Goal: Task Accomplishment & Management: Use online tool/utility

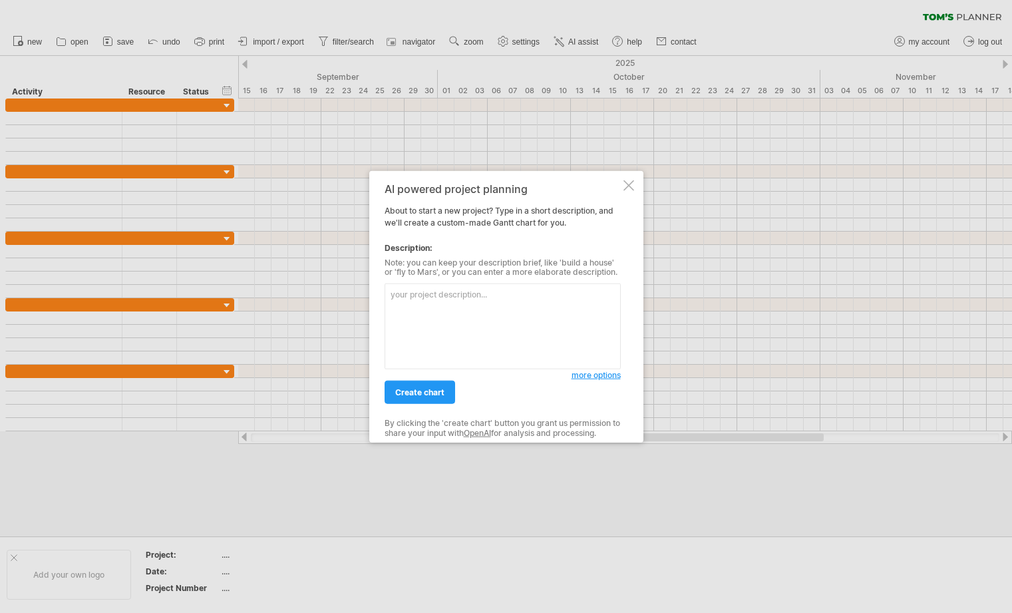
click at [496, 313] on textarea at bounding box center [503, 326] width 236 height 86
type textarea "j"
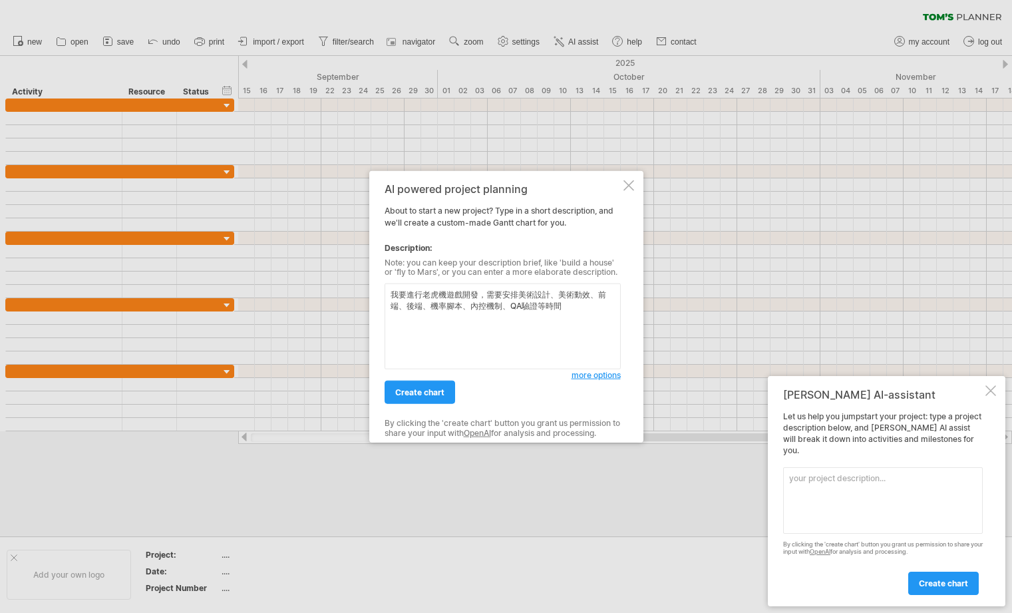
type textarea "我要進行老虎機遊戲開發，需要安排美術設計、美術動效、前端、後端、機率腳本、內控機制、QA驗證等時間"
click at [588, 375] on span "more options" at bounding box center [596, 375] width 49 height 10
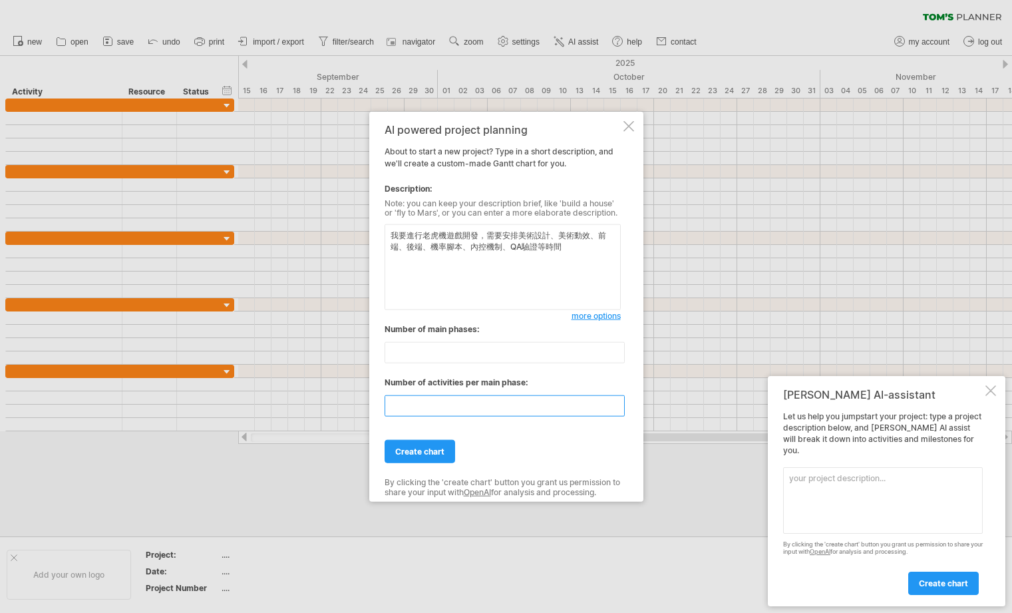
click at [522, 416] on input "**" at bounding box center [505, 405] width 240 height 21
click at [441, 402] on input "**" at bounding box center [505, 405] width 240 height 21
click at [618, 411] on input "**" at bounding box center [505, 405] width 240 height 21
click at [618, 411] on input "*" at bounding box center [505, 405] width 240 height 21
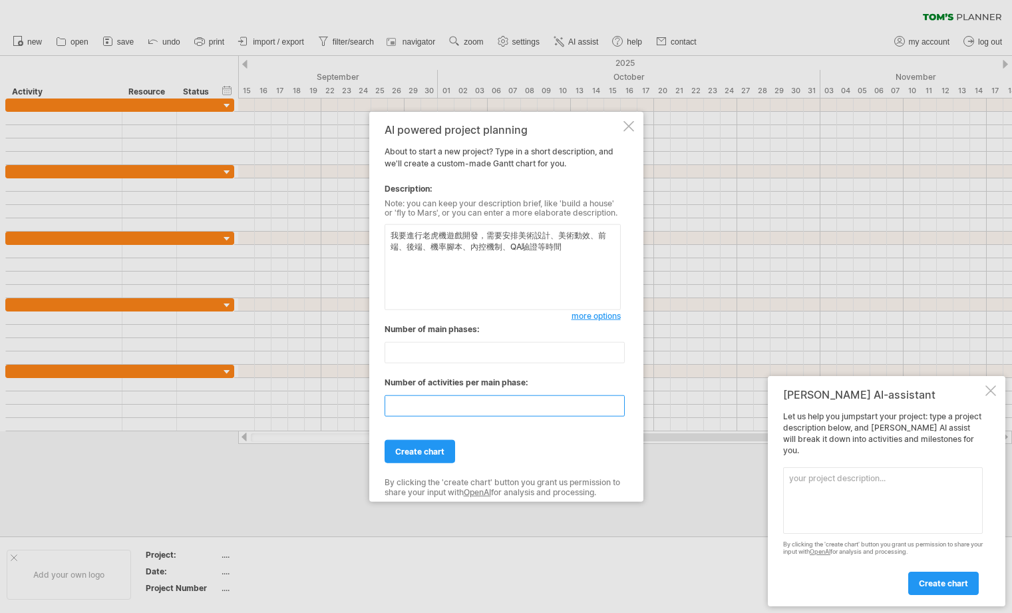
click at [618, 411] on input "*" at bounding box center [505, 405] width 240 height 21
type input "*"
click at [618, 411] on input "*" at bounding box center [505, 405] width 240 height 21
click at [474, 359] on input "**" at bounding box center [505, 352] width 240 height 21
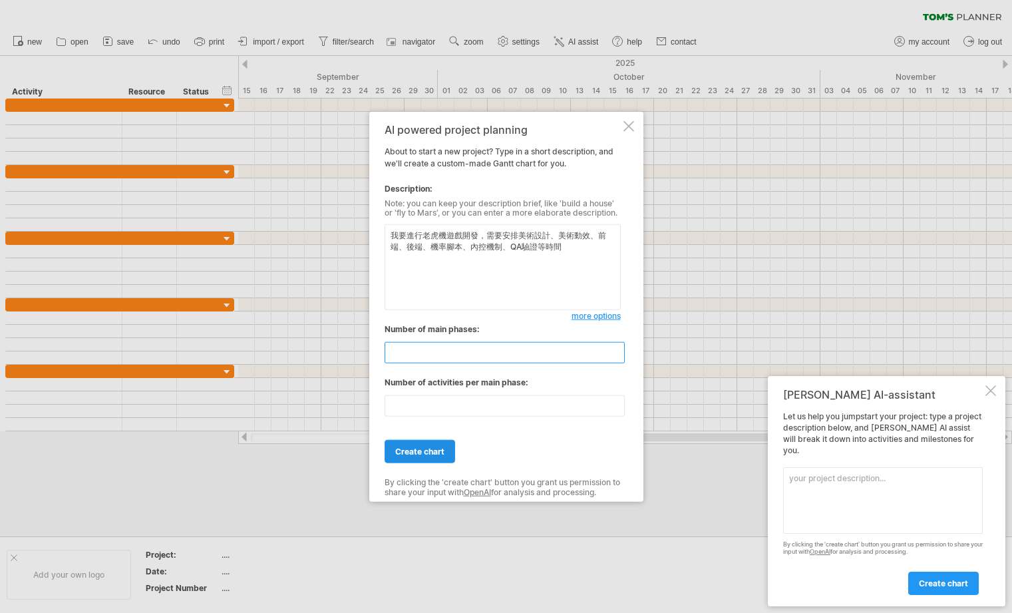
type input "*"
click at [434, 455] on span "create chart" at bounding box center [419, 452] width 49 height 10
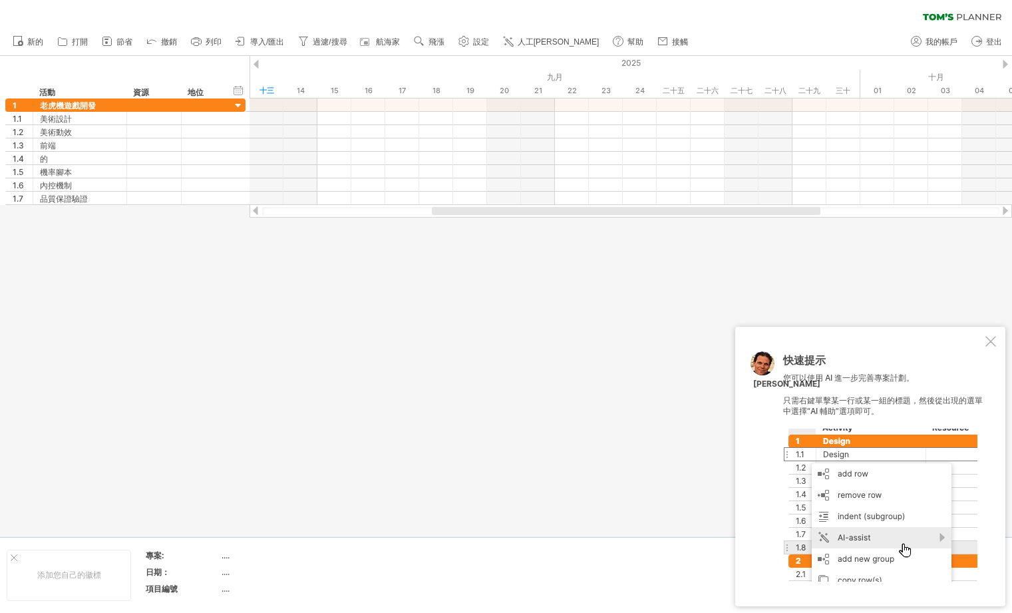
click at [288, 473] on div at bounding box center [506, 296] width 1012 height 480
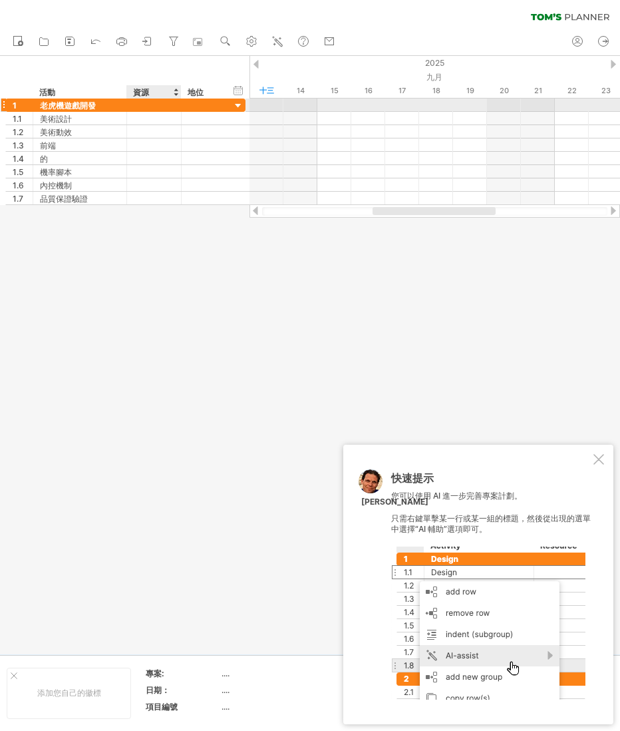
click at [141, 97] on div "資源" at bounding box center [153, 91] width 41 height 13
click at [168, 91] on input "********" at bounding box center [153, 91] width 41 height 13
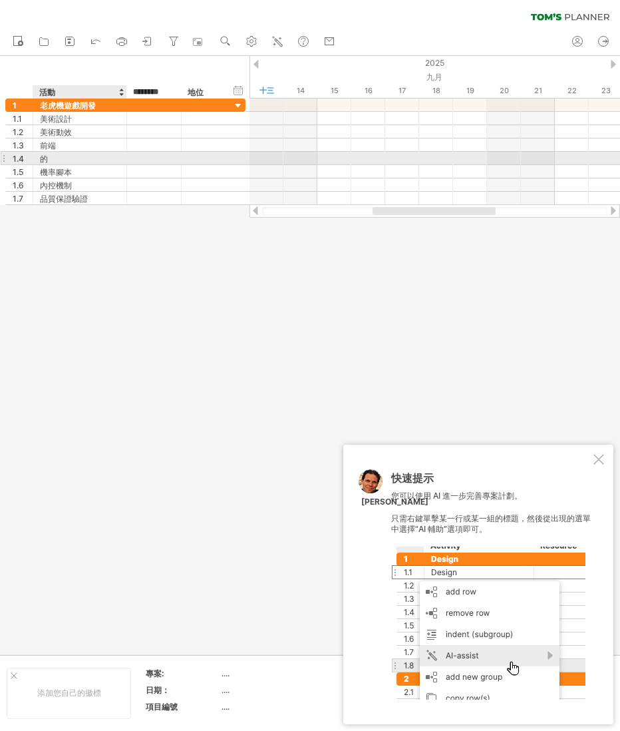
click at [55, 156] on div "的" at bounding box center [80, 158] width 80 height 13
click at [107, 272] on div at bounding box center [310, 355] width 620 height 598
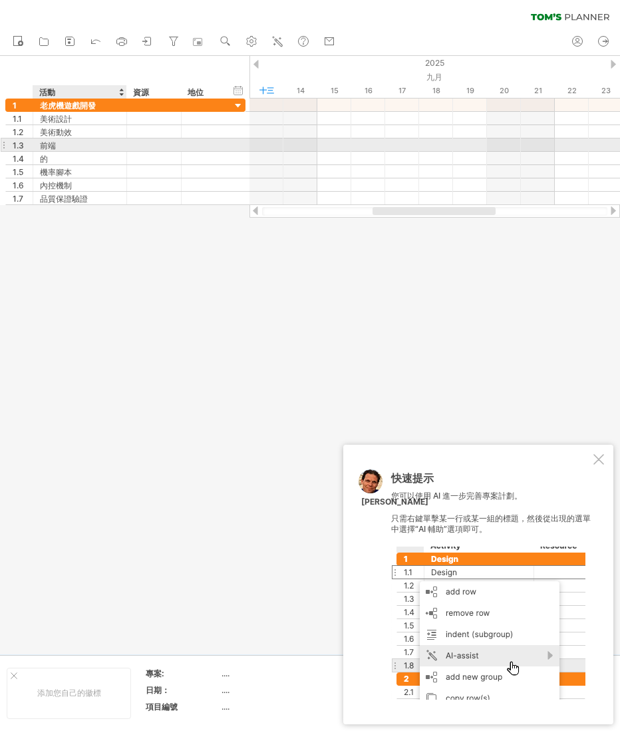
click at [88, 150] on div "前端" at bounding box center [80, 144] width 80 height 13
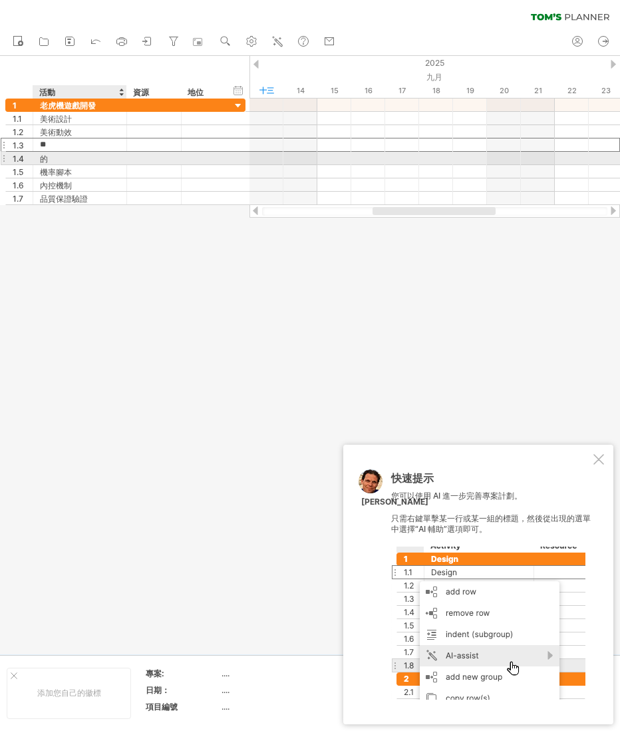
click at [82, 156] on div "的" at bounding box center [80, 158] width 80 height 13
click at [82, 156] on input "**" at bounding box center [80, 158] width 80 height 13
click at [81, 156] on input "**" at bounding box center [80, 158] width 80 height 13
click at [87, 285] on div at bounding box center [310, 355] width 620 height 598
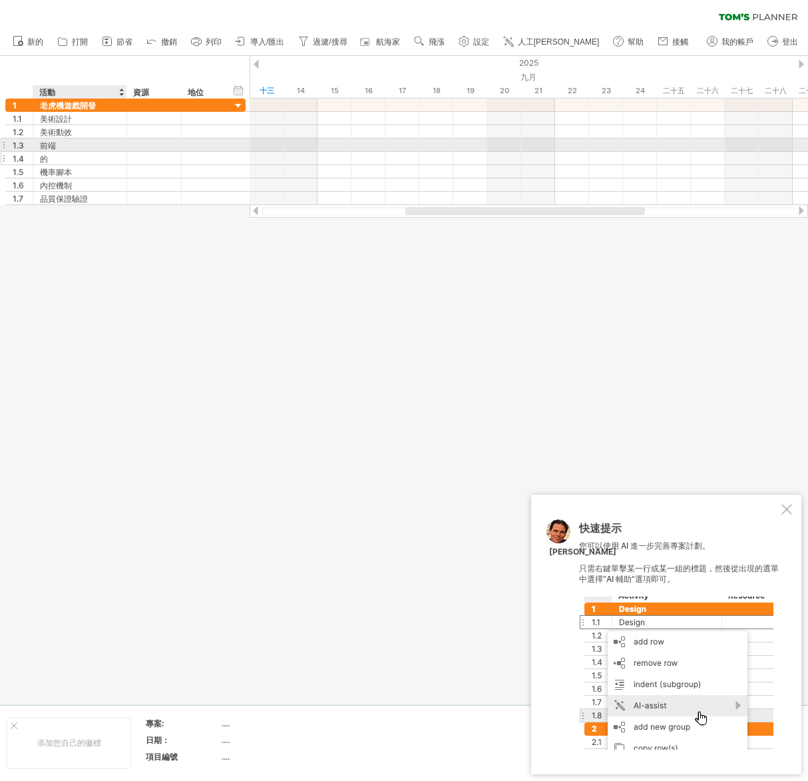
click at [73, 152] on div "的" at bounding box center [80, 158] width 80 height 13
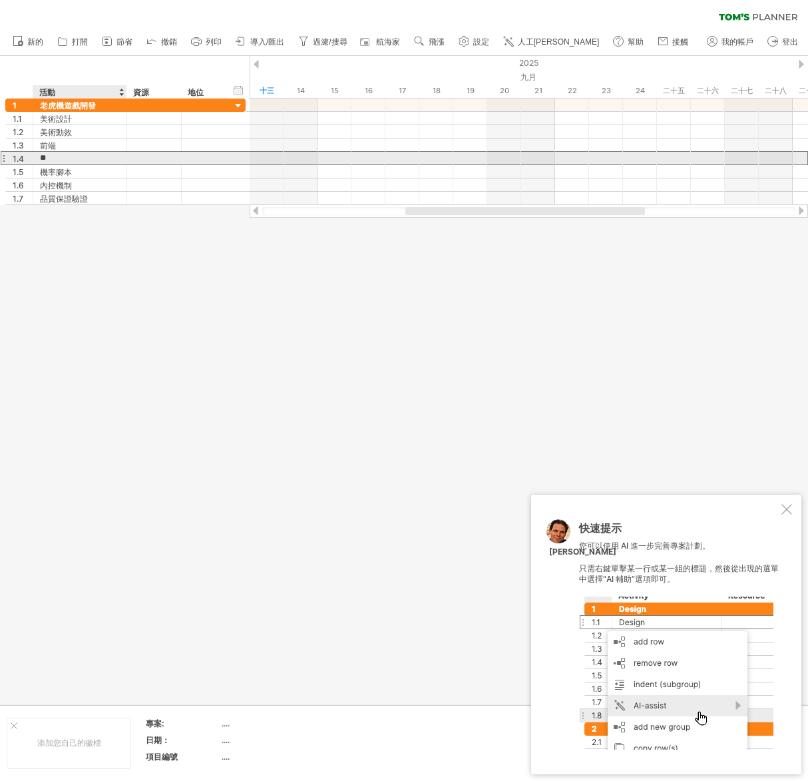
click at [73, 156] on input "**" at bounding box center [80, 158] width 80 height 13
type input "*"
type input "**"
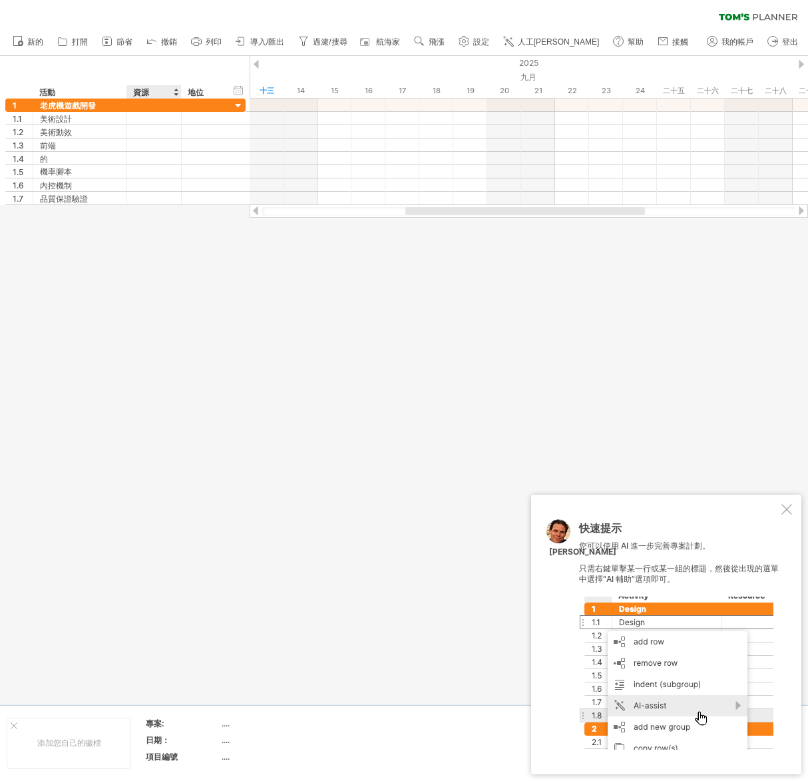
click at [180, 276] on div at bounding box center [404, 380] width 808 height 648
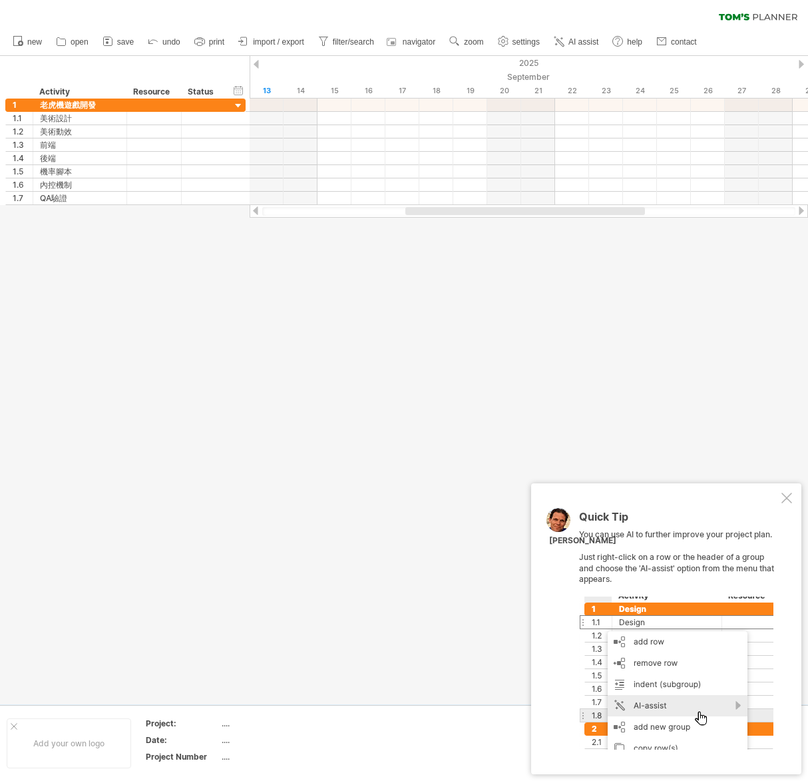
click at [260, 349] on div at bounding box center [404, 380] width 808 height 648
click at [238, 105] on div at bounding box center [238, 106] width 13 height 13
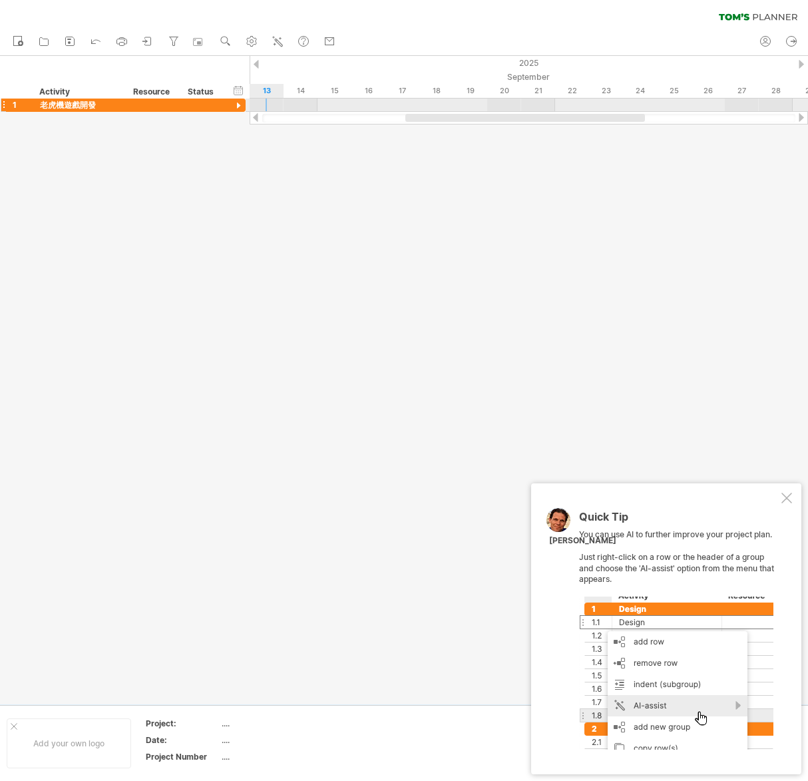
click at [238, 105] on div at bounding box center [238, 106] width 13 height 13
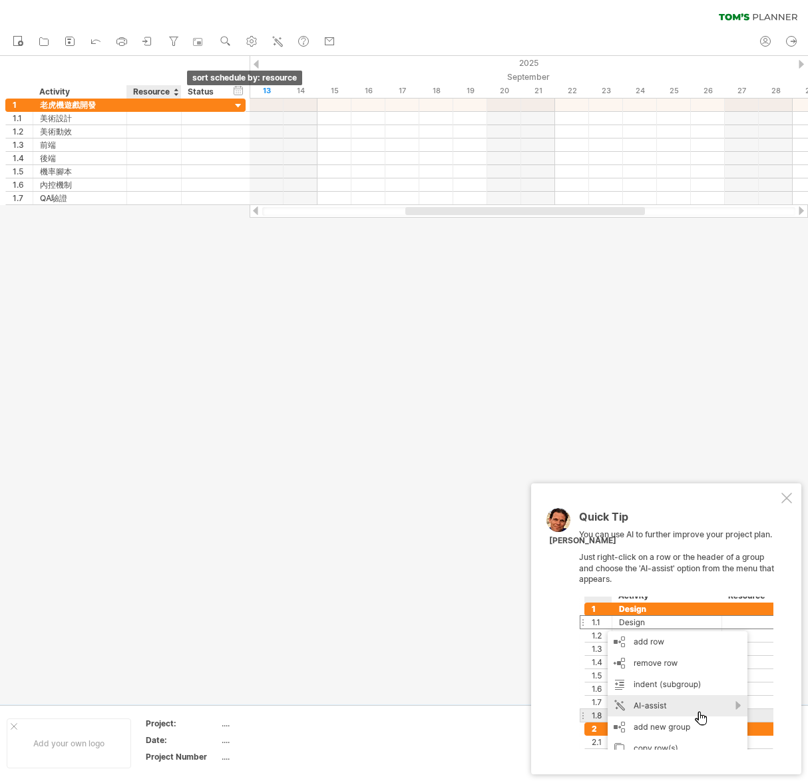
click at [174, 89] on div at bounding box center [175, 91] width 5 height 13
click at [155, 90] on div "Resource" at bounding box center [153, 91] width 41 height 13
click at [147, 311] on div at bounding box center [404, 380] width 808 height 648
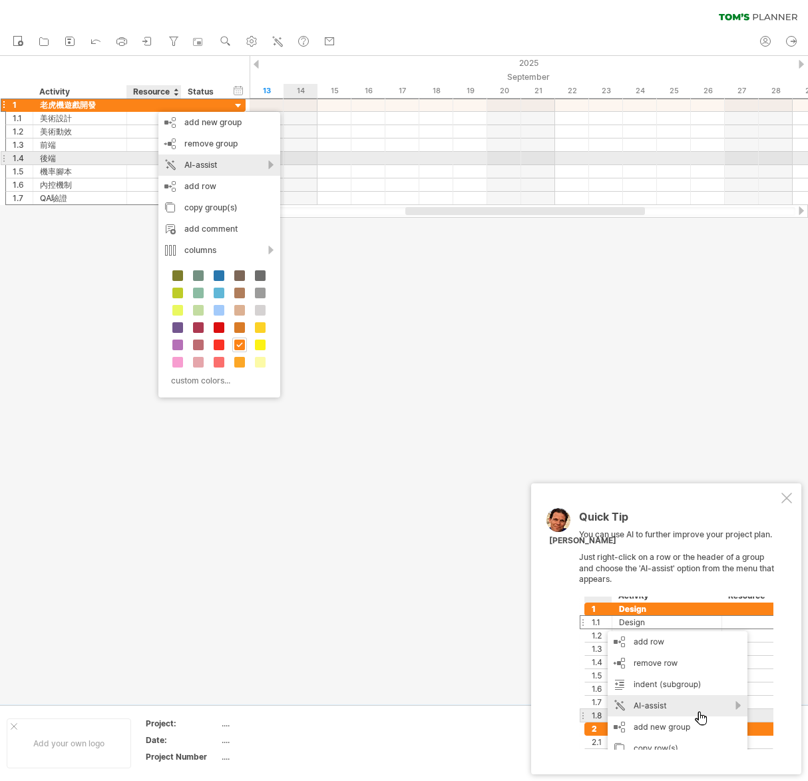
click at [270, 164] on div "AI-assist" at bounding box center [219, 164] width 122 height 21
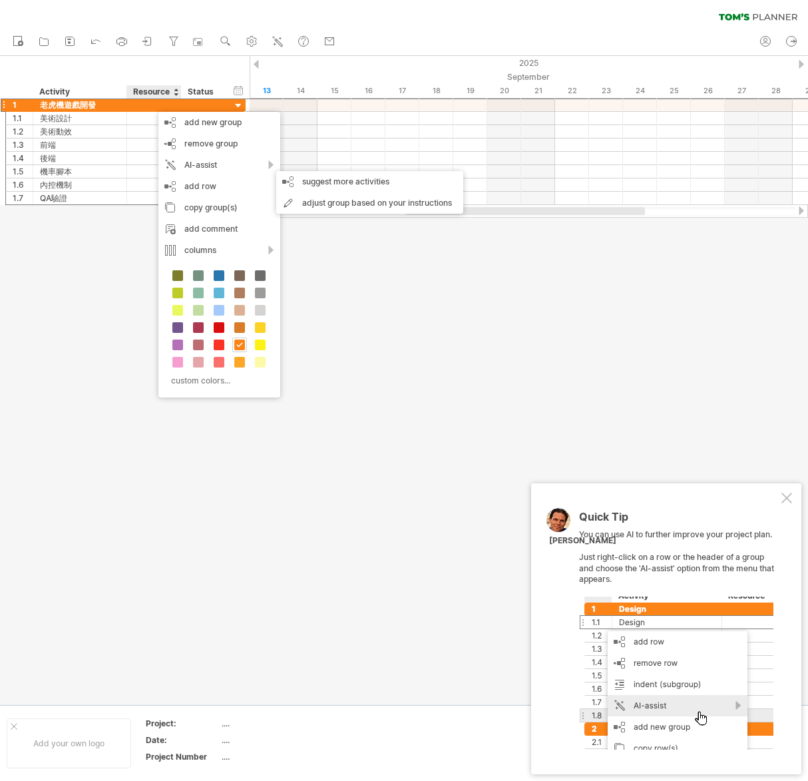
click at [377, 272] on div at bounding box center [404, 380] width 808 height 648
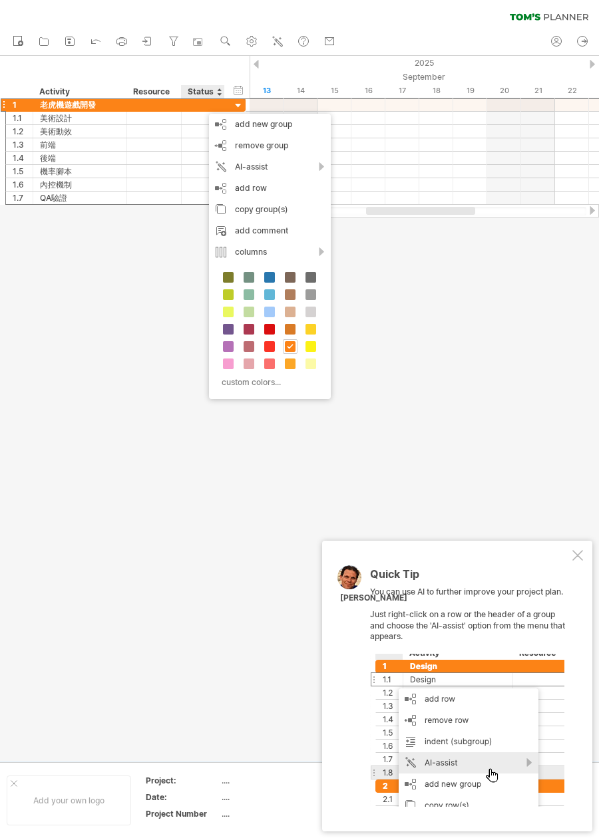
click at [181, 351] on div at bounding box center [299, 409] width 599 height 706
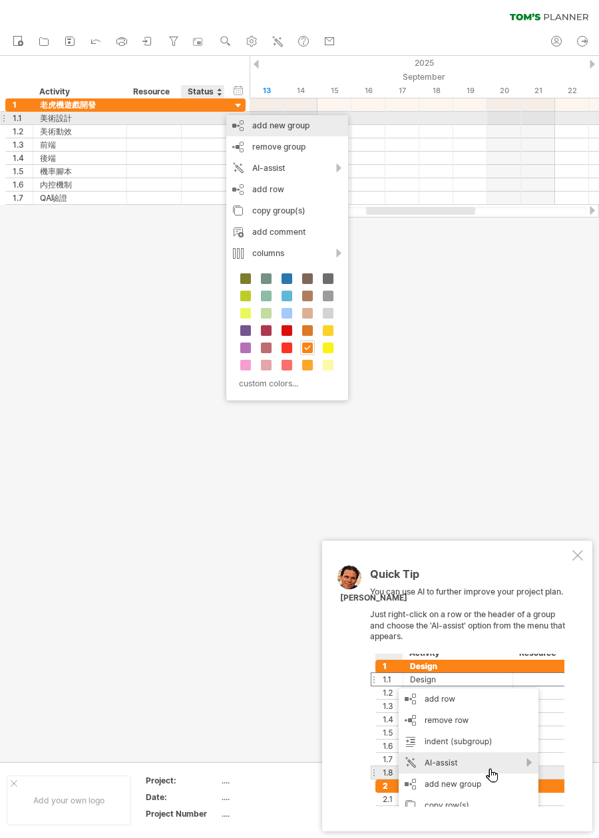
click at [232, 119] on div "add new group" at bounding box center [287, 125] width 122 height 21
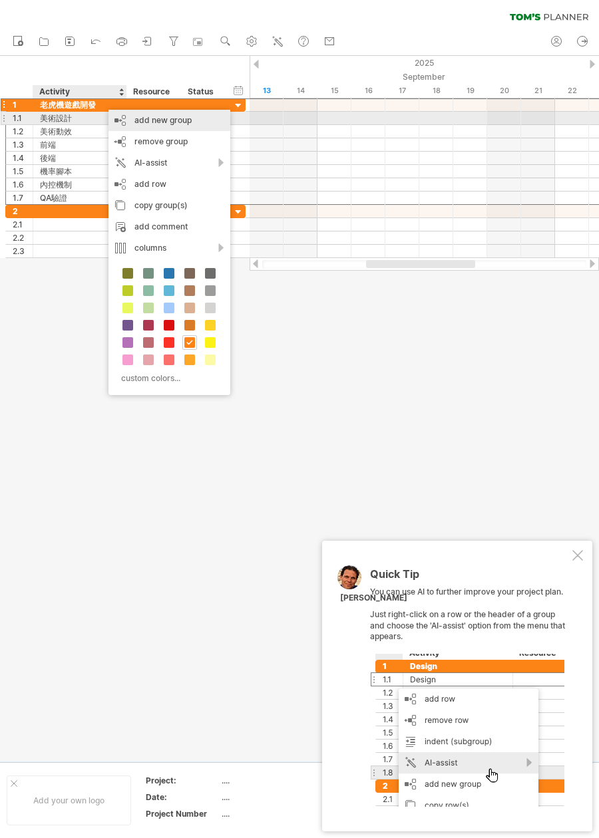
click at [115, 114] on div "add new group" at bounding box center [169, 120] width 122 height 21
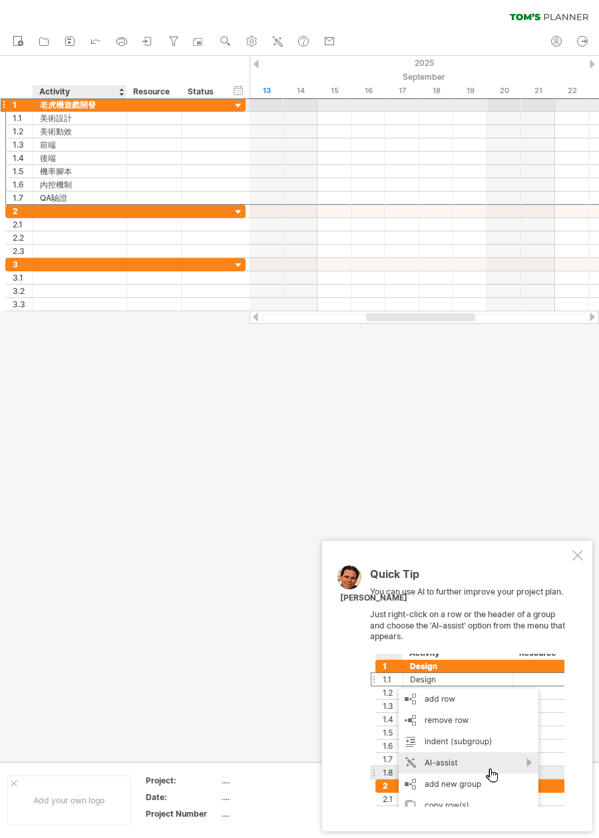
click at [85, 106] on div "老虎機遊戲開發" at bounding box center [80, 104] width 80 height 13
click at [94, 106] on input "*******" at bounding box center [80, 104] width 80 height 13
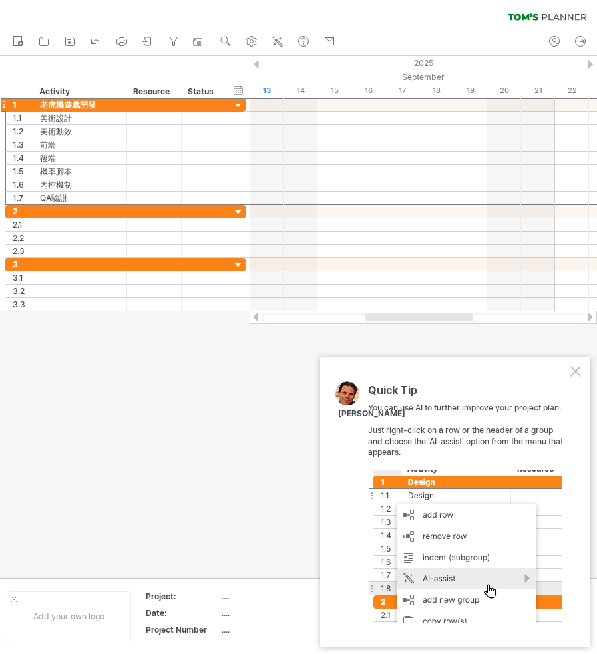
click at [574, 371] on div at bounding box center [575, 371] width 11 height 11
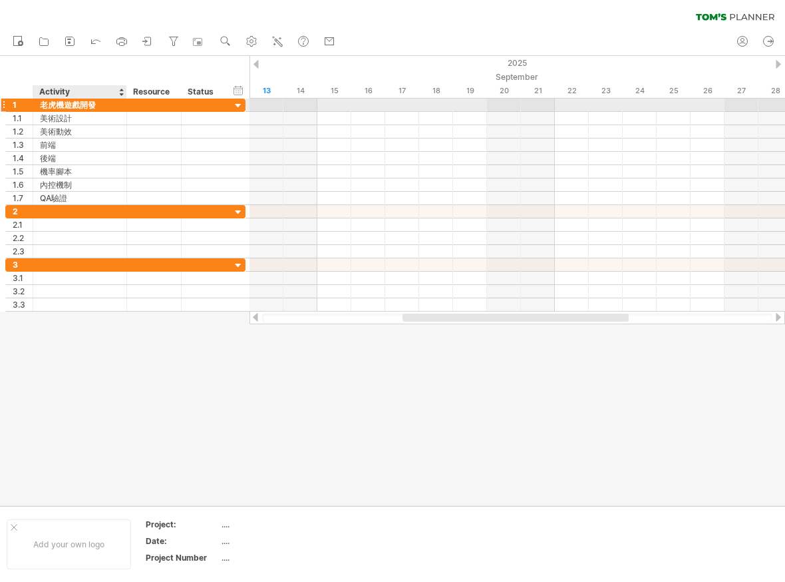
click at [91, 106] on div "老虎機遊戲開發" at bounding box center [80, 104] width 80 height 13
click at [95, 104] on input "*******" at bounding box center [80, 104] width 80 height 13
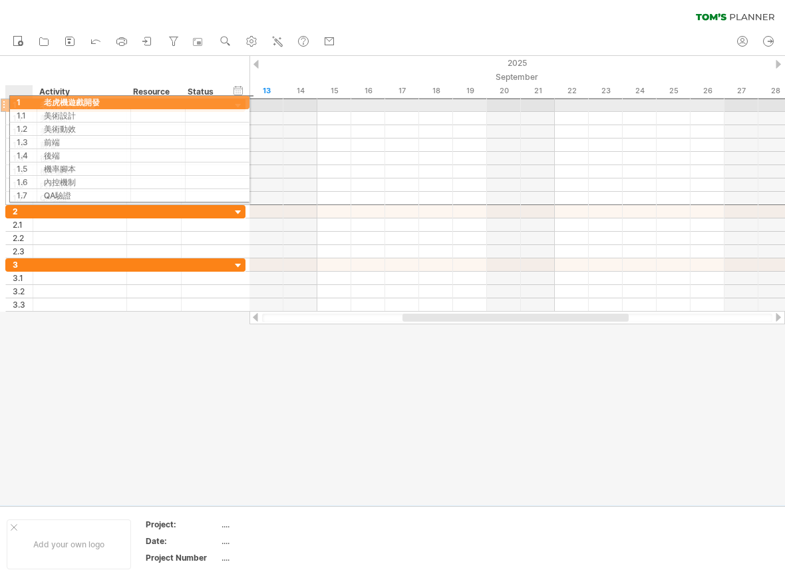
drag, startPoint x: 101, startPoint y: 104, endPoint x: 29, endPoint y: 100, distance: 72.7
click at [29, 100] on div "1 ******* 老虎機遊戲開發" at bounding box center [125, 105] width 240 height 14
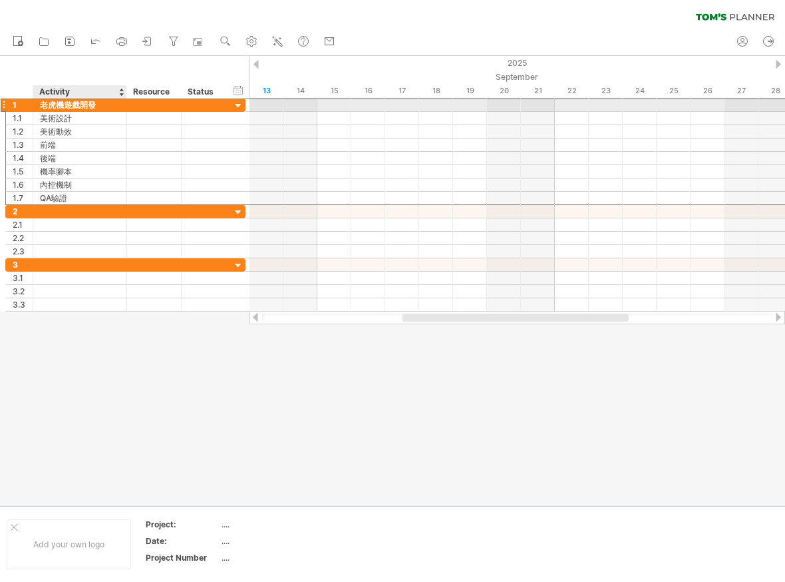
click at [94, 104] on div "老虎機遊戲開發" at bounding box center [80, 104] width 80 height 13
click at [0, 0] on input "*******" at bounding box center [0, 0] width 0 height 0
type input "*"
type input "*****"
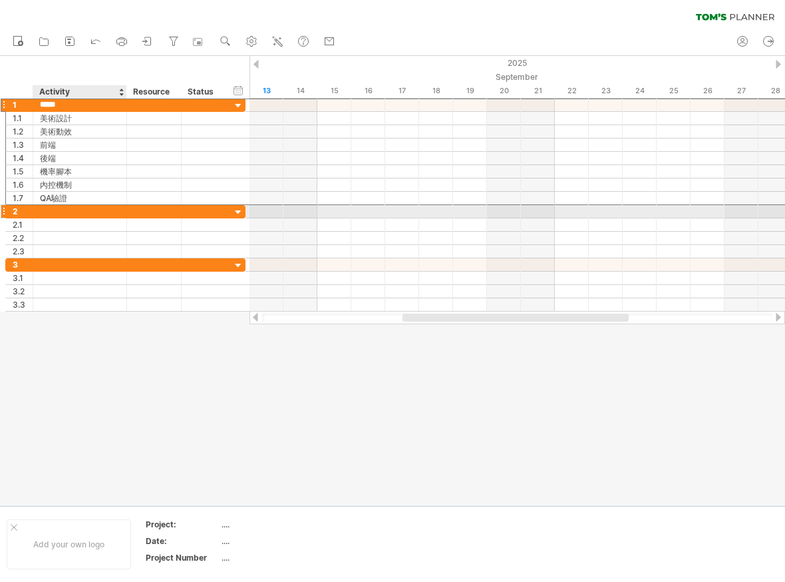
click at [73, 211] on div at bounding box center [80, 211] width 80 height 13
click at [73, 211] on input "text" at bounding box center [80, 211] width 80 height 13
type input "****"
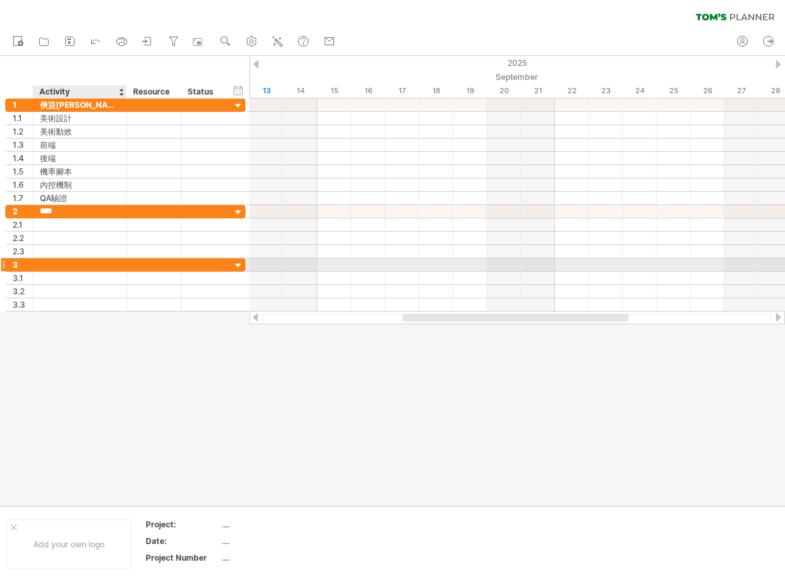
click at [55, 269] on div at bounding box center [80, 264] width 80 height 13
click at [55, 269] on input "text" at bounding box center [80, 264] width 80 height 13
type input "*****"
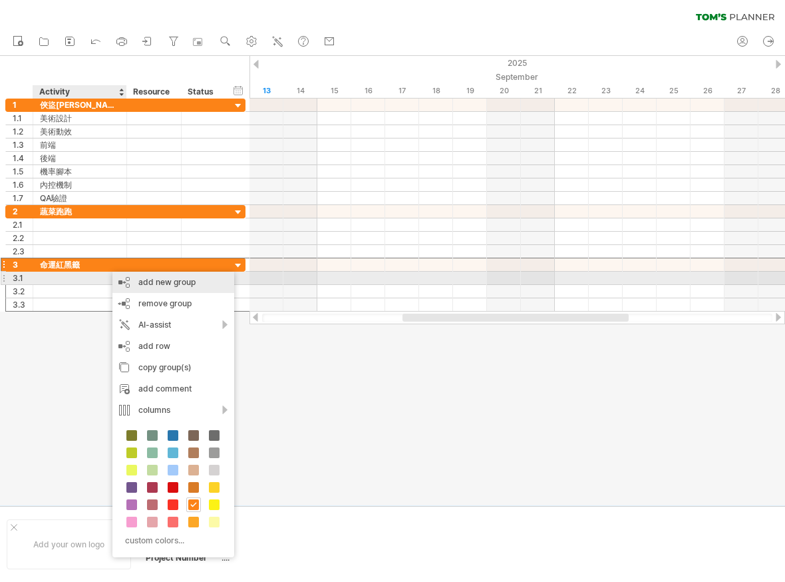
click at [118, 275] on div "add new group" at bounding box center [173, 282] width 122 height 21
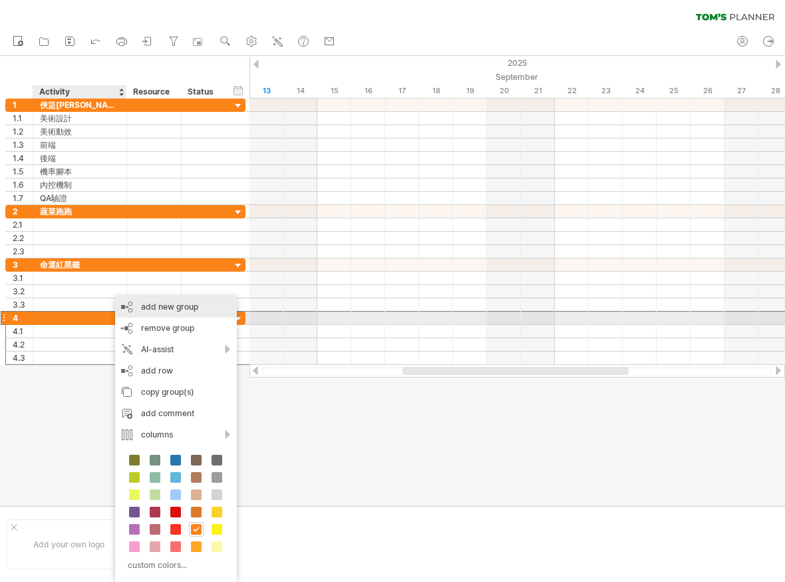
click at [137, 315] on div "add new group" at bounding box center [176, 306] width 122 height 21
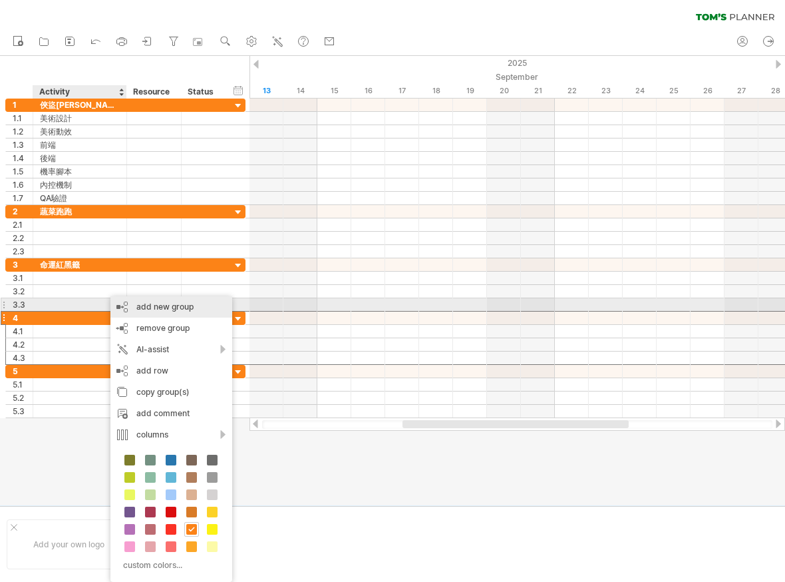
click at [130, 307] on div "add new group" at bounding box center [171, 306] width 122 height 21
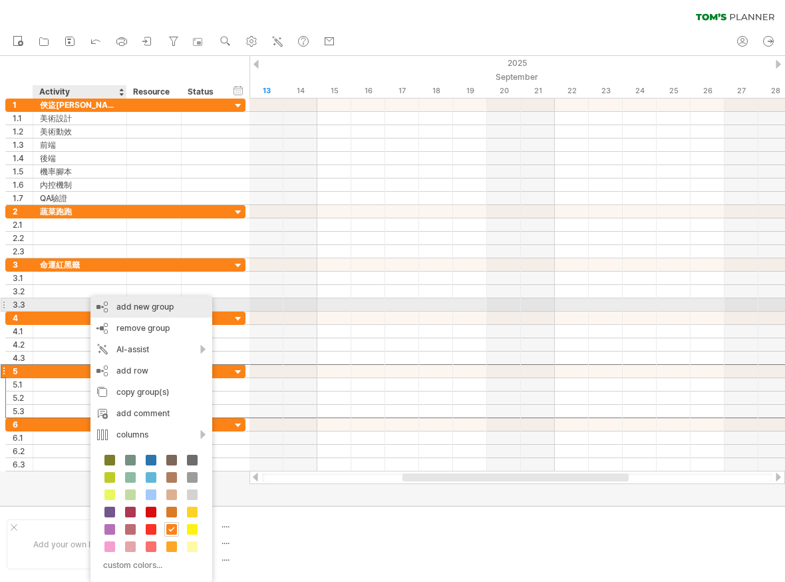
click at [123, 307] on div "add new group" at bounding box center [152, 306] width 122 height 21
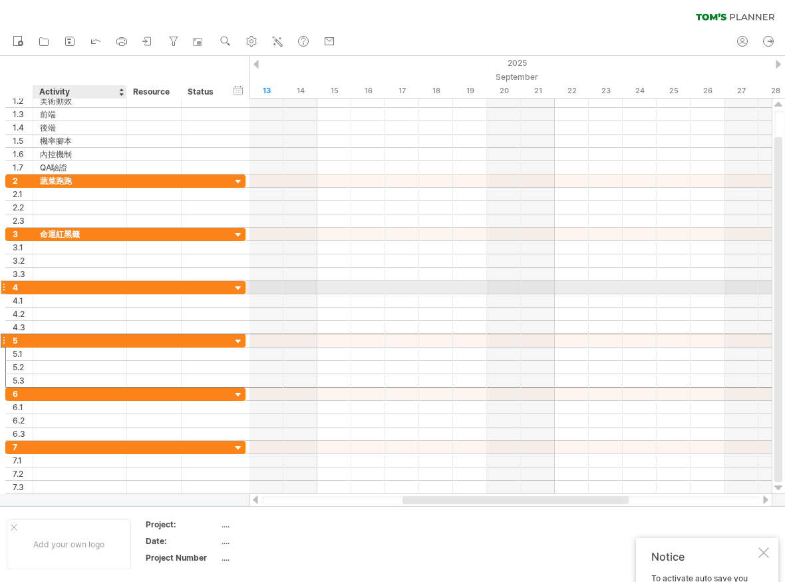
click at [74, 283] on div at bounding box center [80, 287] width 80 height 13
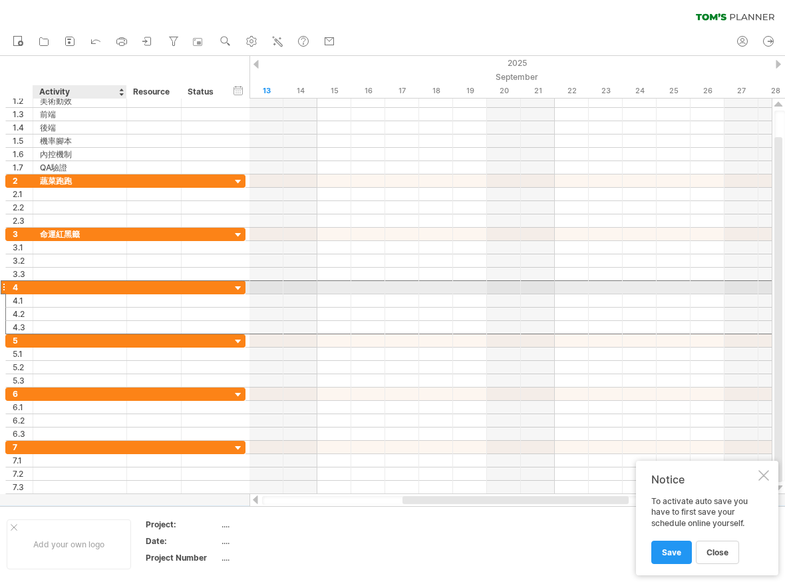
click at [87, 285] on div at bounding box center [80, 287] width 80 height 13
click at [0, 0] on input "text" at bounding box center [0, 0] width 0 height 0
type input "****"
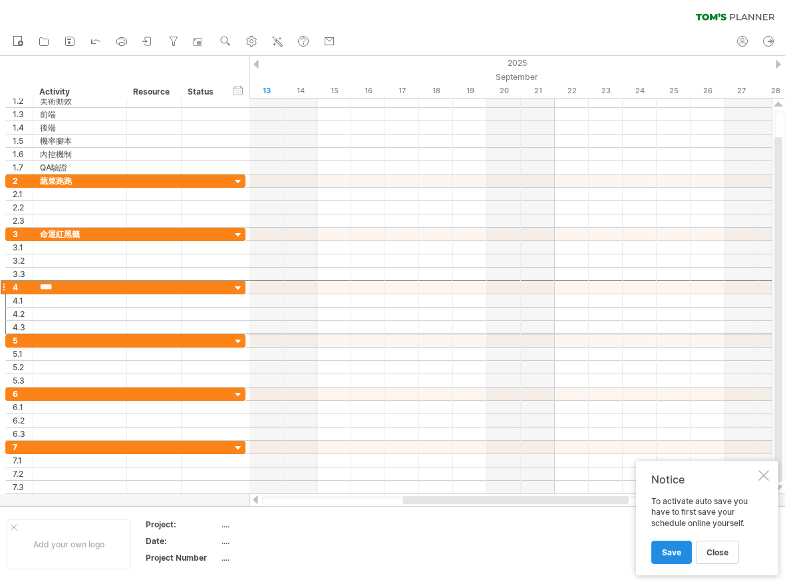
click at [673, 558] on link "Save" at bounding box center [671, 551] width 41 height 23
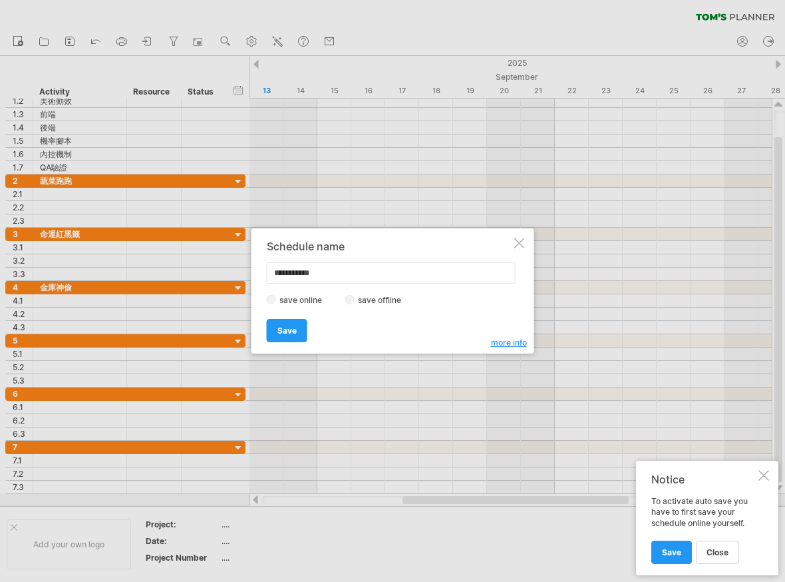
click at [331, 275] on input "**********" at bounding box center [391, 272] width 249 height 21
drag, startPoint x: 331, startPoint y: 273, endPoint x: 228, endPoint y: 270, distance: 103.8
click at [228, 270] on div "Trying to reach [DOMAIN_NAME] Connected again... 0% clear filter new 1" at bounding box center [392, 291] width 785 height 582
type input "*****"
click at [273, 331] on link "Save" at bounding box center [287, 330] width 41 height 23
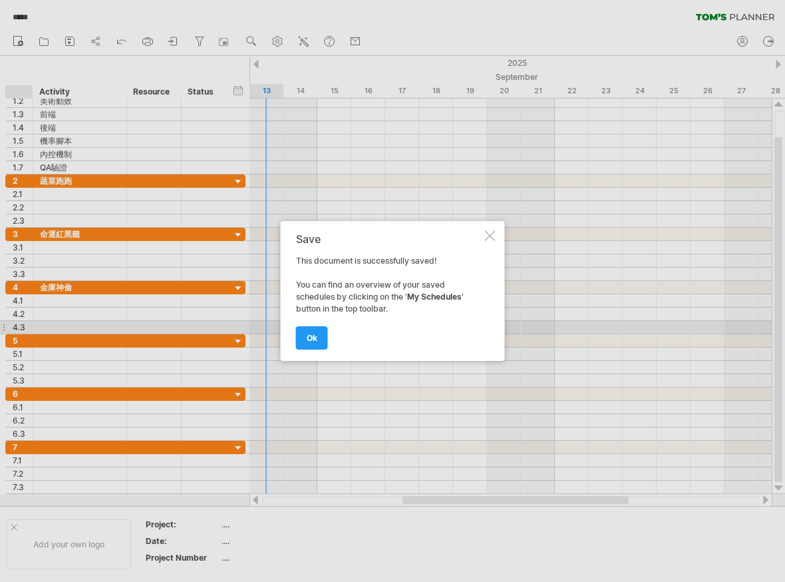
click at [64, 340] on div at bounding box center [392, 291] width 785 height 582
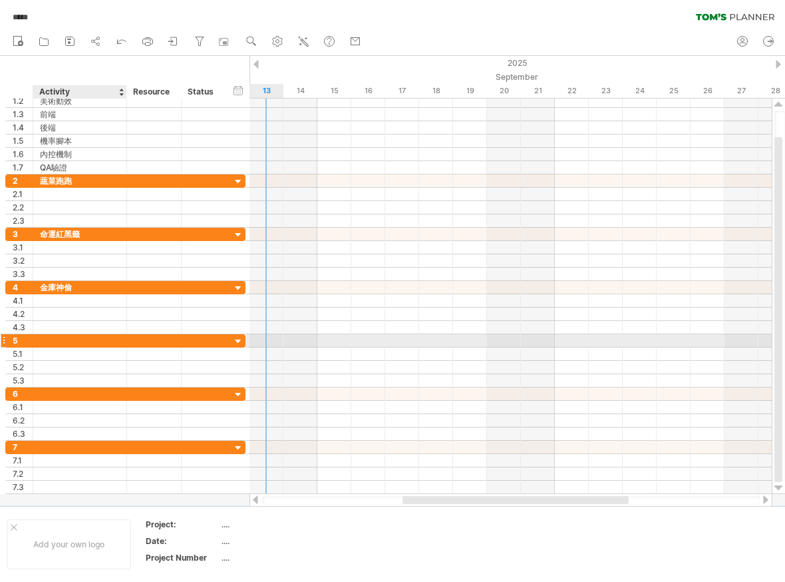
click at [59, 345] on div at bounding box center [80, 340] width 80 height 13
type input "*"
type input "****"
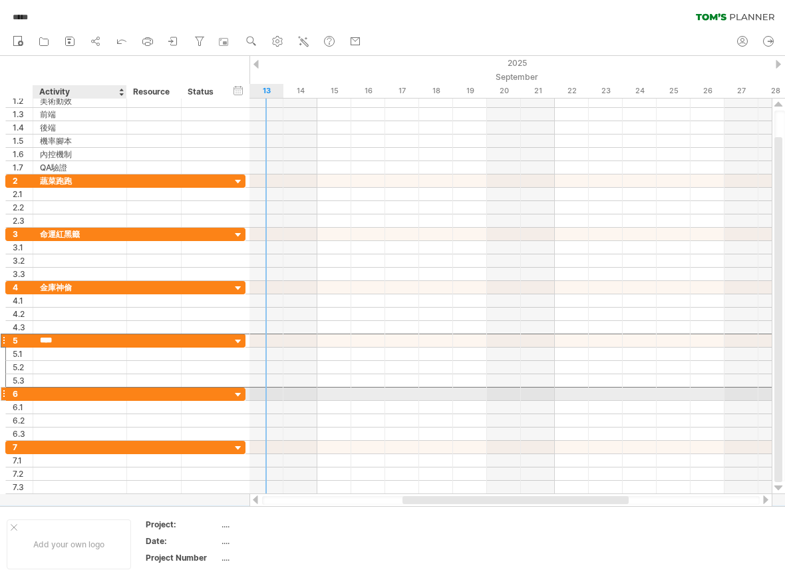
click at [52, 394] on div at bounding box center [80, 393] width 80 height 13
type input "****"
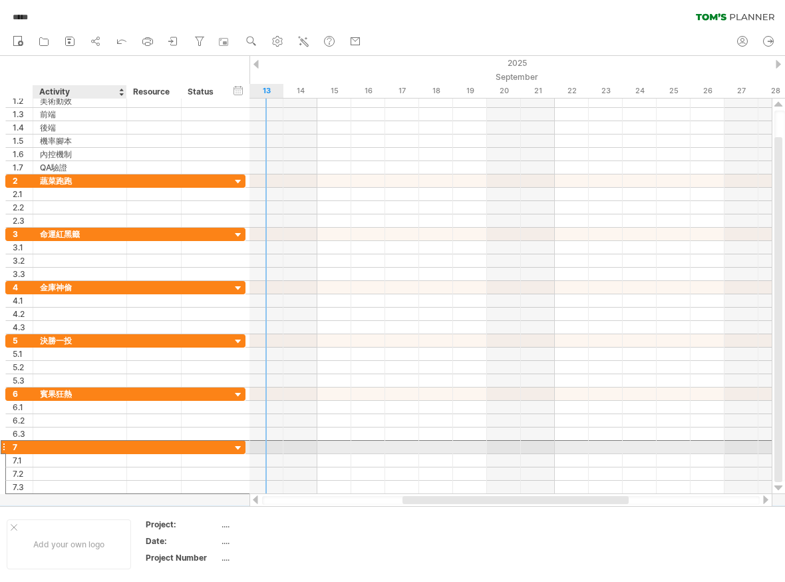
click at [67, 448] on div at bounding box center [80, 447] width 80 height 13
type input "****"
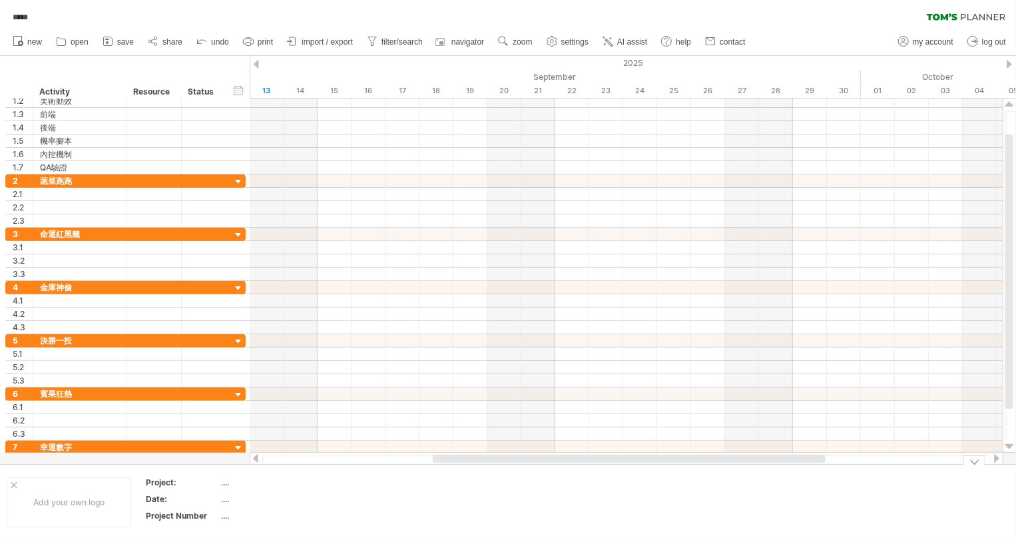
click at [258, 484] on div "...." at bounding box center [278, 481] width 112 height 11
click at [228, 478] on input "text" at bounding box center [275, 481] width 107 height 11
type input "****"
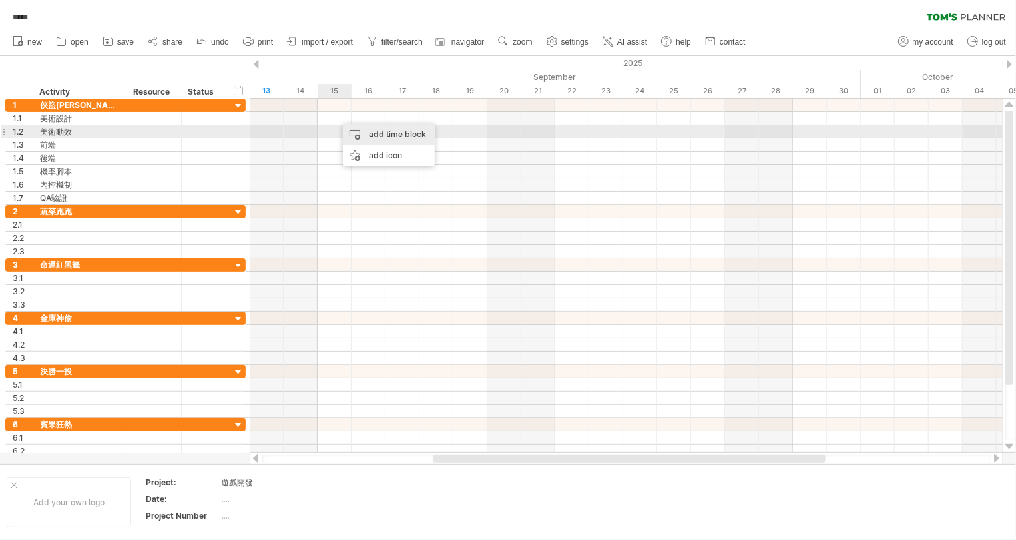
click at [355, 132] on div "add time block" at bounding box center [389, 134] width 92 height 21
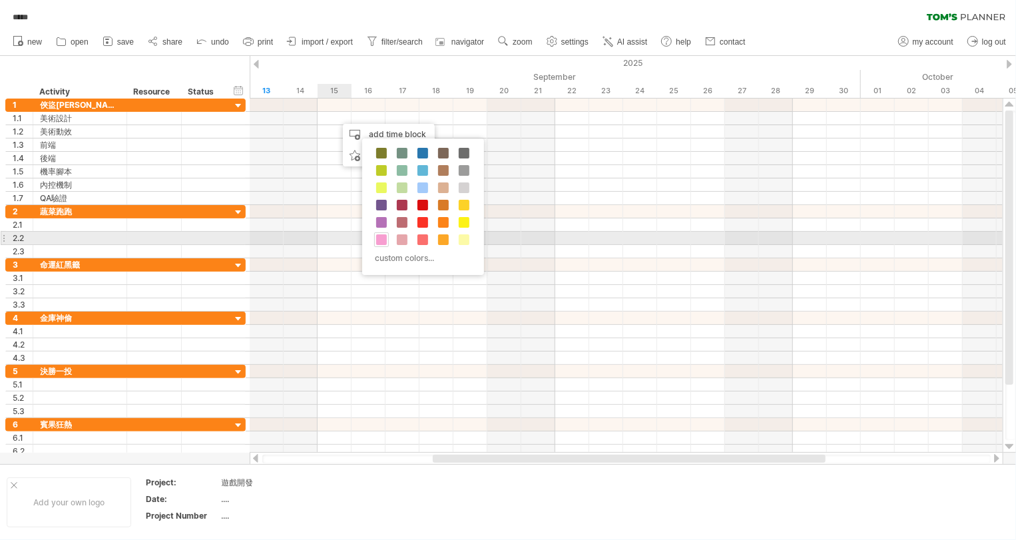
click at [382, 234] on span at bounding box center [381, 239] width 11 height 11
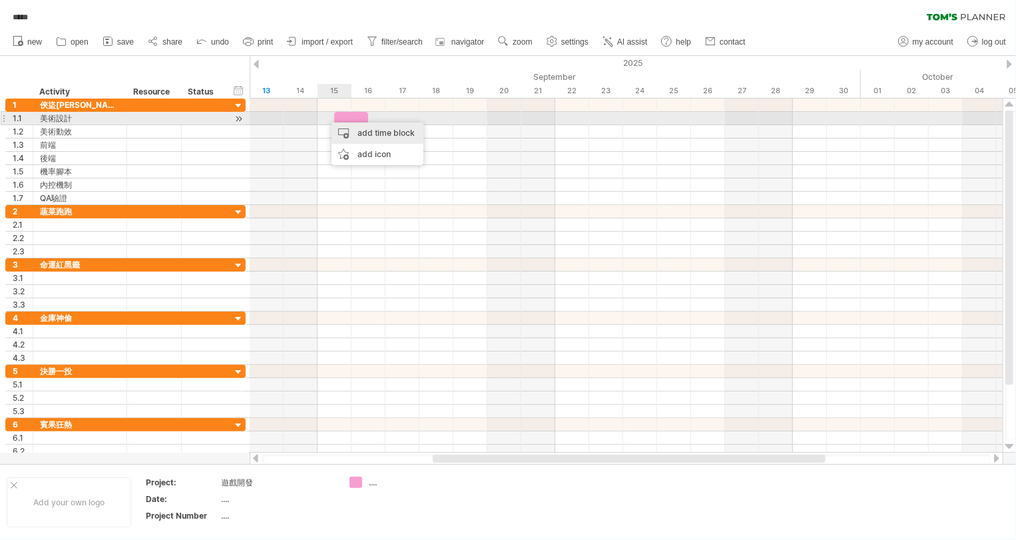
click at [339, 125] on div "add time block" at bounding box center [377, 132] width 92 height 21
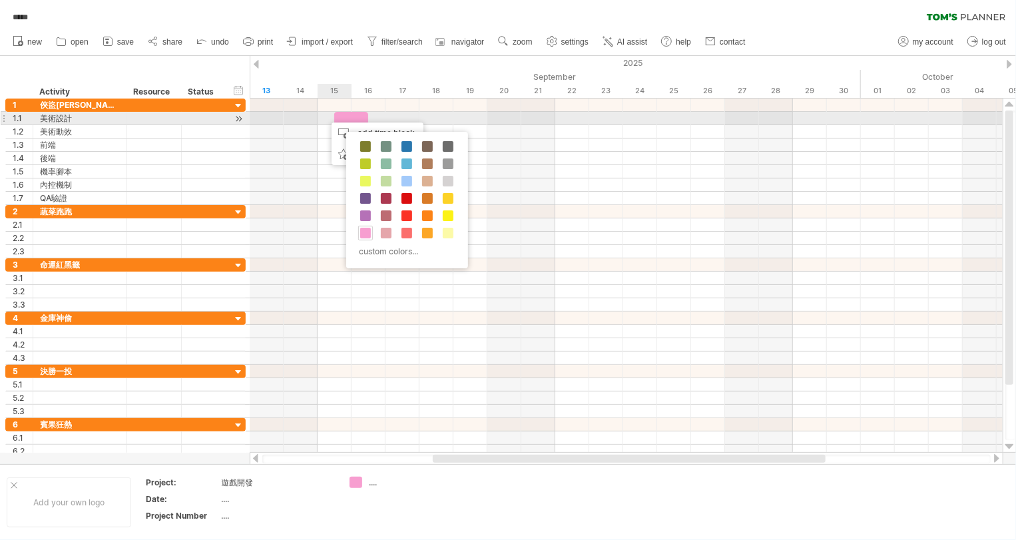
click at [340, 114] on div at bounding box center [351, 118] width 34 height 13
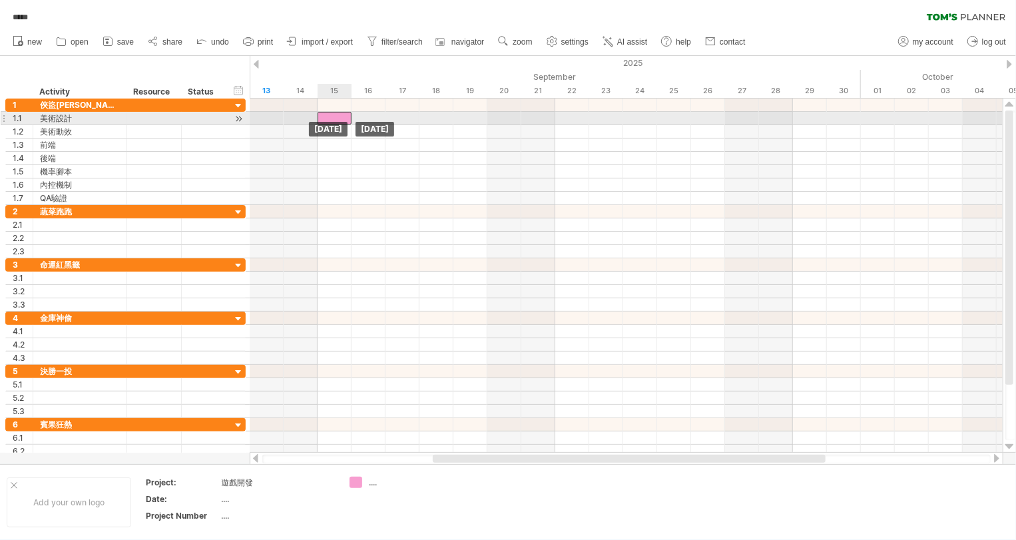
drag, startPoint x: 347, startPoint y: 114, endPoint x: 336, endPoint y: 114, distance: 11.3
click at [336, 114] on div at bounding box center [334, 118] width 34 height 13
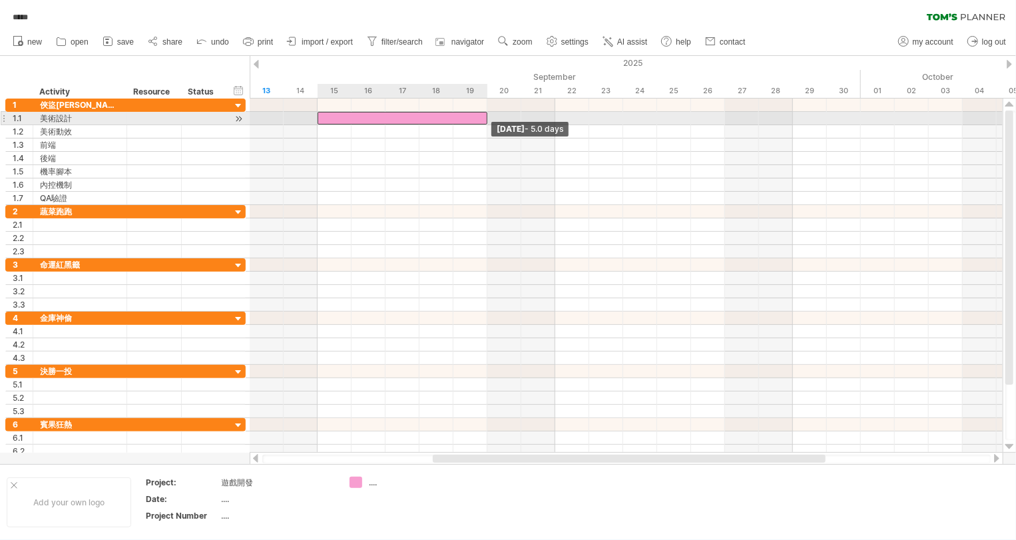
drag, startPoint x: 350, startPoint y: 118, endPoint x: 480, endPoint y: 116, distance: 129.8
click at [480, 116] on div at bounding box center [402, 118] width 170 height 13
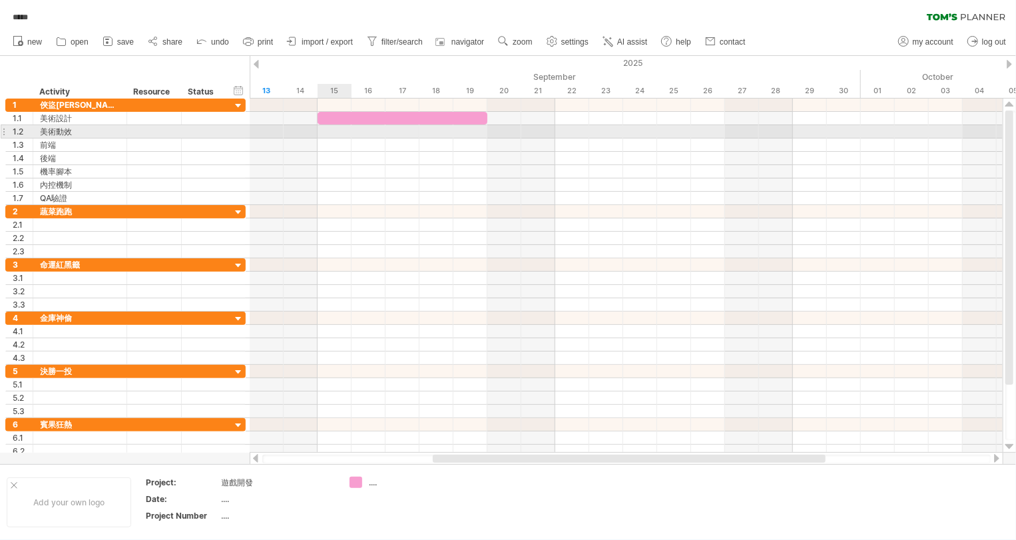
drag, startPoint x: 325, startPoint y: 130, endPoint x: 386, endPoint y: 132, distance: 61.3
click at [386, 132] on div at bounding box center [626, 131] width 753 height 13
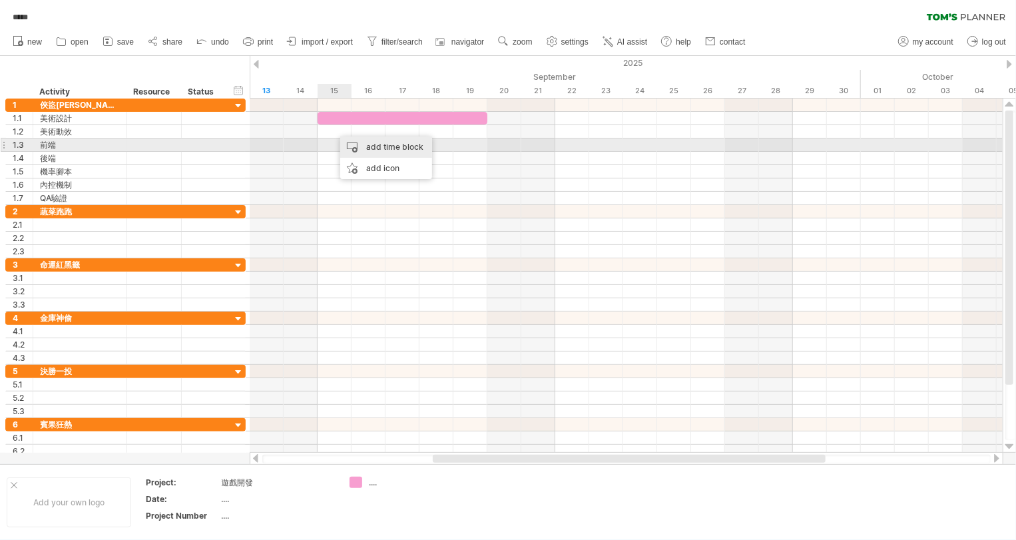
click at [353, 141] on div "add time block" at bounding box center [386, 146] width 92 height 21
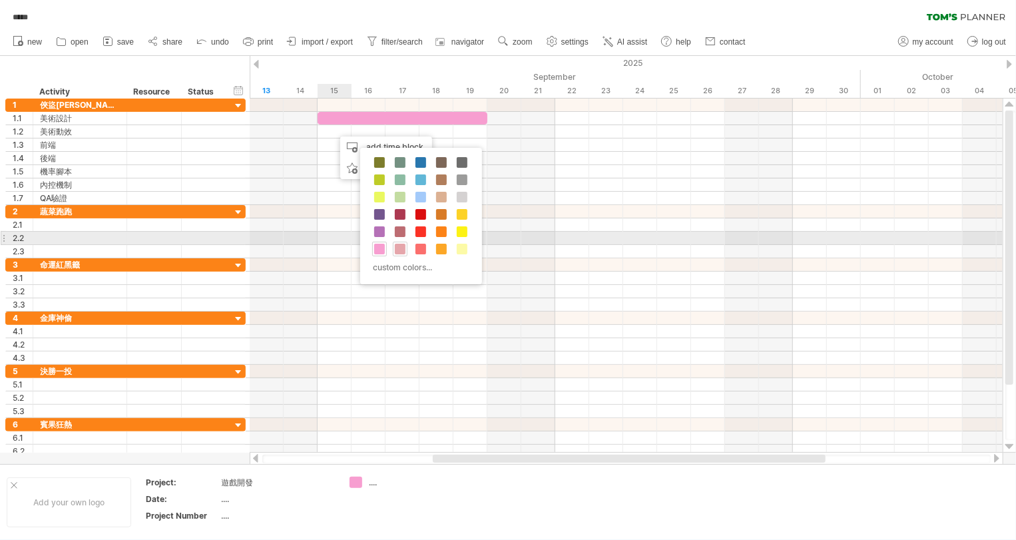
click at [397, 244] on span at bounding box center [400, 249] width 11 height 11
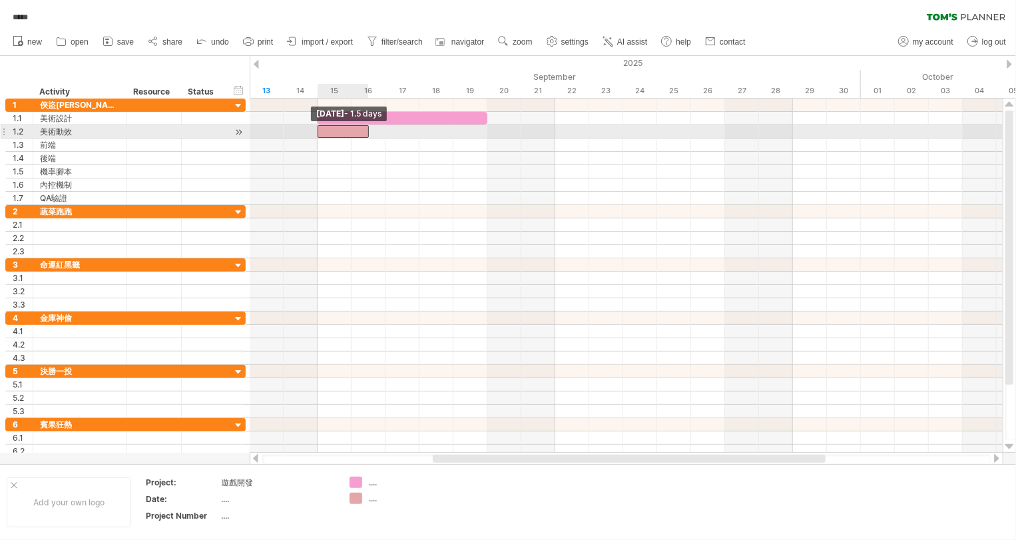
drag, startPoint x: 333, startPoint y: 128, endPoint x: 321, endPoint y: 129, distance: 12.7
click at [321, 129] on div at bounding box center [342, 131] width 51 height 13
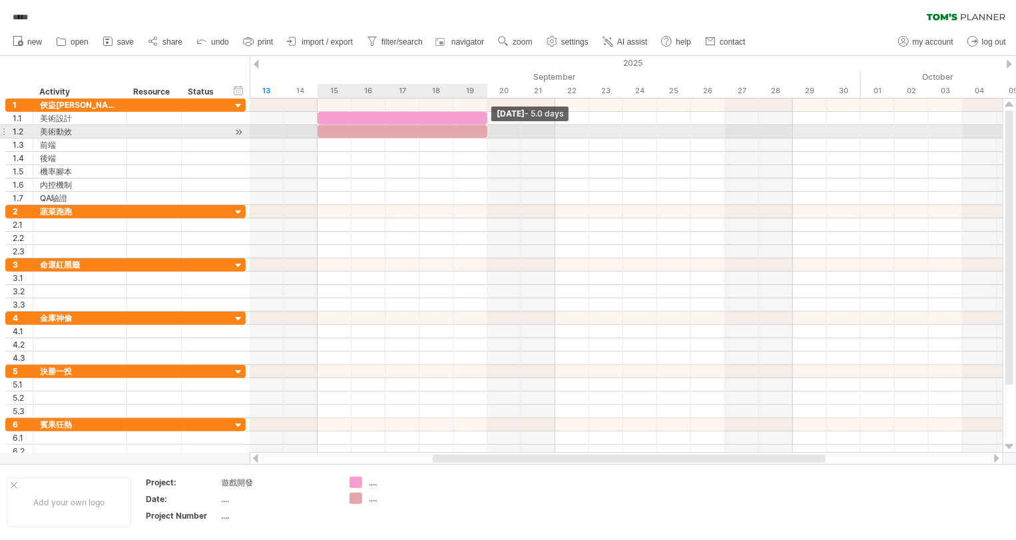
drag, startPoint x: 367, startPoint y: 132, endPoint x: 483, endPoint y: 128, distance: 116.5
click at [483, 128] on div at bounding box center [402, 131] width 170 height 13
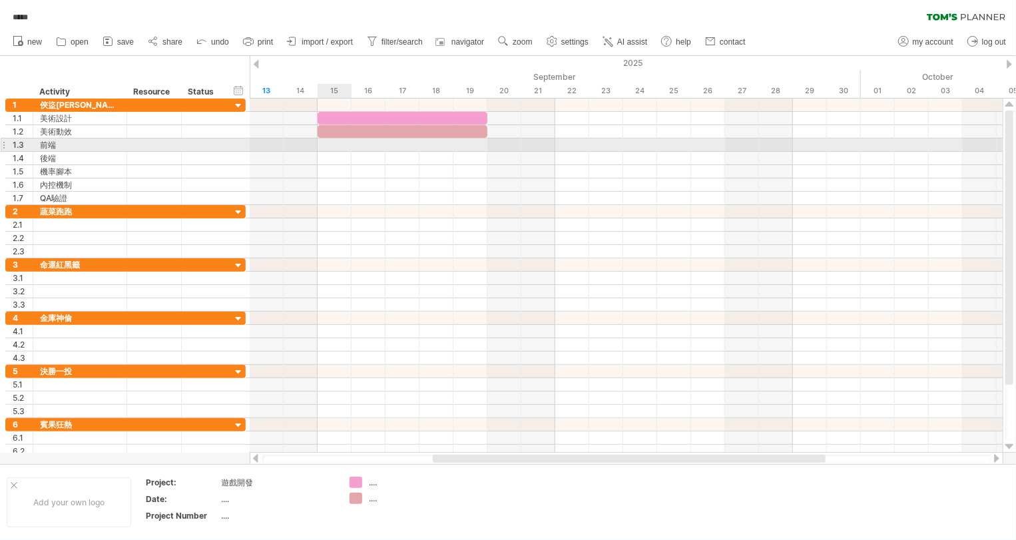
click at [327, 144] on div at bounding box center [626, 144] width 753 height 13
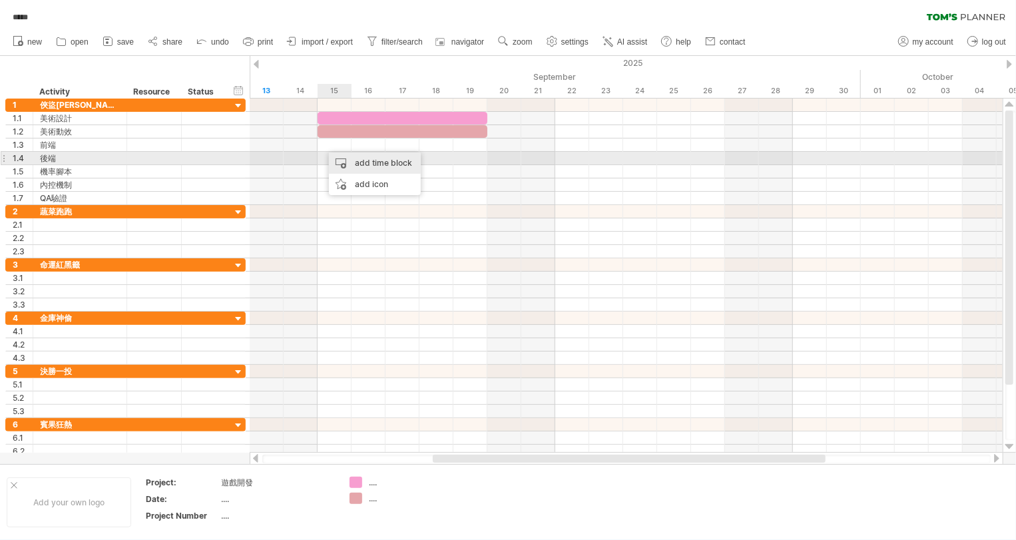
click at [339, 160] on div "add time block" at bounding box center [375, 162] width 92 height 21
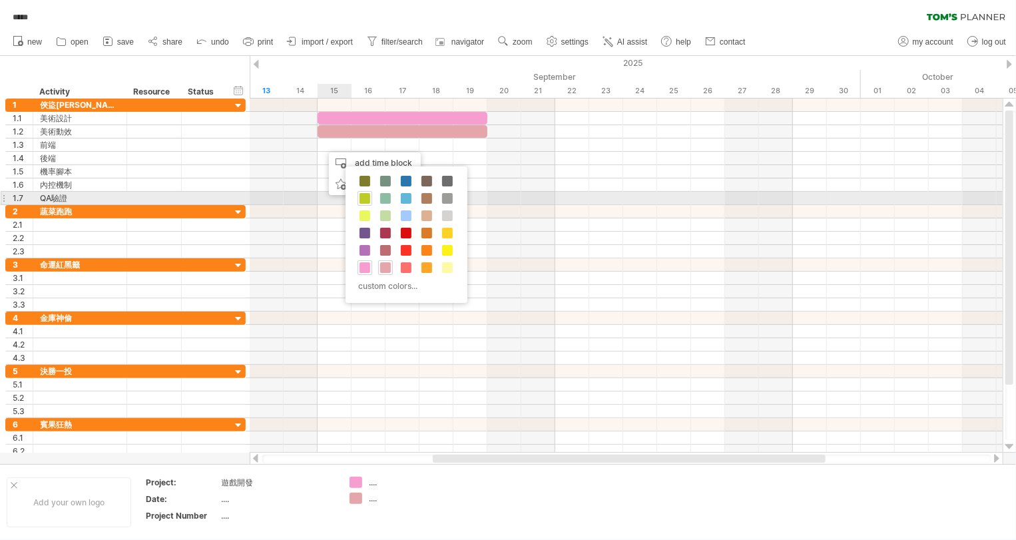
click at [364, 201] on span at bounding box center [364, 198] width 11 height 11
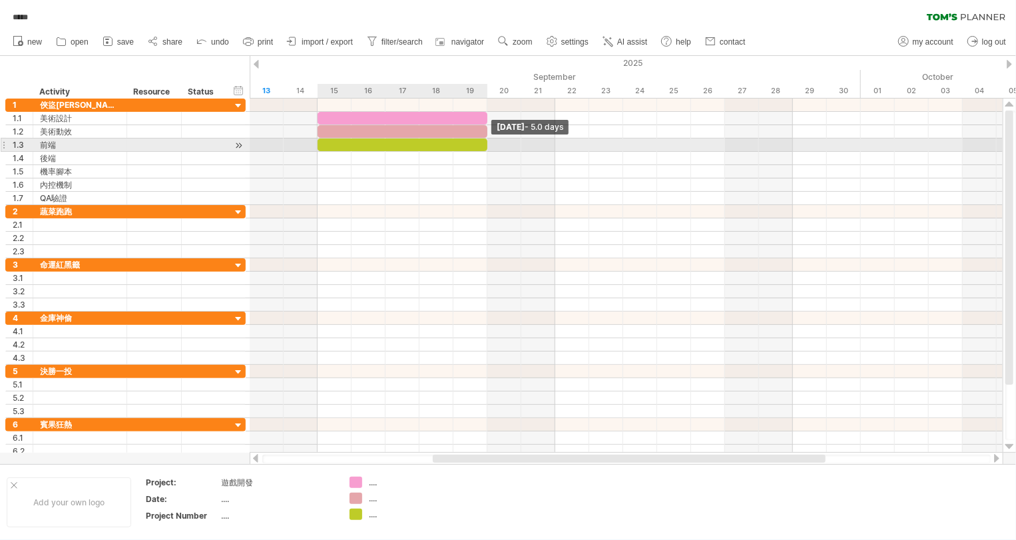
drag, startPoint x: 351, startPoint y: 145, endPoint x: 481, endPoint y: 146, distance: 130.4
click at [481, 146] on div at bounding box center [402, 144] width 170 height 13
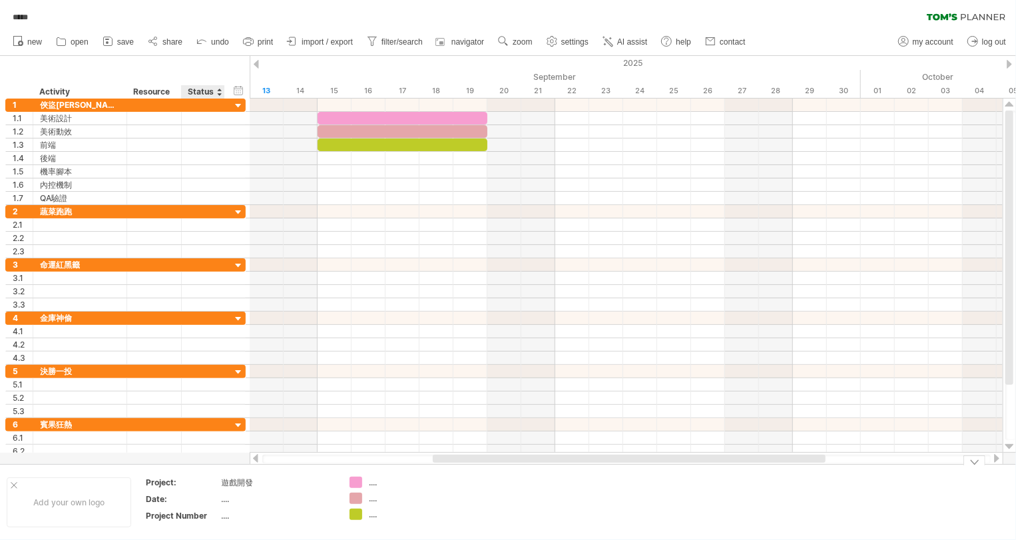
click at [235, 476] on div "遊戲開發" at bounding box center [278, 481] width 112 height 11
click at [242, 480] on input "****" at bounding box center [275, 481] width 107 height 11
drag, startPoint x: 256, startPoint y: 481, endPoint x: 182, endPoint y: 470, distance: 74.7
click at [172, 470] on div "Add your own logo Project: **** Date: .... Project Number .... .... .... ...." at bounding box center [508, 502] width 1016 height 76
type input "*"
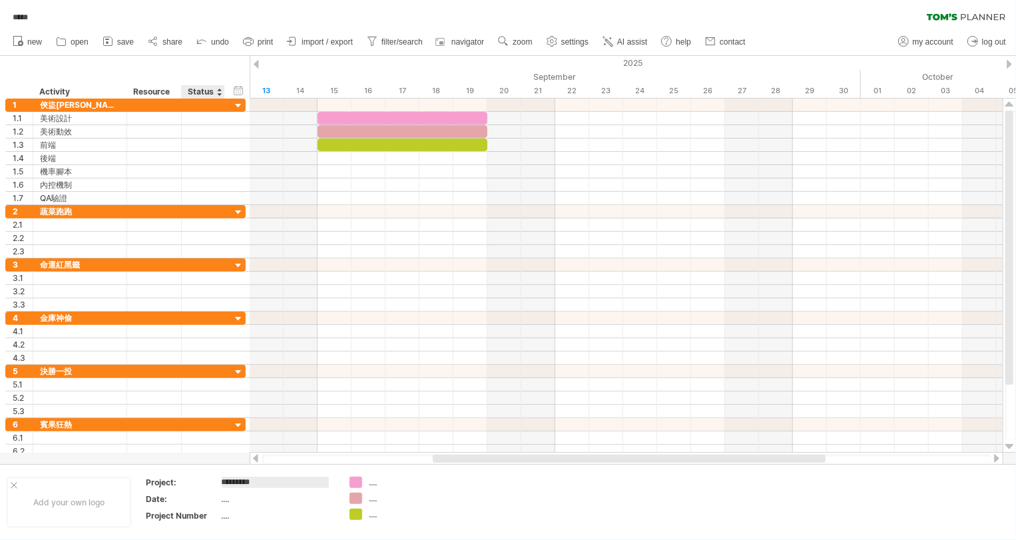
type input "********"
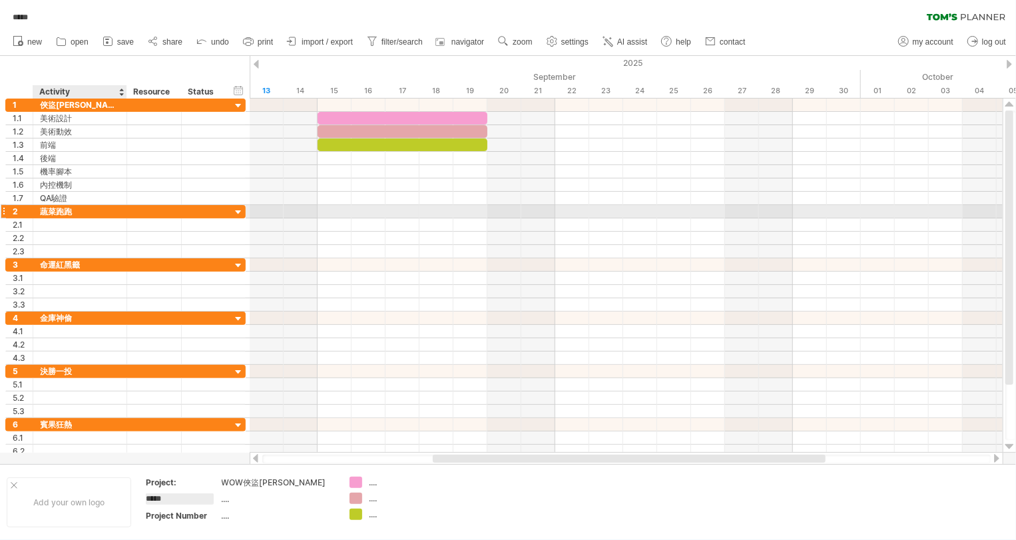
click at [89, 216] on div "蔬菜跑跑" at bounding box center [80, 211] width 80 height 13
click at [91, 212] on input "****" at bounding box center [80, 211] width 80 height 13
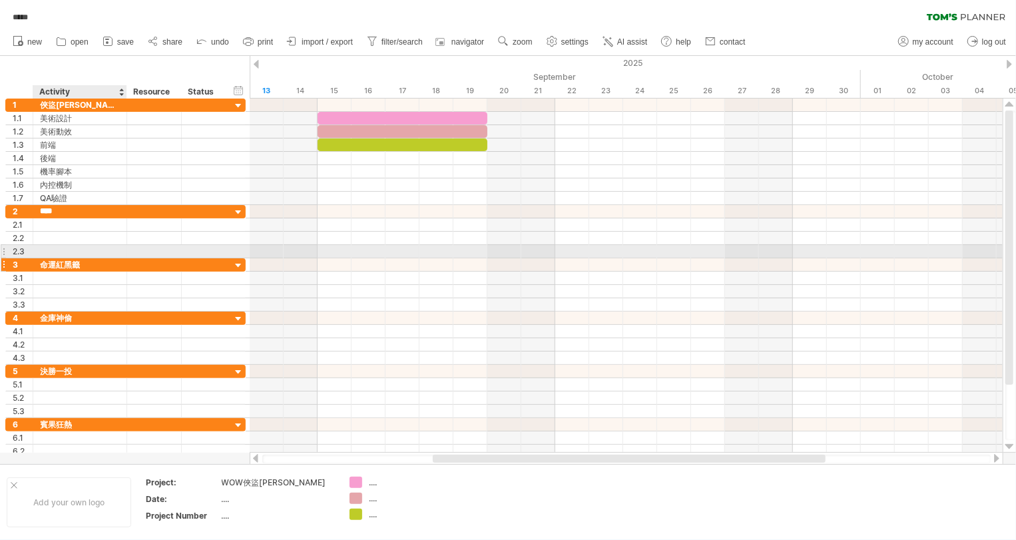
click at [98, 262] on div "命運紅黑籤" at bounding box center [80, 264] width 80 height 13
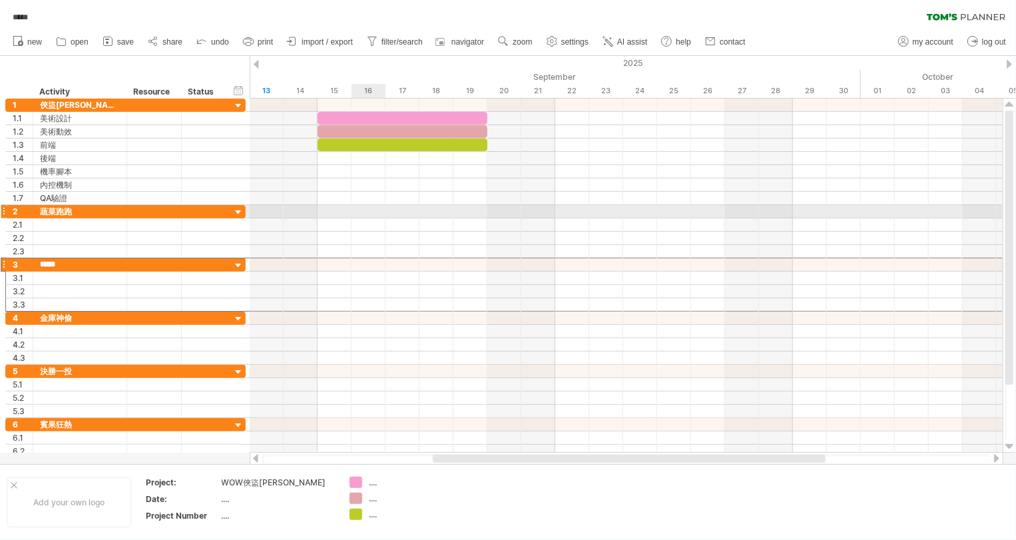
click at [356, 205] on div at bounding box center [626, 211] width 753 height 13
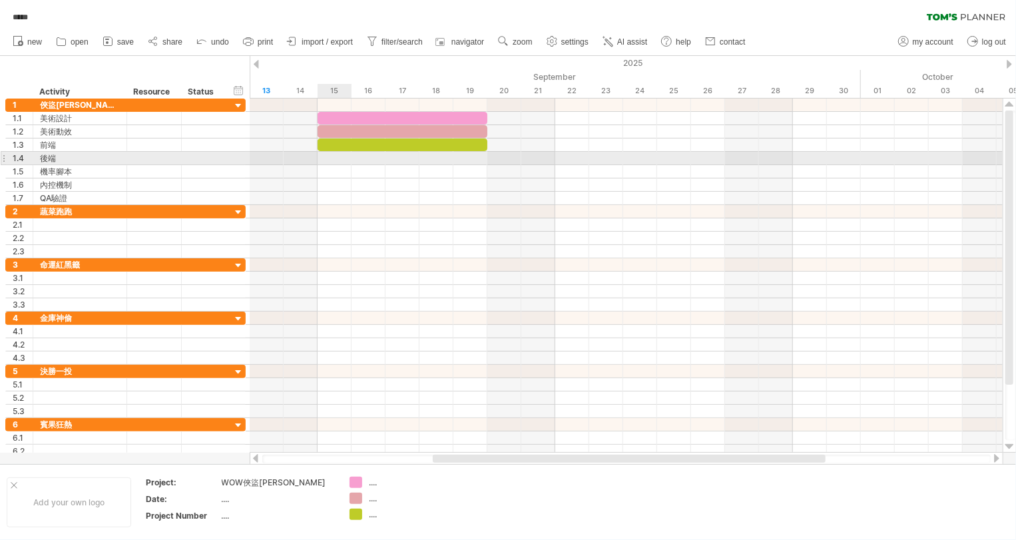
click at [335, 158] on div at bounding box center [626, 158] width 753 height 13
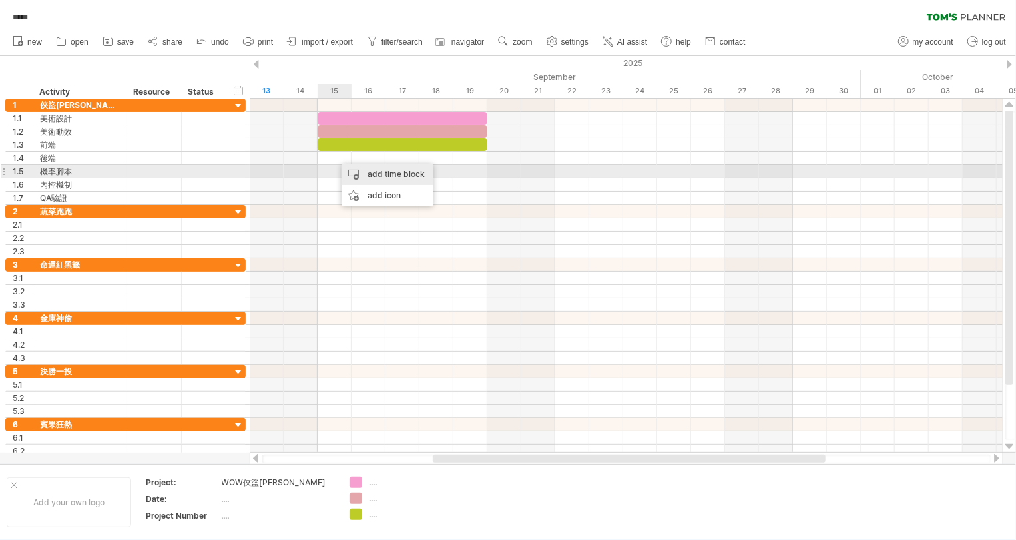
click at [354, 170] on div "add time block" at bounding box center [387, 174] width 92 height 21
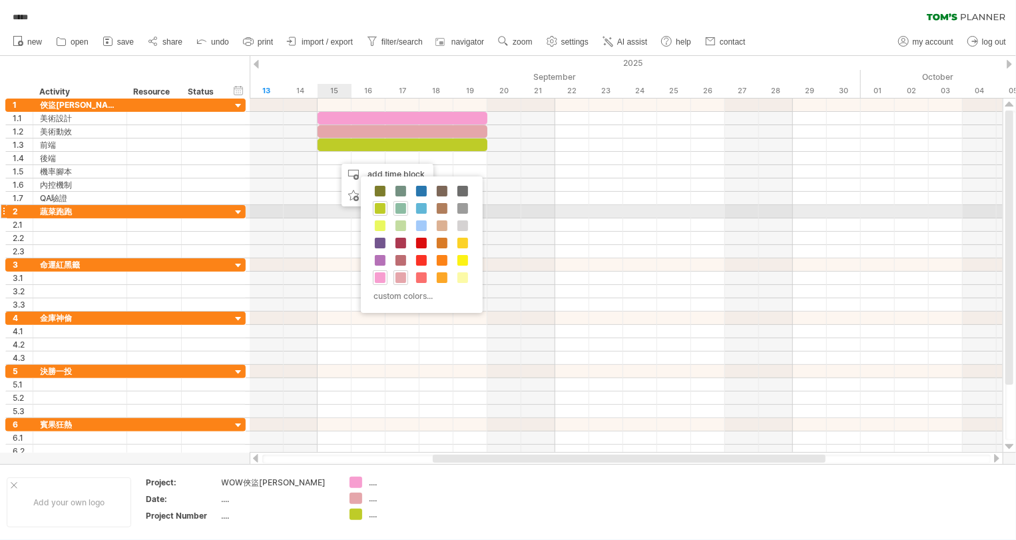
click at [401, 212] on span at bounding box center [400, 208] width 11 height 11
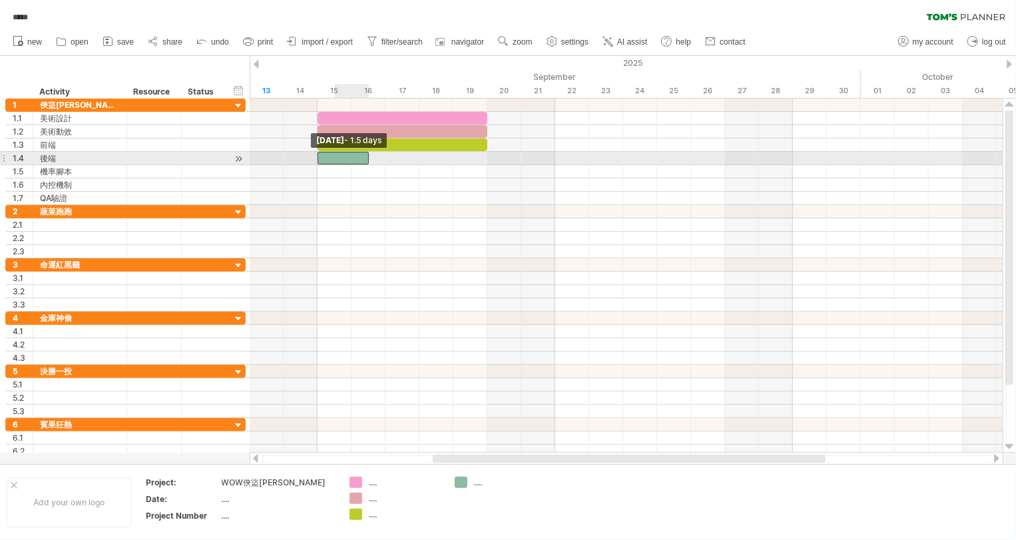
drag, startPoint x: 333, startPoint y: 158, endPoint x: 325, endPoint y: 156, distance: 8.9
click at [325, 156] on div at bounding box center [342, 158] width 51 height 13
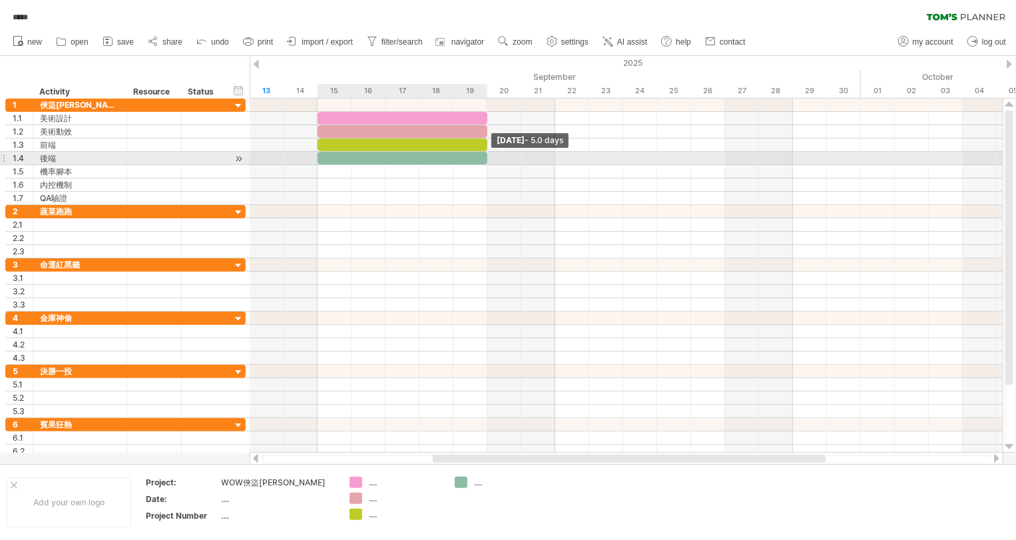
drag, startPoint x: 366, startPoint y: 156, endPoint x: 478, endPoint y: 158, distance: 111.8
click at [478, 158] on div at bounding box center [402, 158] width 170 height 13
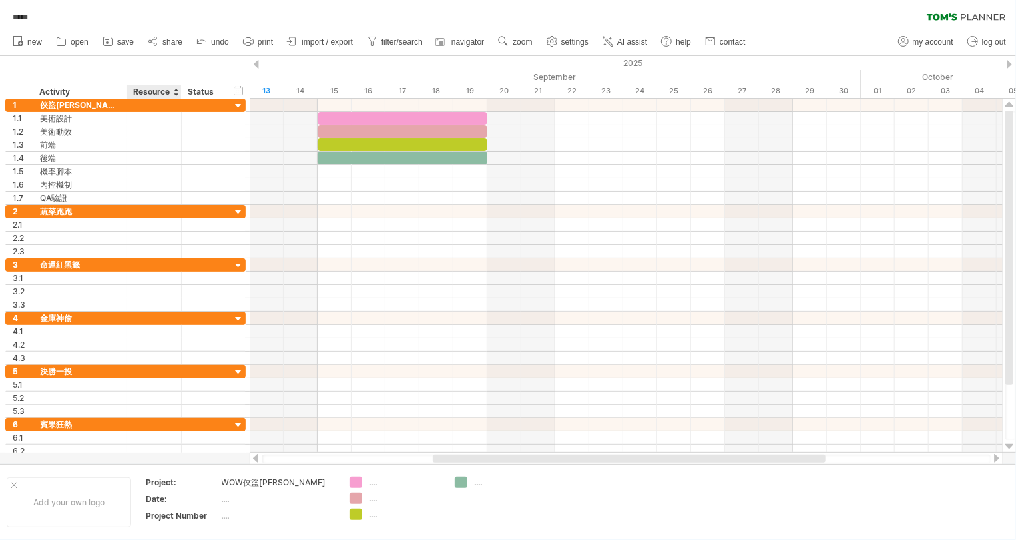
click at [145, 85] on div "Resource" at bounding box center [153, 91] width 41 height 13
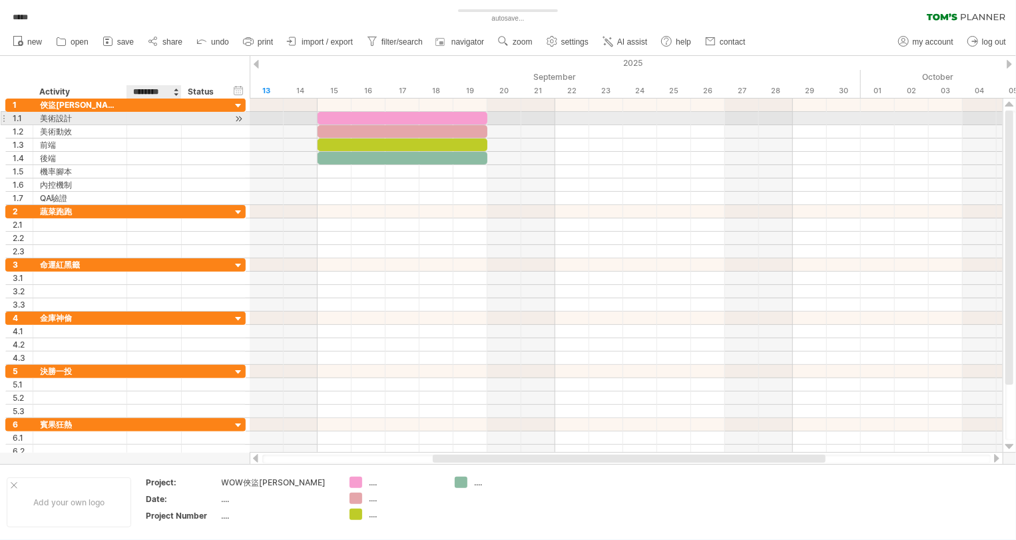
click at [146, 118] on div at bounding box center [154, 118] width 41 height 13
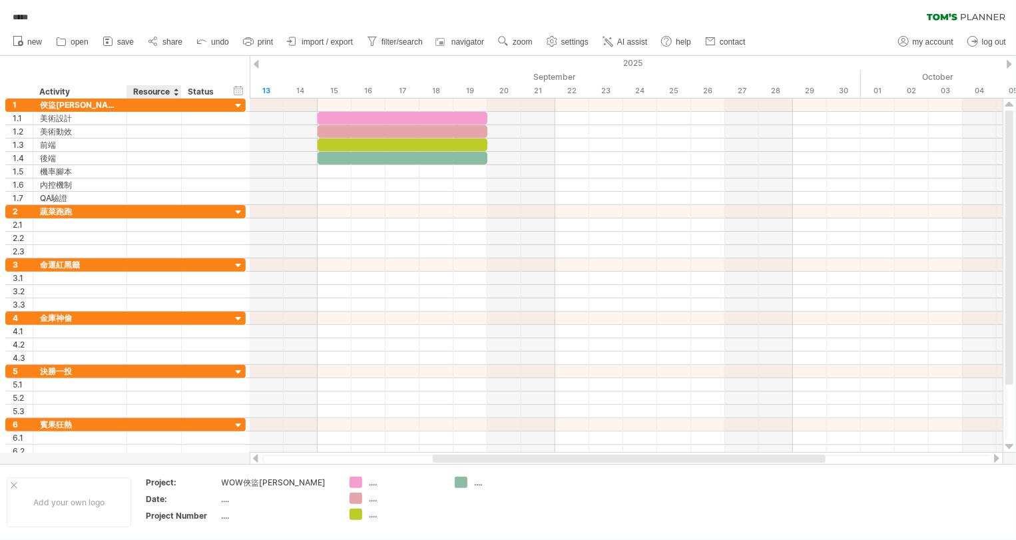
click at [160, 73] on div "hide start/end/duration show start/end/duration ******** Activity ******** Reso…" at bounding box center [125, 77] width 250 height 43
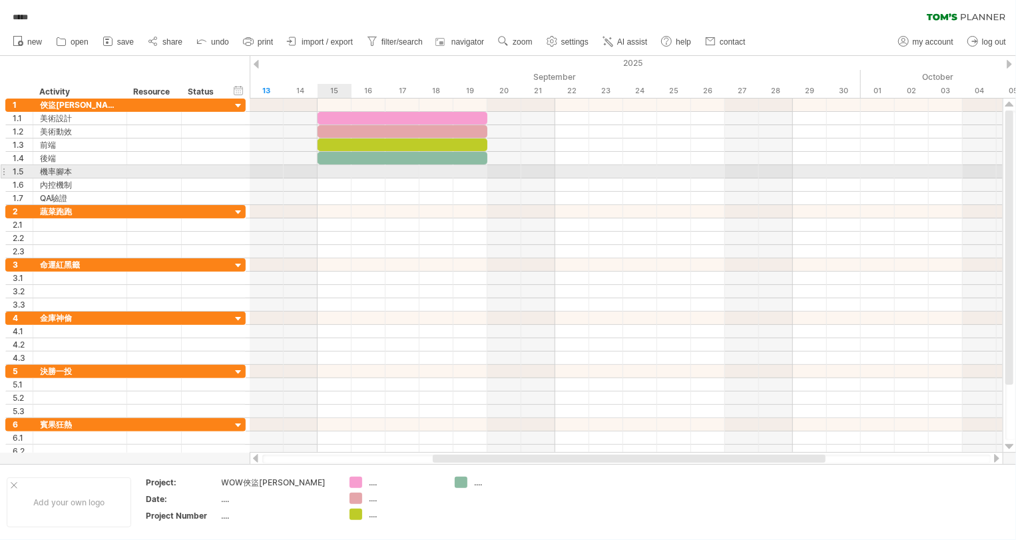
click at [331, 173] on div at bounding box center [626, 171] width 753 height 13
click at [322, 173] on div at bounding box center [626, 171] width 753 height 13
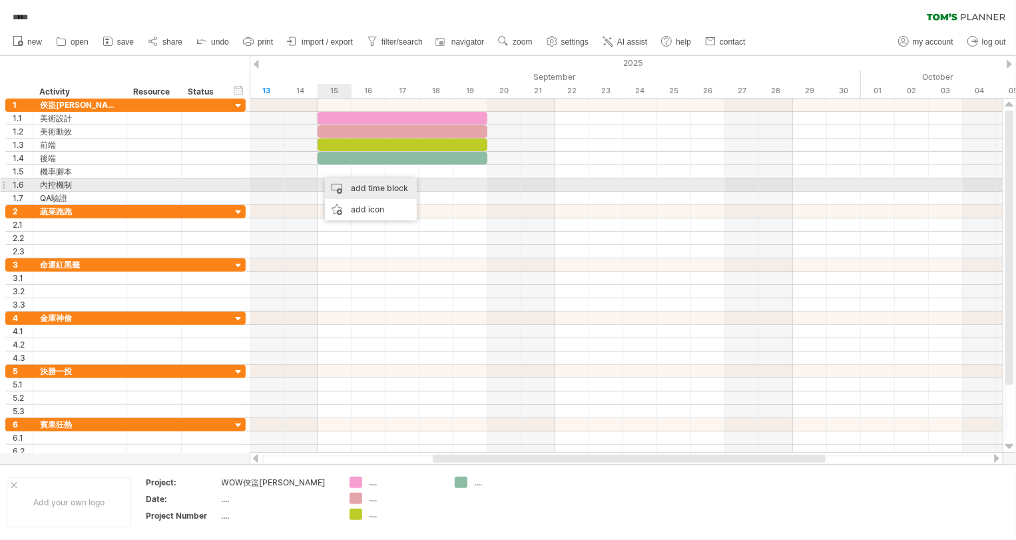
click at [334, 179] on div "add time block" at bounding box center [371, 188] width 92 height 21
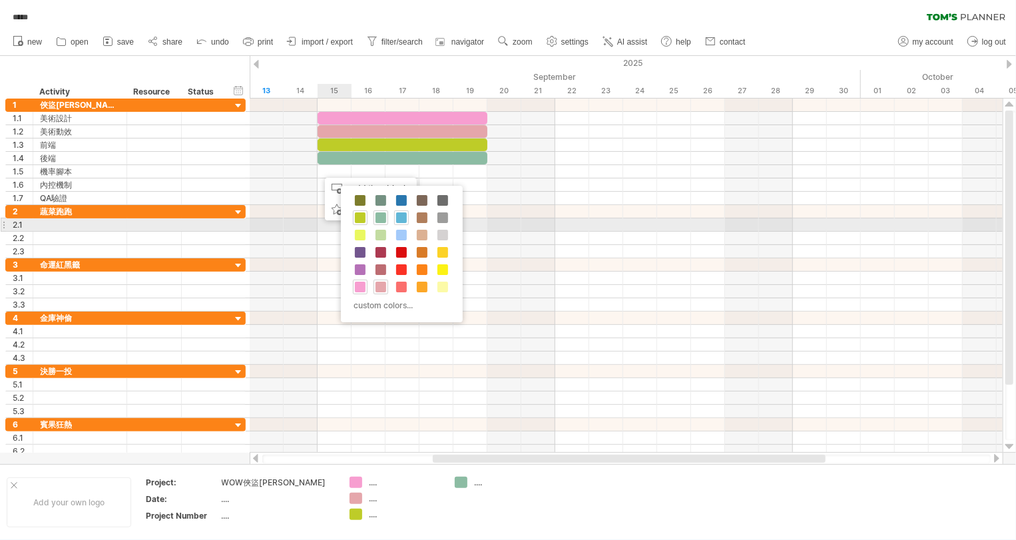
click at [399, 218] on span at bounding box center [401, 217] width 11 height 11
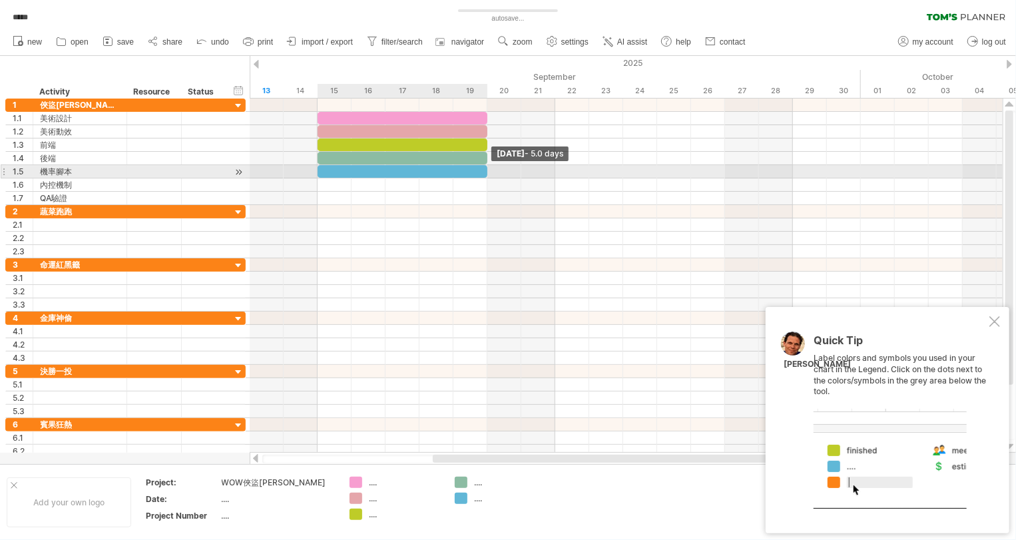
drag, startPoint x: 352, startPoint y: 170, endPoint x: 480, endPoint y: 171, distance: 128.4
click at [480, 171] on div at bounding box center [402, 171] width 170 height 13
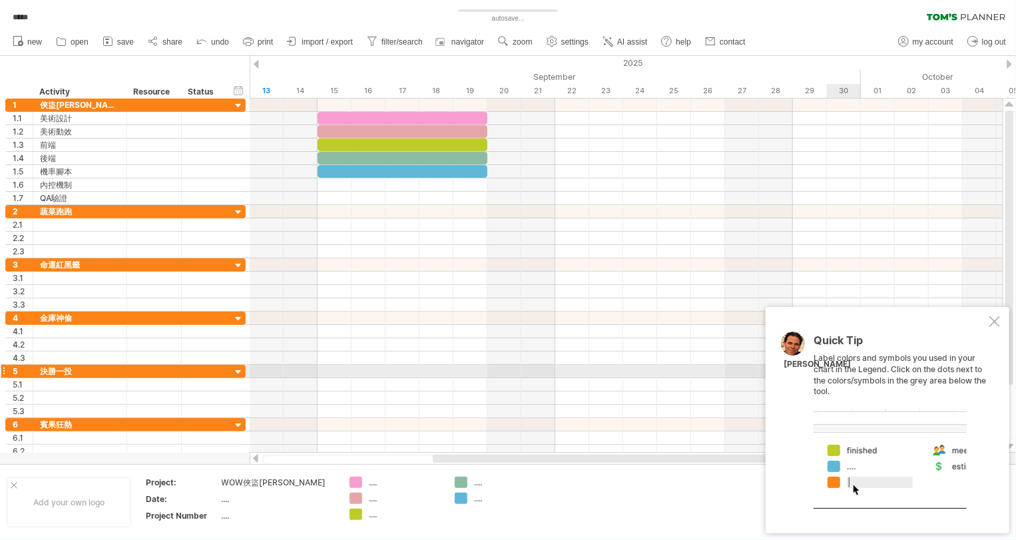
click at [877, 370] on div "Quick Tip Label colors and symbols you used in your chart in the Legend. Click …" at bounding box center [899, 422] width 173 height 174
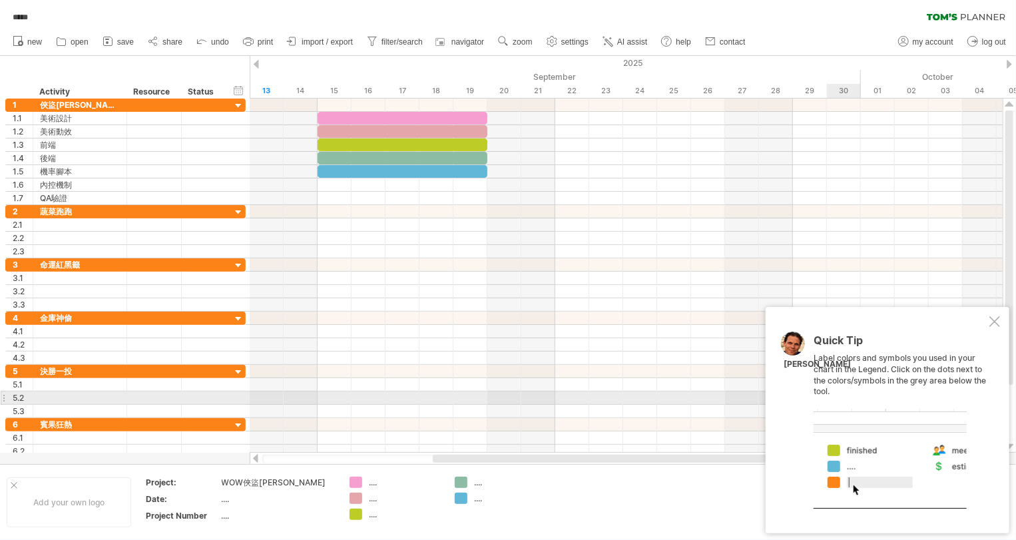
drag, startPoint x: 813, startPoint y: 357, endPoint x: 855, endPoint y: 396, distance: 57.5
click at [855, 396] on div "Quick Tip Label colors and symbols you used in your chart in the Legend. Click …" at bounding box center [887, 420] width 244 height 226
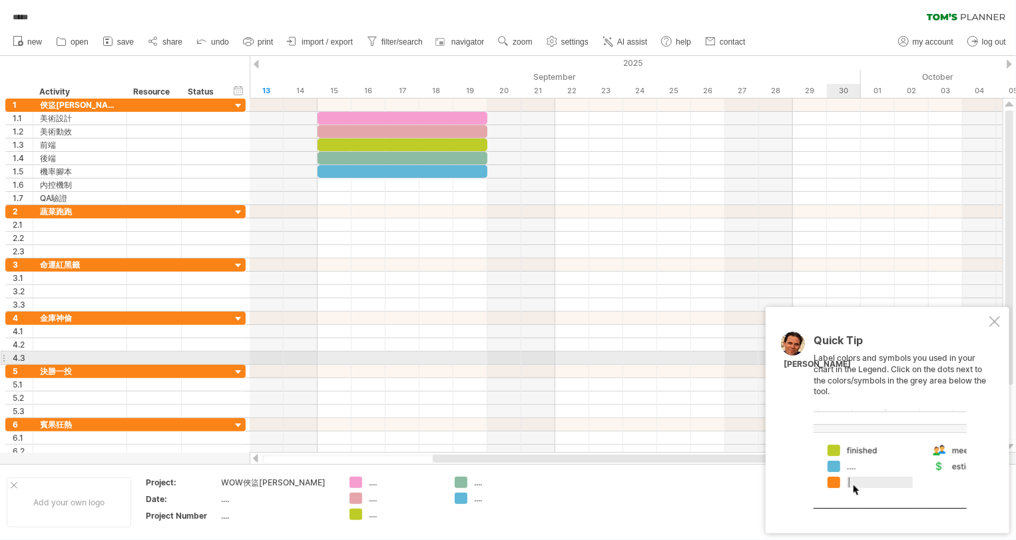
drag, startPoint x: 882, startPoint y: 387, endPoint x: 841, endPoint y: 351, distance: 54.3
click at [841, 351] on div "Quick Tip Label colors and symbols you used in your chart in the Legend. Click …" at bounding box center [899, 422] width 173 height 174
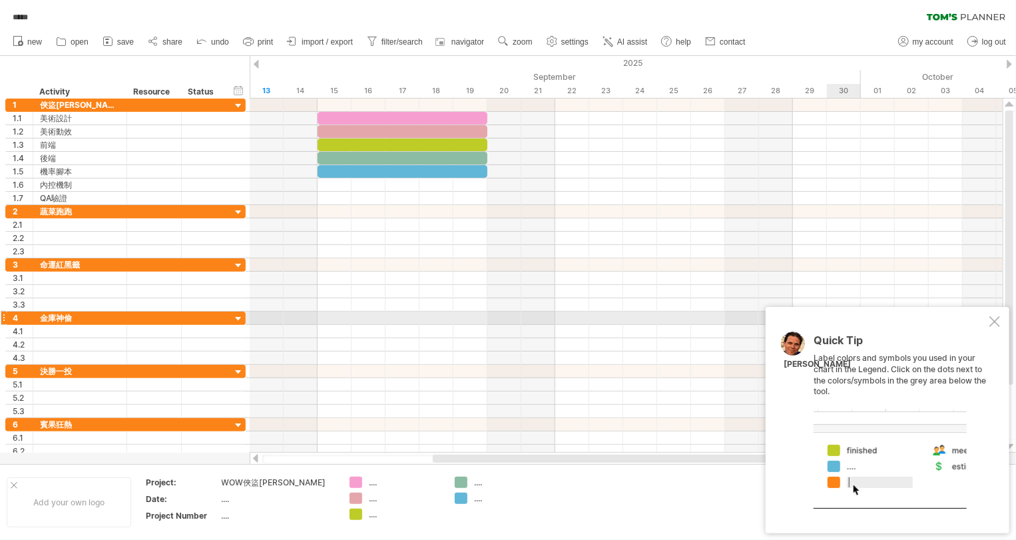
click at [990, 321] on div at bounding box center [994, 321] width 11 height 11
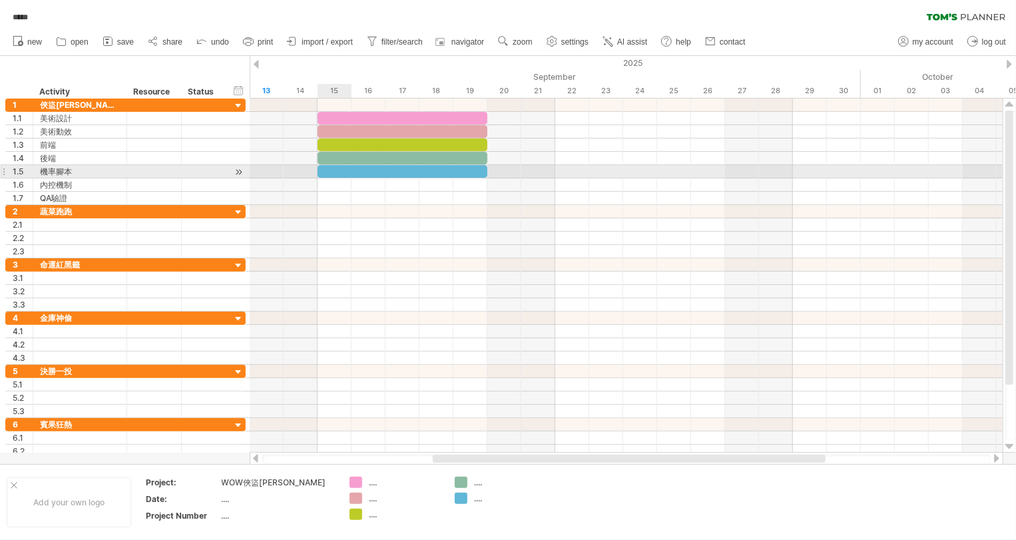
click at [331, 172] on div at bounding box center [402, 171] width 170 height 13
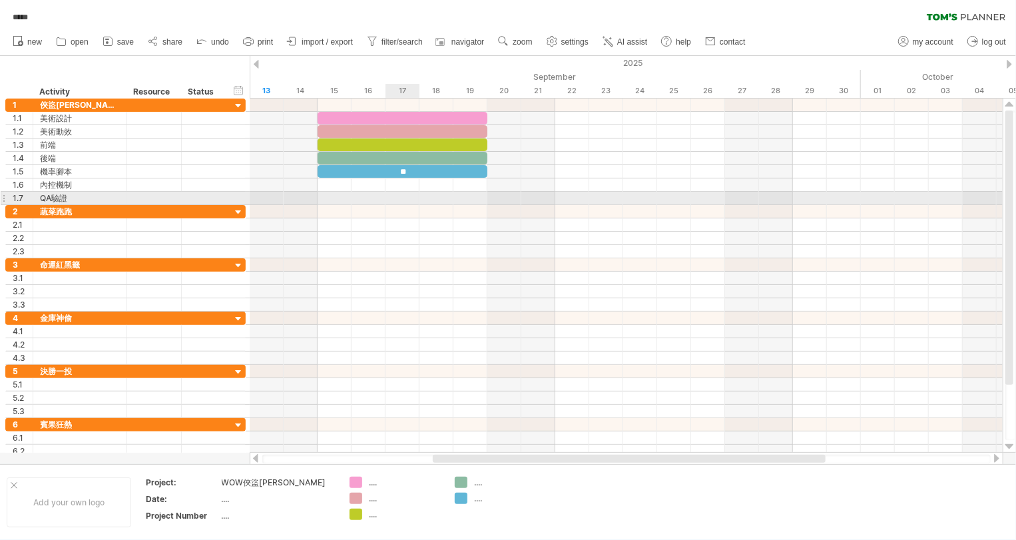
click at [421, 194] on div at bounding box center [626, 198] width 753 height 13
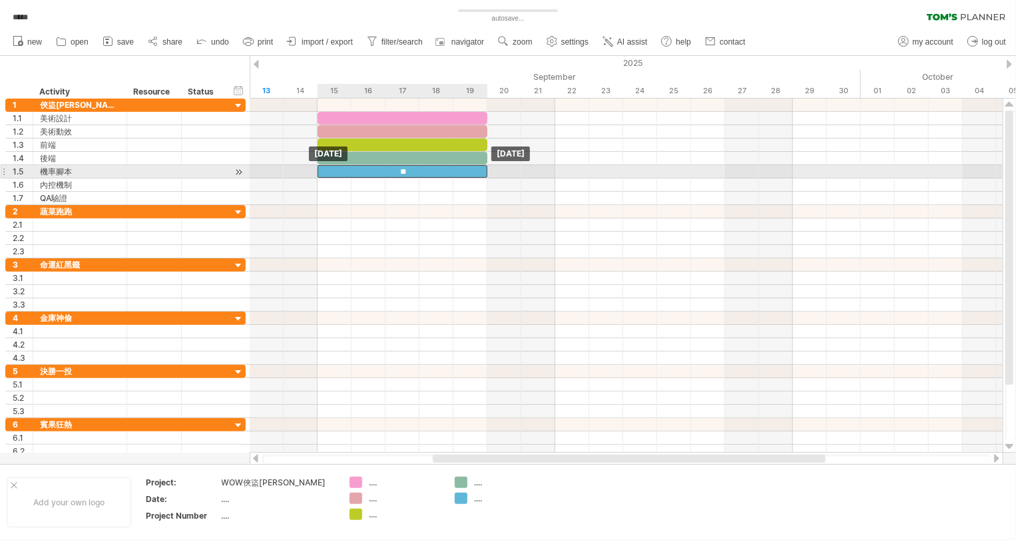
click at [424, 172] on div "**" at bounding box center [402, 171] width 170 height 13
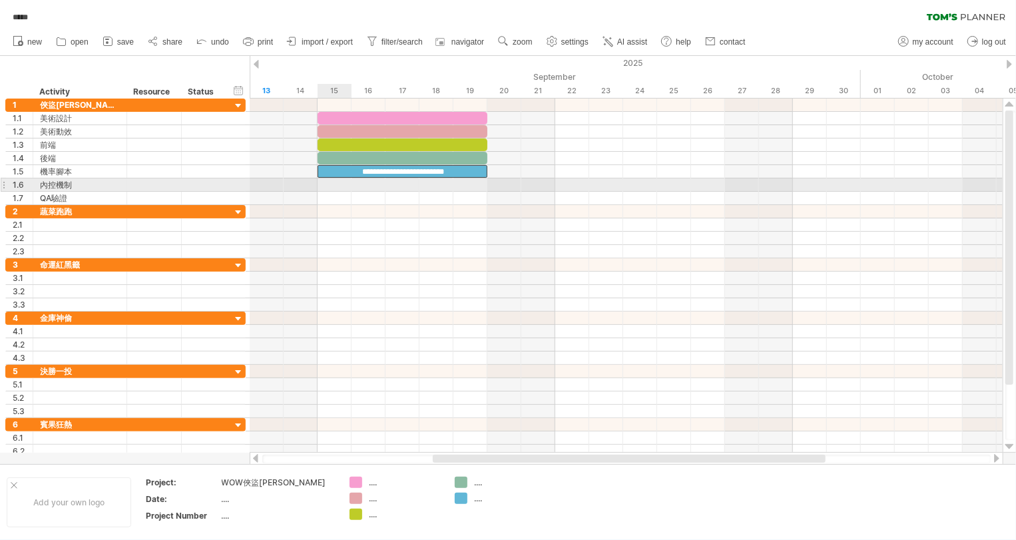
click at [339, 185] on div at bounding box center [626, 184] width 753 height 13
click at [338, 186] on div at bounding box center [626, 184] width 753 height 13
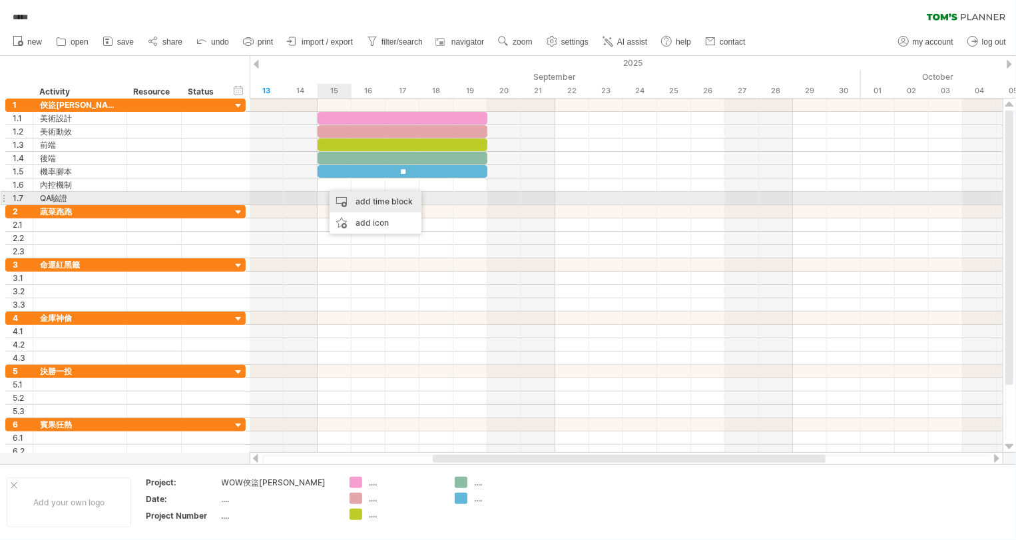
click at [337, 192] on div "add time block" at bounding box center [375, 201] width 92 height 21
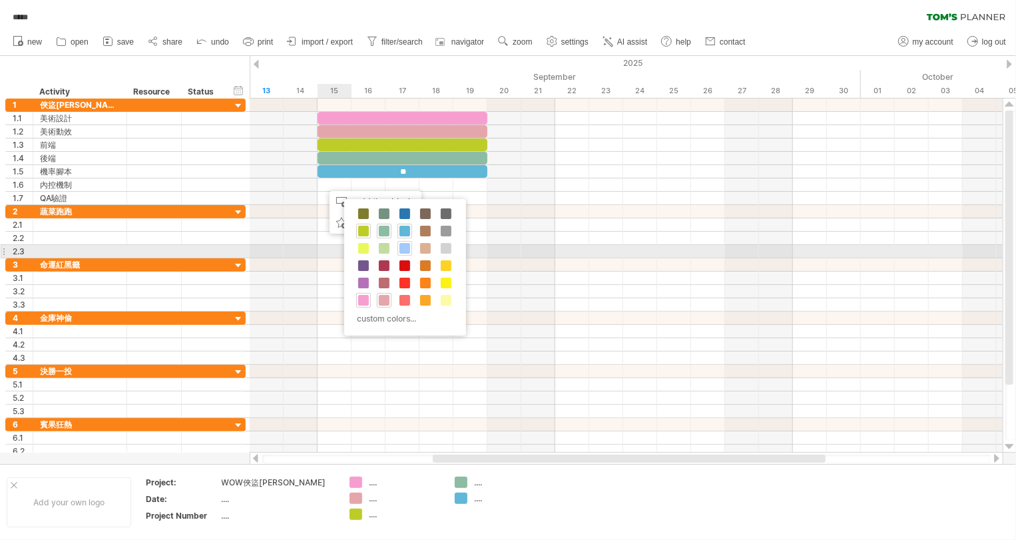
click at [409, 246] on span at bounding box center [404, 248] width 11 height 11
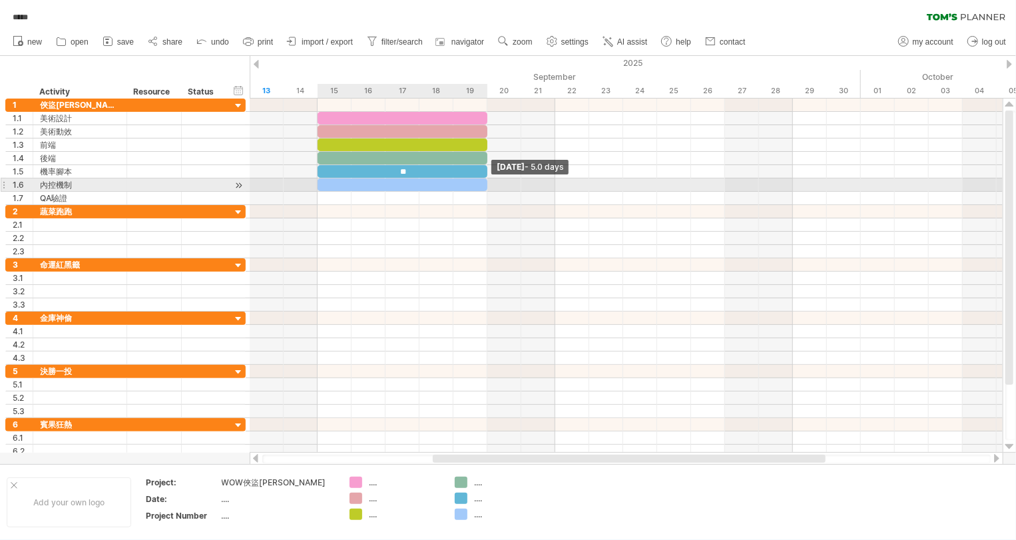
drag, startPoint x: 349, startPoint y: 184, endPoint x: 478, endPoint y: 187, distance: 128.5
click at [478, 187] on div at bounding box center [402, 184] width 170 height 13
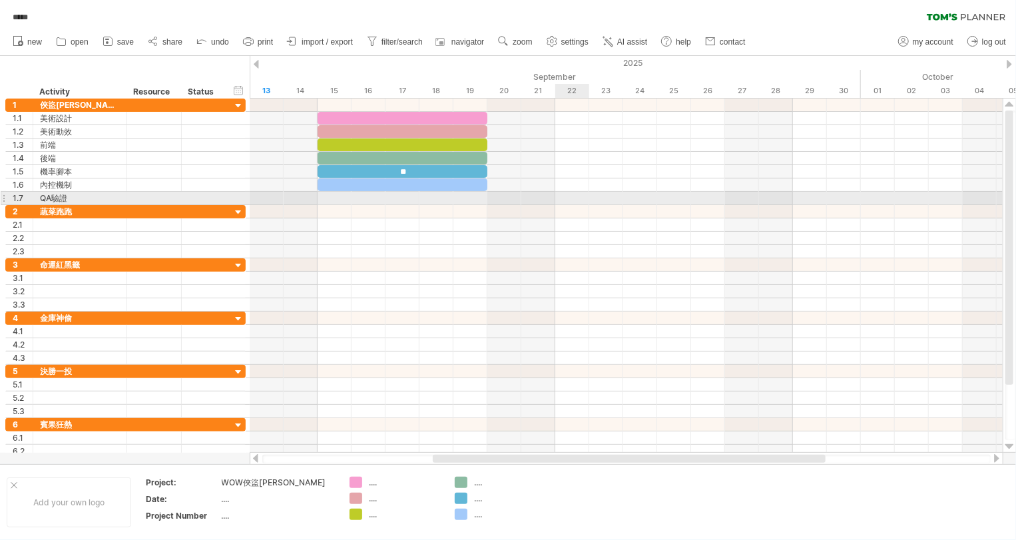
click at [569, 199] on div at bounding box center [626, 198] width 753 height 13
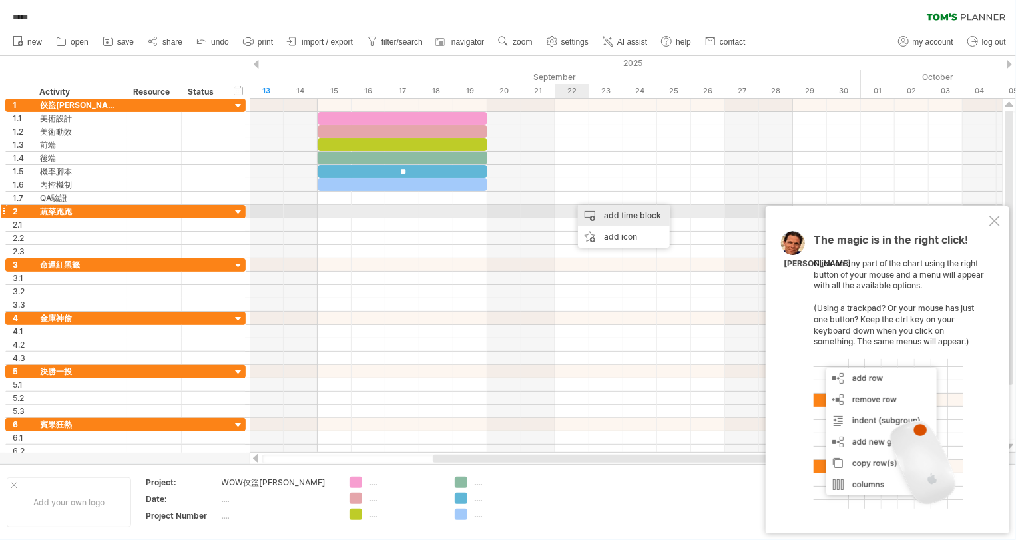
click at [586, 210] on div "add time block" at bounding box center [624, 215] width 92 height 21
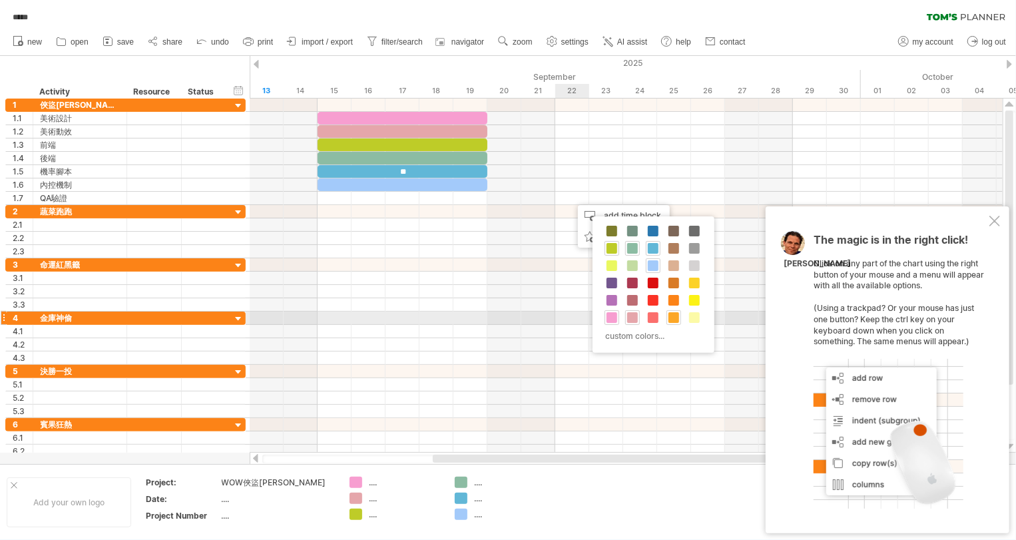
click at [668, 315] on span at bounding box center [673, 317] width 11 height 11
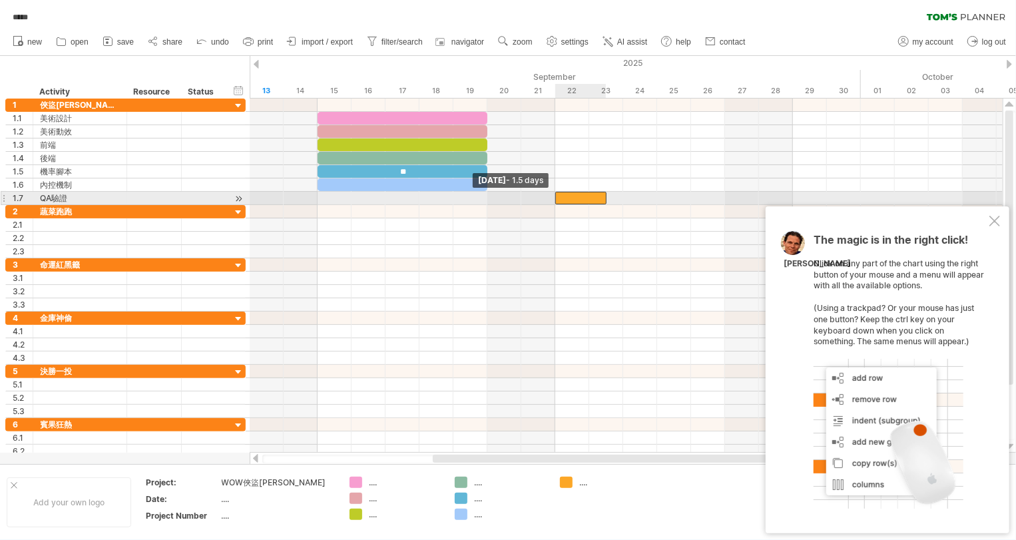
drag, startPoint x: 573, startPoint y: 197, endPoint x: 562, endPoint y: 196, distance: 10.7
click at [562, 196] on div at bounding box center [580, 198] width 51 height 13
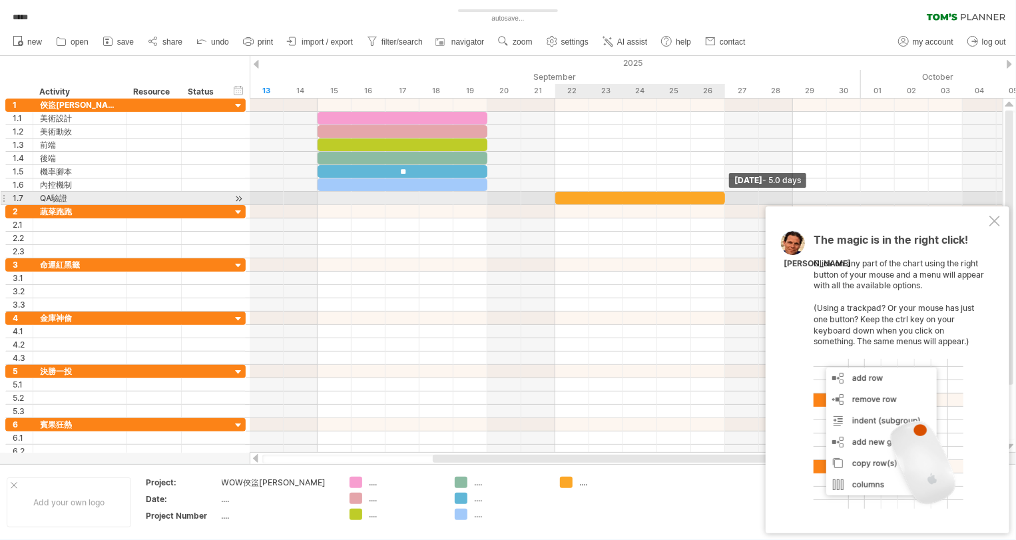
drag, startPoint x: 605, startPoint y: 194, endPoint x: 717, endPoint y: 197, distance: 112.5
click at [717, 197] on div at bounding box center [640, 198] width 170 height 13
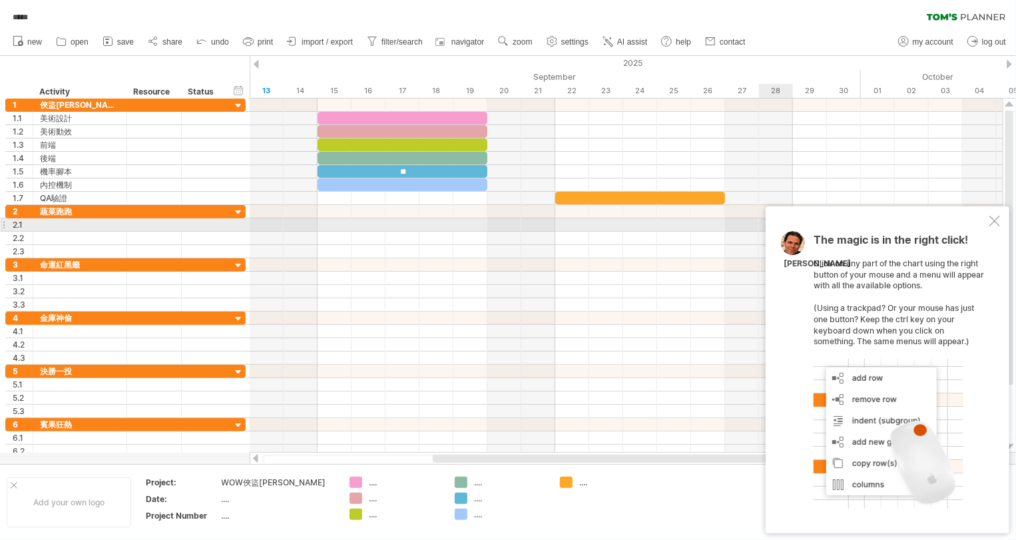
click at [990, 223] on div at bounding box center [994, 221] width 11 height 11
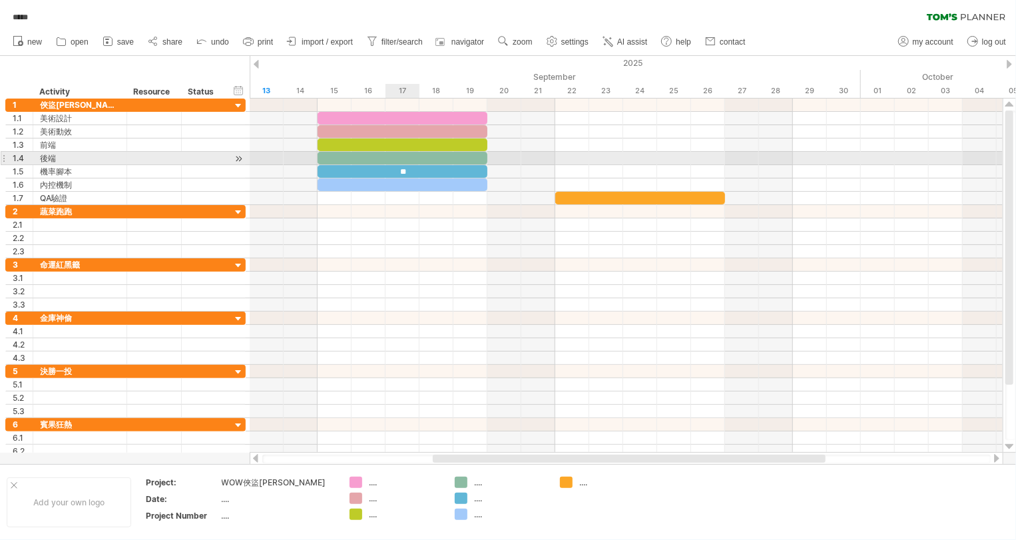
click at [410, 158] on div at bounding box center [402, 158] width 170 height 13
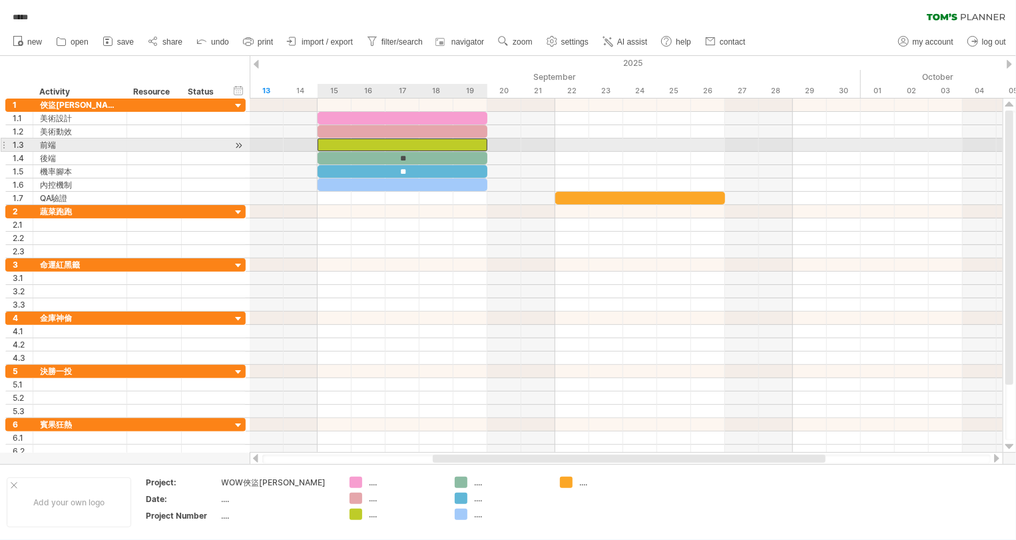
click at [410, 144] on div at bounding box center [402, 144] width 170 height 13
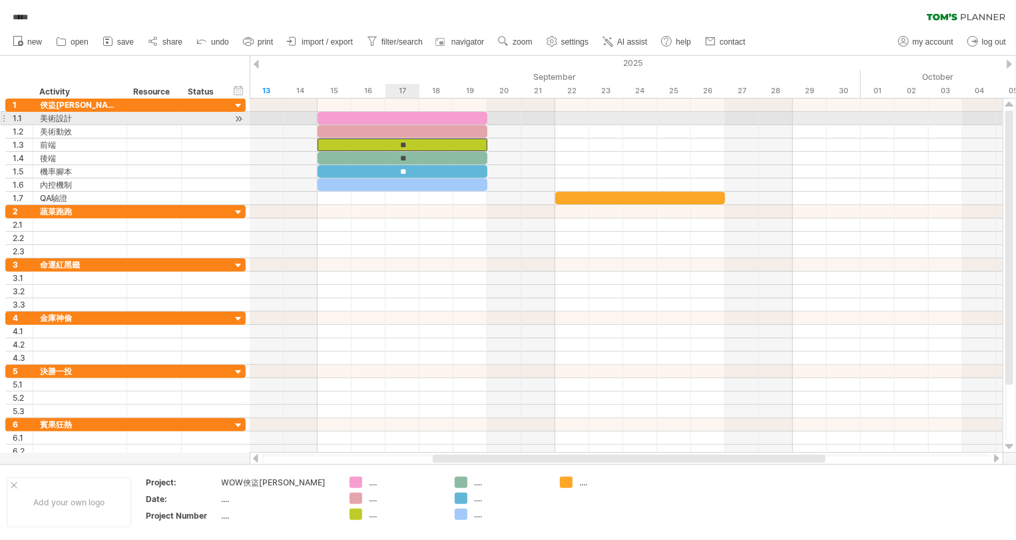
click at [415, 116] on div at bounding box center [402, 118] width 170 height 13
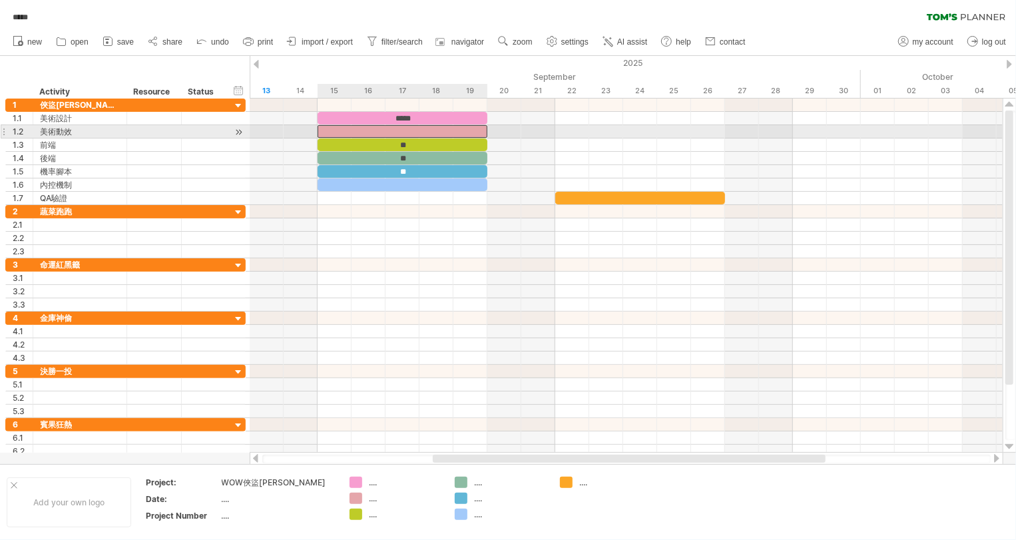
click at [403, 128] on div at bounding box center [402, 131] width 170 height 13
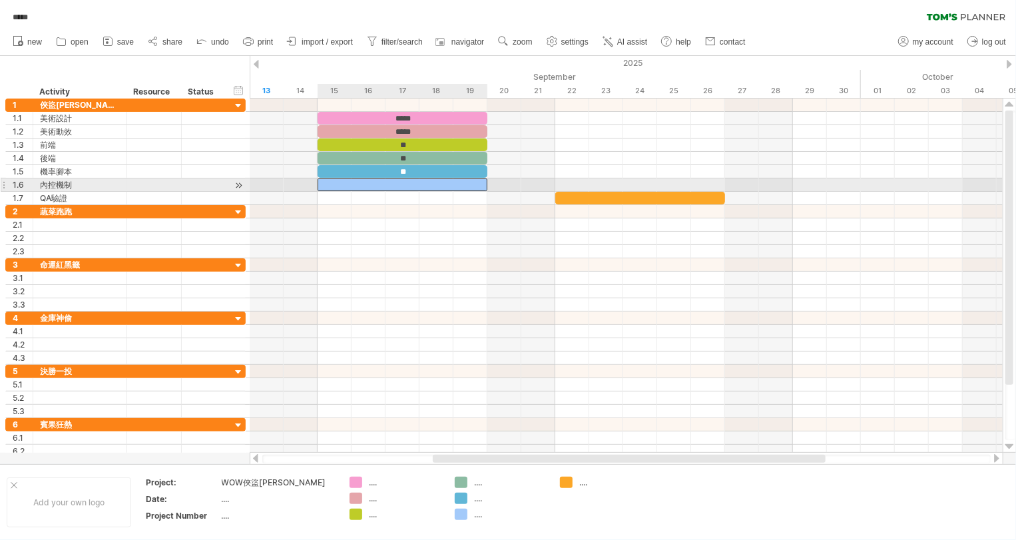
click at [406, 187] on div at bounding box center [402, 184] width 170 height 13
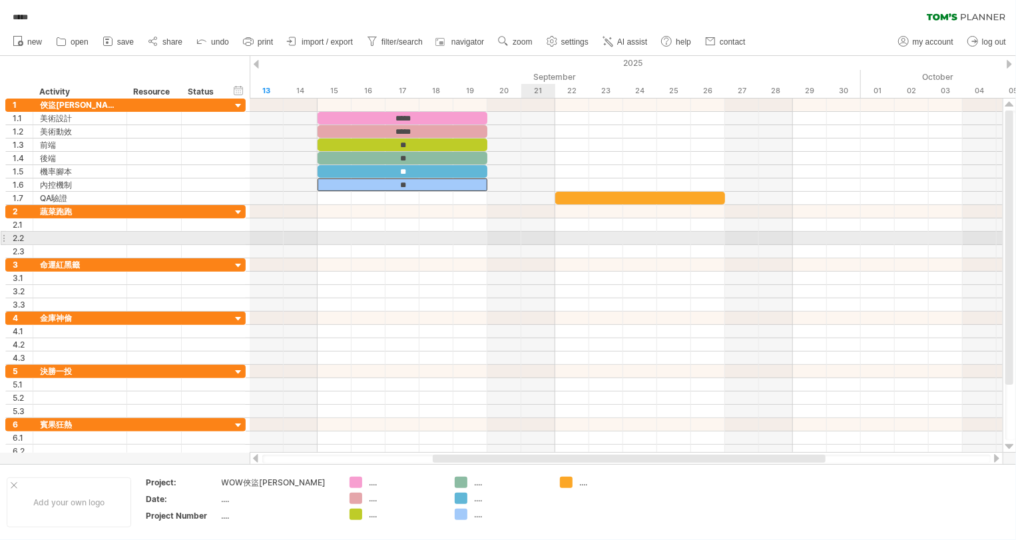
click at [531, 236] on div at bounding box center [626, 238] width 753 height 13
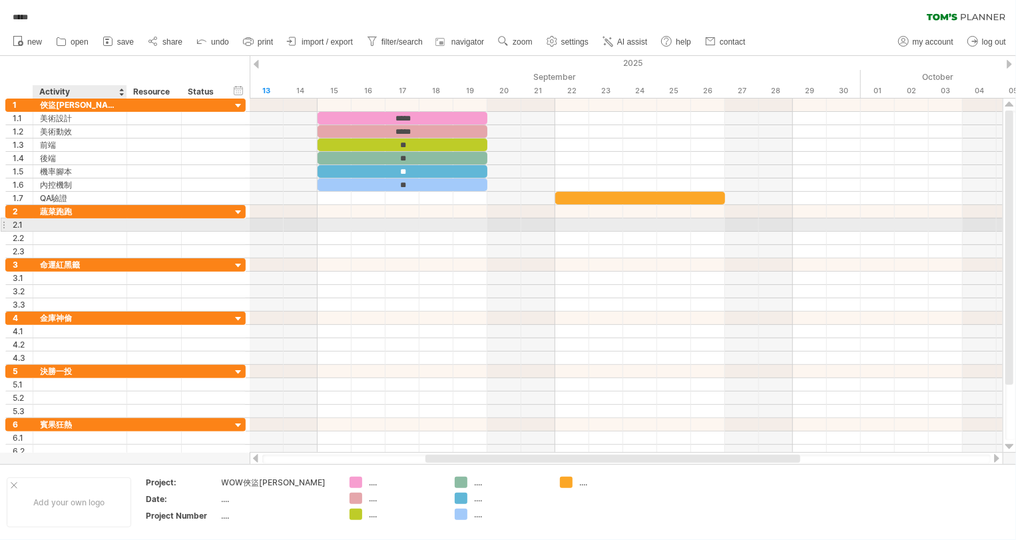
click at [75, 229] on div at bounding box center [80, 224] width 80 height 13
type input "*"
type input "****"
type input "**"
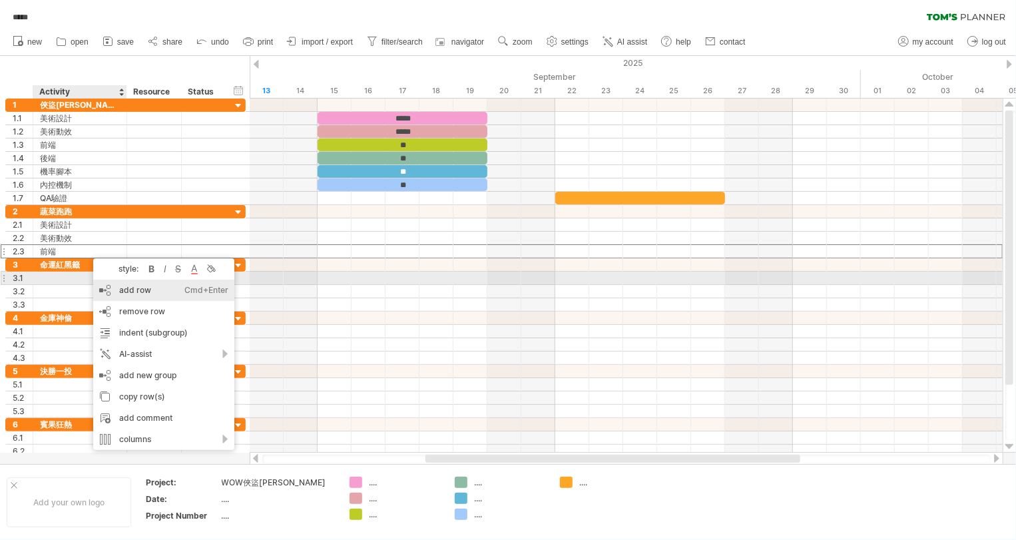
click at [106, 281] on div "add row Ctrl+Enter Cmd+Enter" at bounding box center [163, 289] width 141 height 21
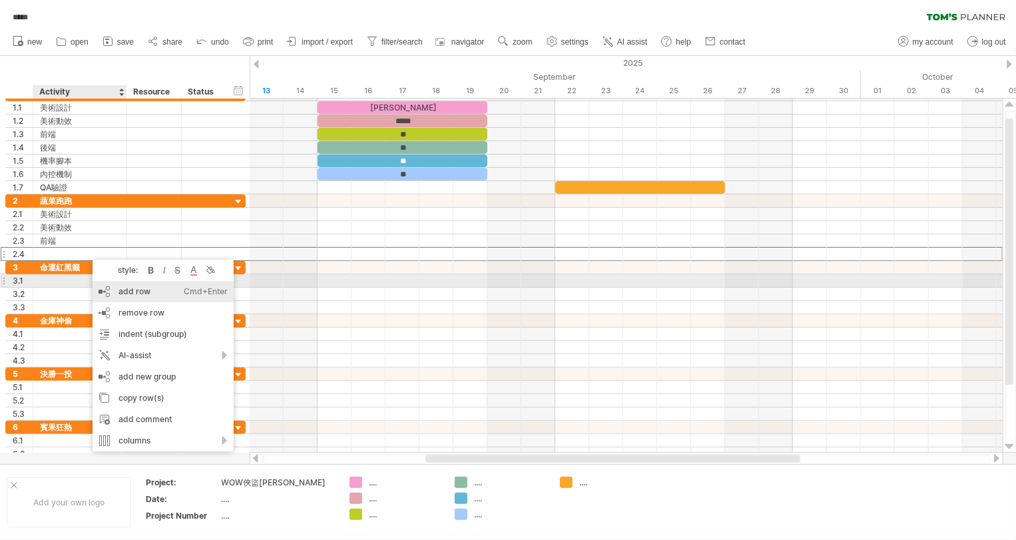
click at [107, 285] on div "add row Ctrl+Enter Cmd+Enter" at bounding box center [163, 291] width 141 height 21
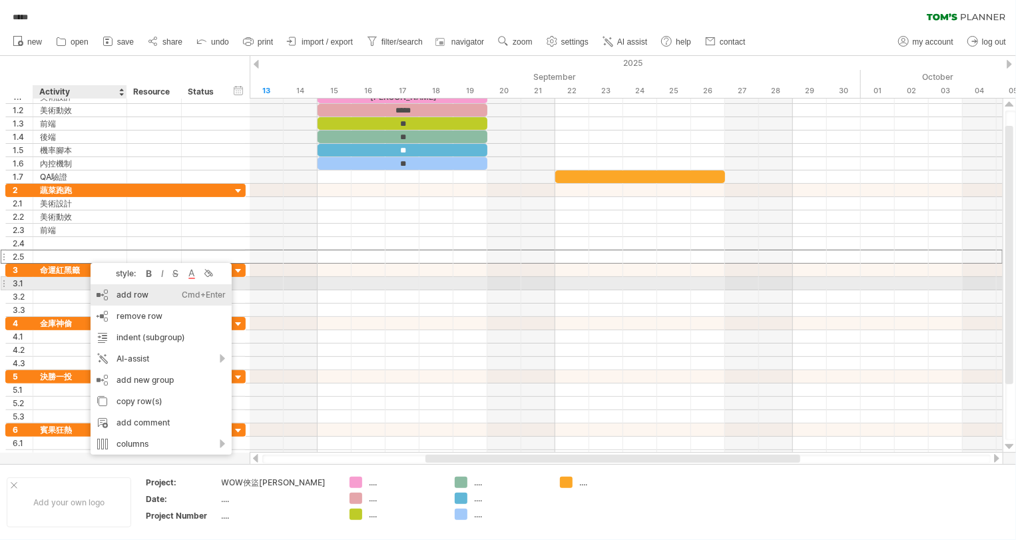
click at [115, 288] on div "add row Ctrl+Enter Cmd+Enter" at bounding box center [161, 294] width 141 height 21
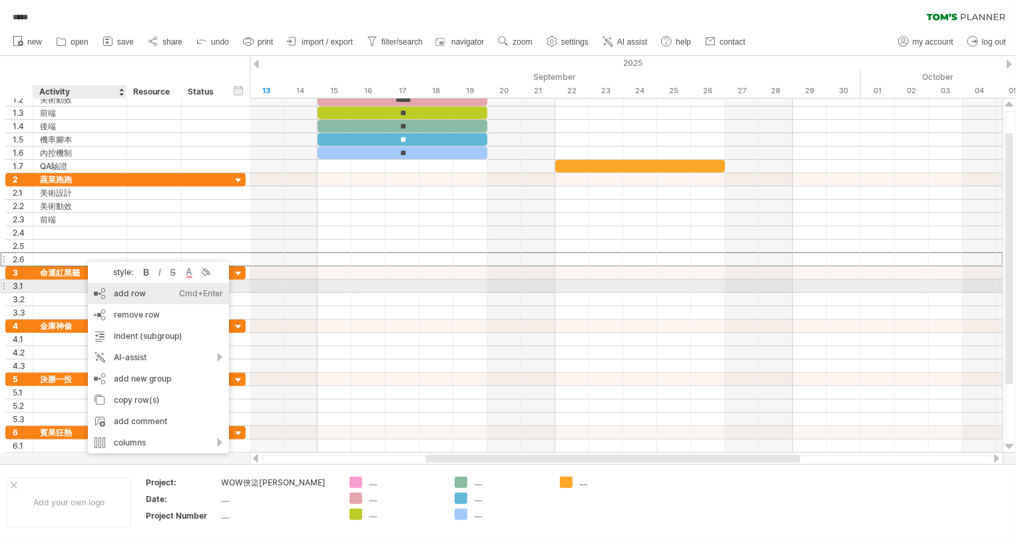
click at [105, 288] on div "add row Ctrl+Enter Cmd+Enter" at bounding box center [158, 293] width 141 height 21
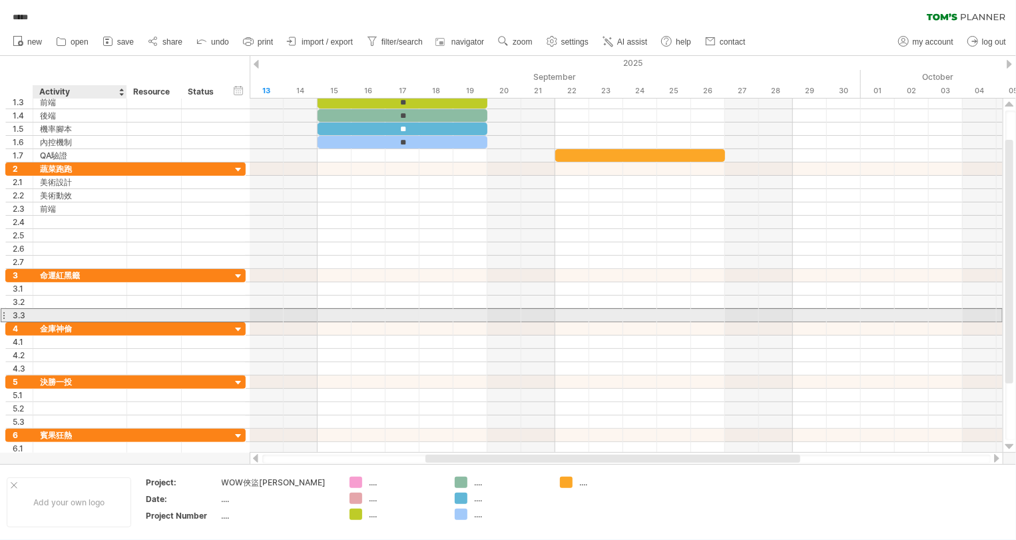
click at [76, 310] on div at bounding box center [80, 315] width 80 height 13
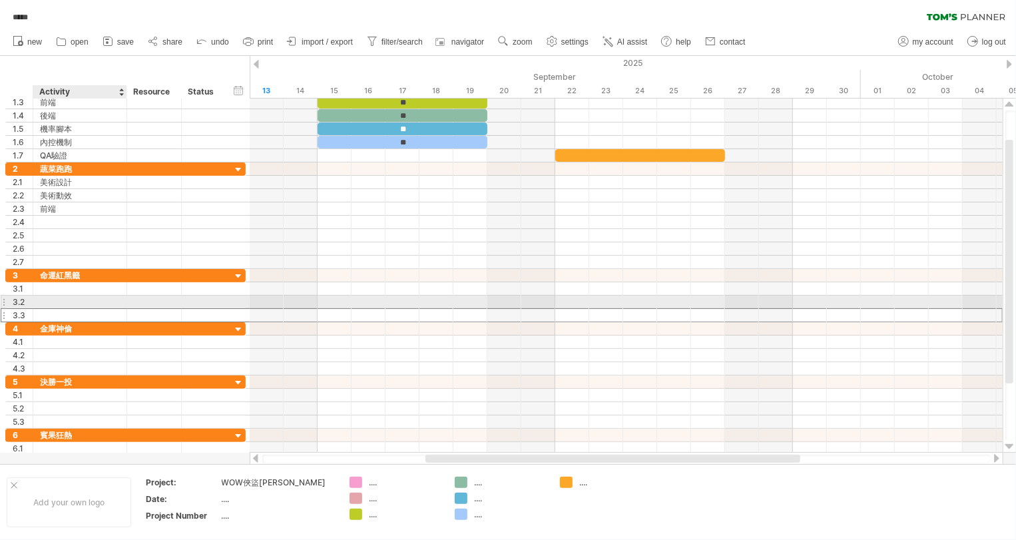
click at [74, 303] on div at bounding box center [80, 301] width 80 height 13
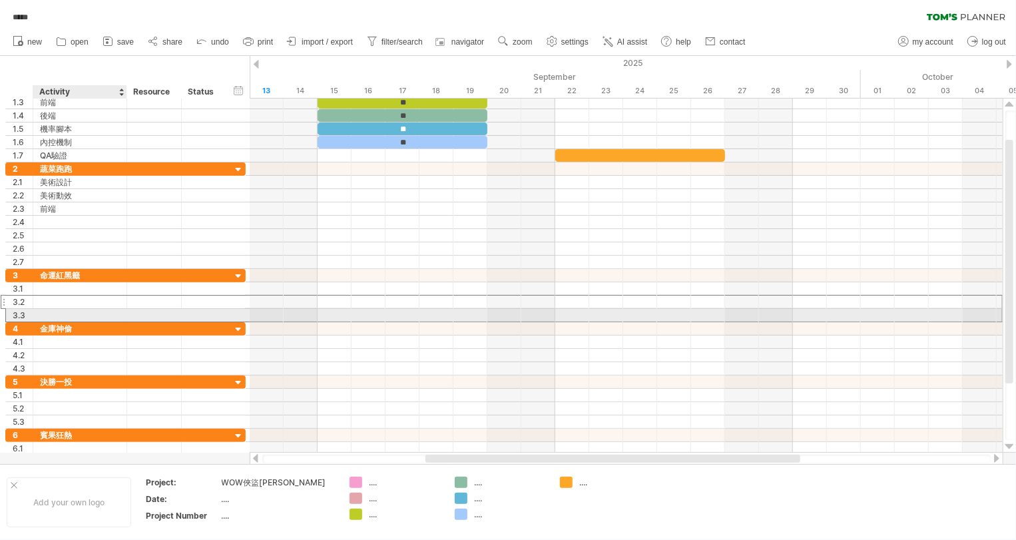
click at [75, 312] on div at bounding box center [80, 315] width 80 height 13
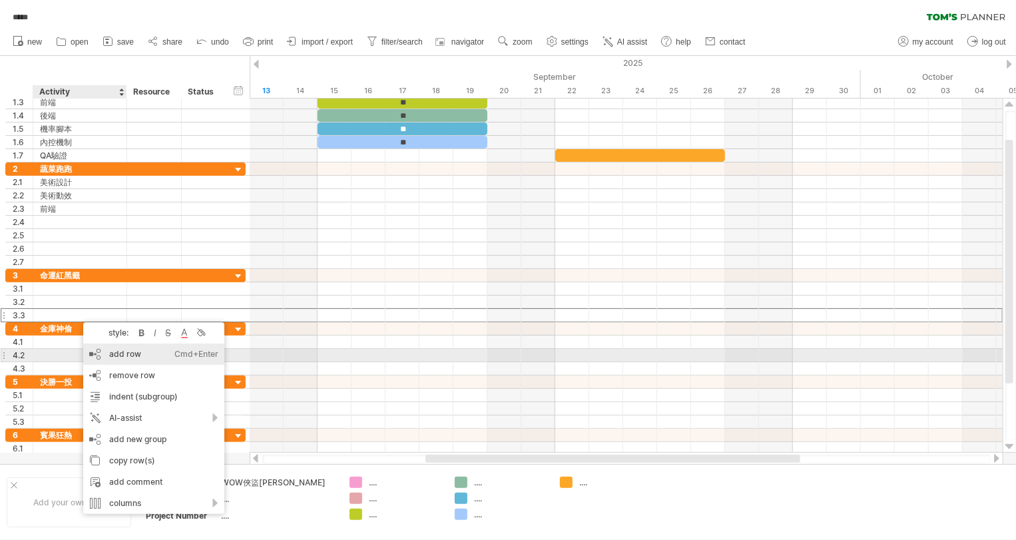
click at [100, 349] on div "add row Ctrl+Enter Cmd+Enter" at bounding box center [153, 353] width 141 height 21
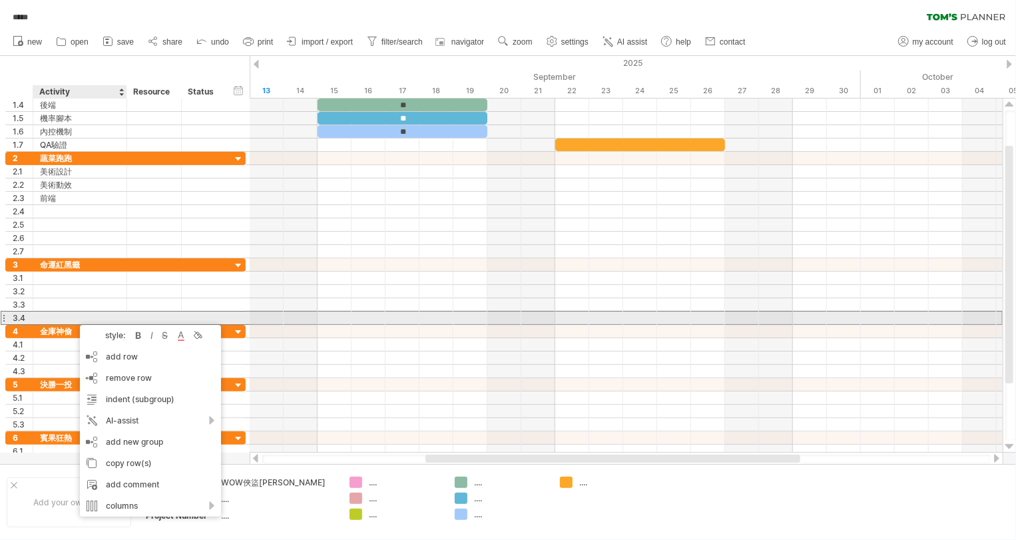
click at [69, 317] on div at bounding box center [80, 317] width 80 height 13
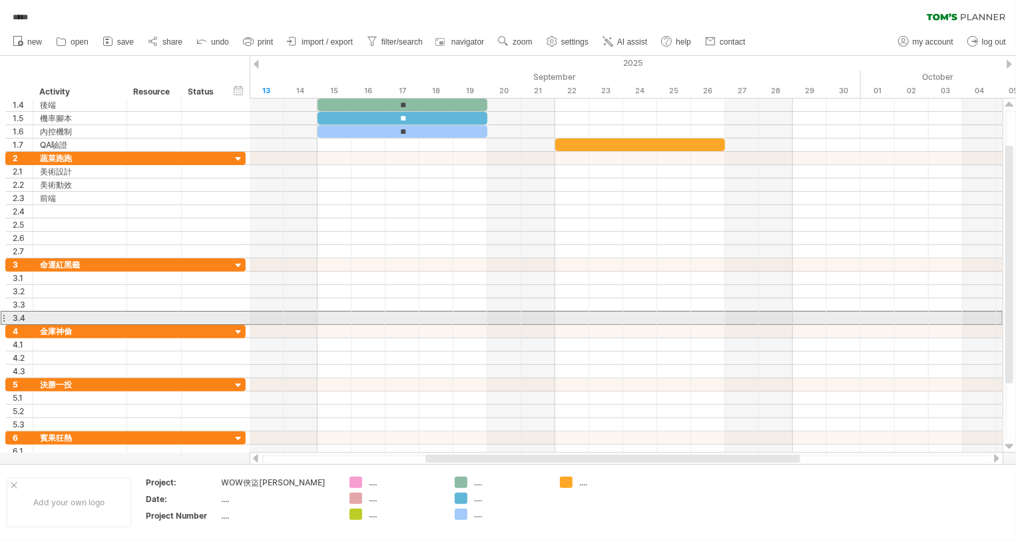
click at [3, 317] on div at bounding box center [3, 318] width 5 height 14
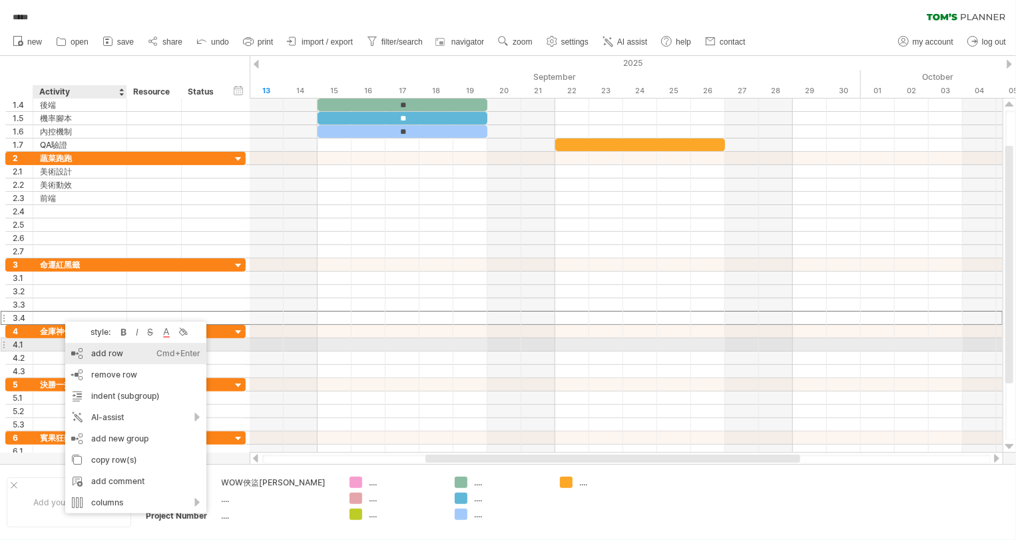
click at [99, 350] on div "add row Ctrl+Enter Cmd+Enter" at bounding box center [135, 353] width 141 height 21
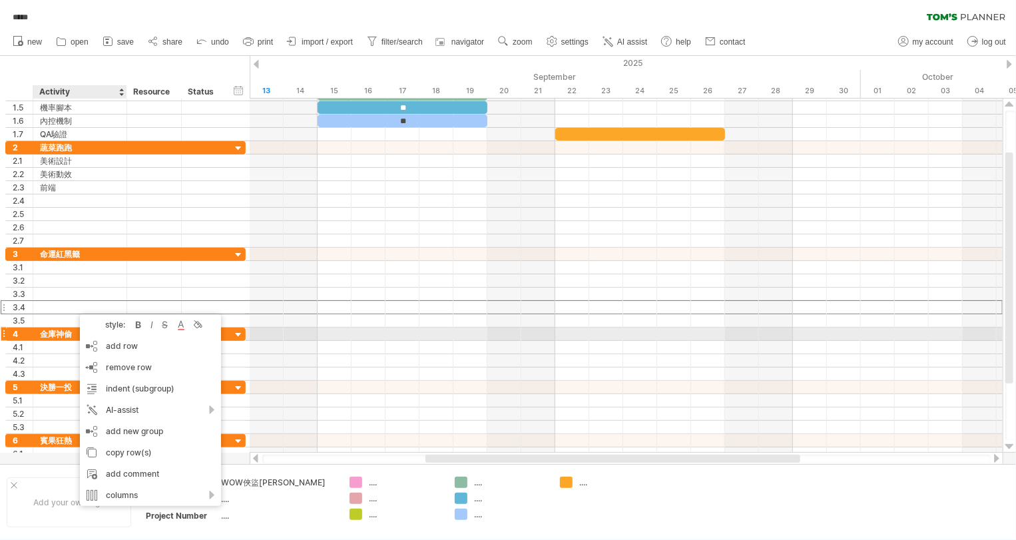
click at [97, 342] on div "add row Ctrl+Enter Cmd+Enter" at bounding box center [150, 345] width 141 height 21
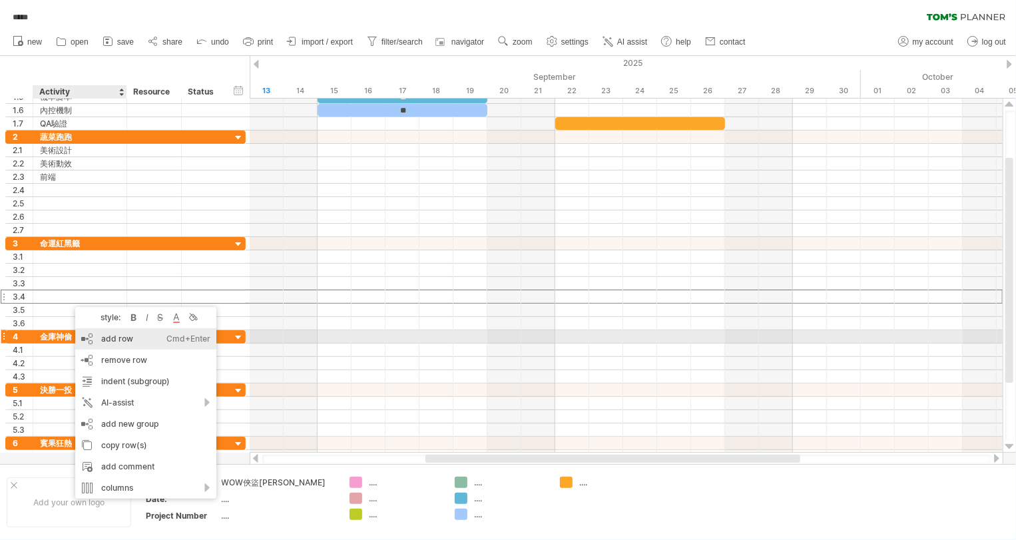
click at [95, 338] on div "add row Ctrl+Enter Cmd+Enter" at bounding box center [145, 338] width 141 height 21
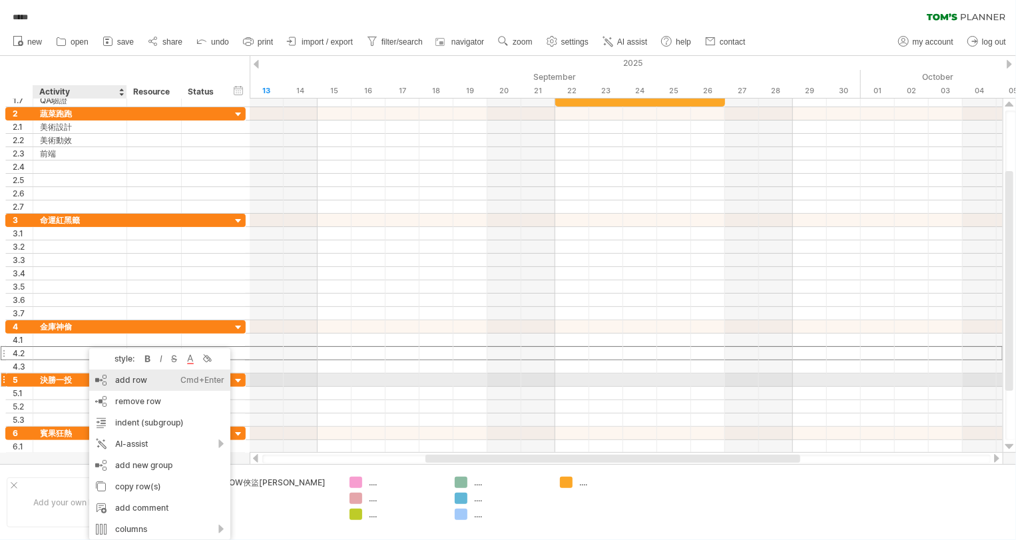
click at [118, 380] on div "add row Ctrl+Enter Cmd+Enter" at bounding box center [159, 379] width 141 height 21
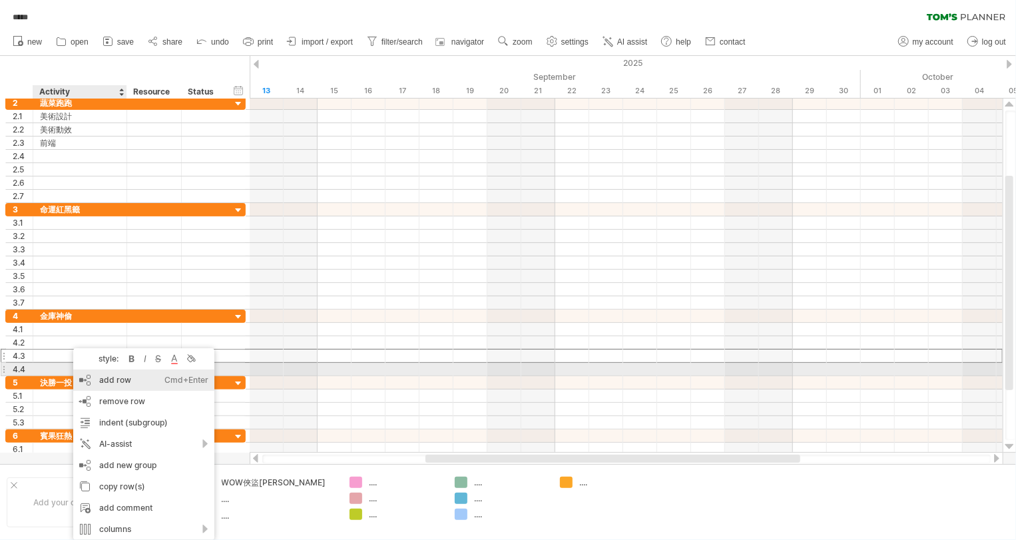
drag, startPoint x: 98, startPoint y: 376, endPoint x: 90, endPoint y: 372, distance: 9.5
click at [98, 376] on div "add row Ctrl+Enter Cmd+Enter" at bounding box center [143, 379] width 141 height 21
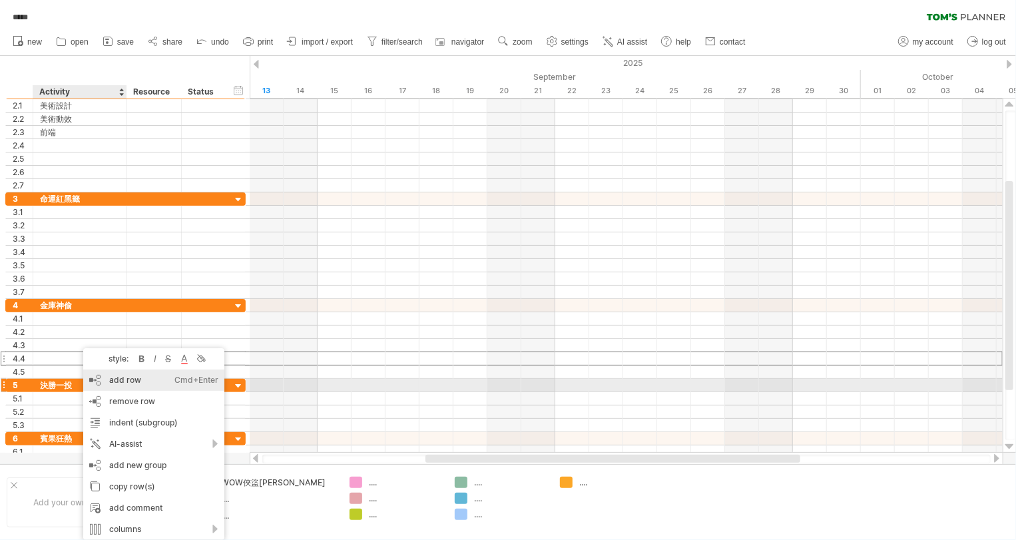
click at [104, 381] on div "add row Ctrl+Enter Cmd+Enter" at bounding box center [153, 379] width 141 height 21
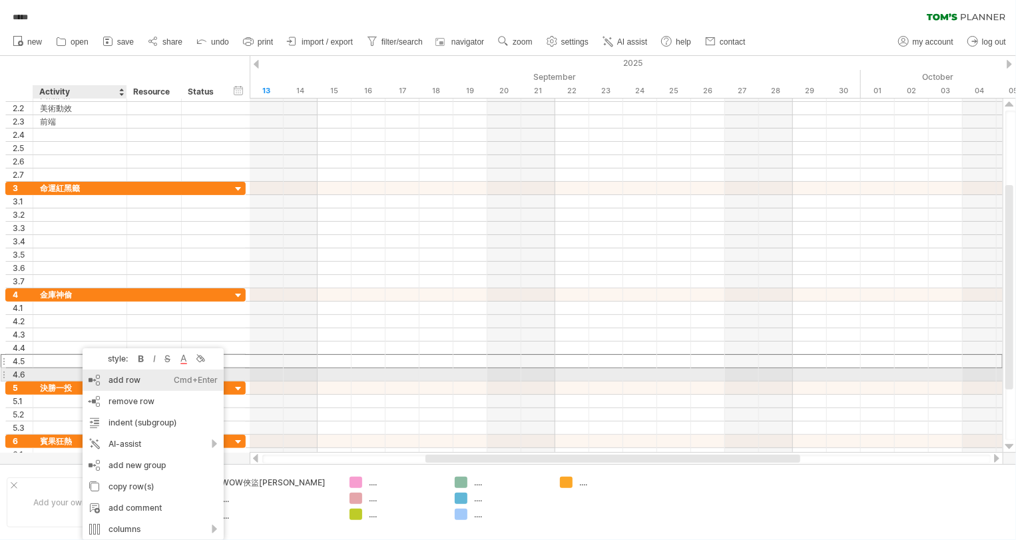
click at [98, 381] on div "add row Ctrl+Enter Cmd+Enter" at bounding box center [153, 379] width 141 height 21
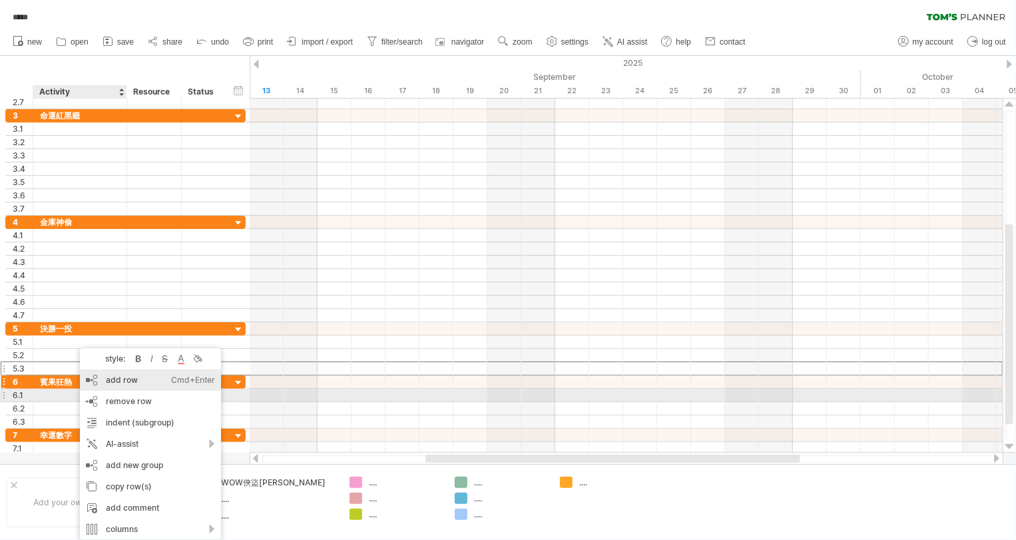
click at [107, 386] on div "add row Ctrl+Enter Cmd+Enter" at bounding box center [150, 379] width 141 height 21
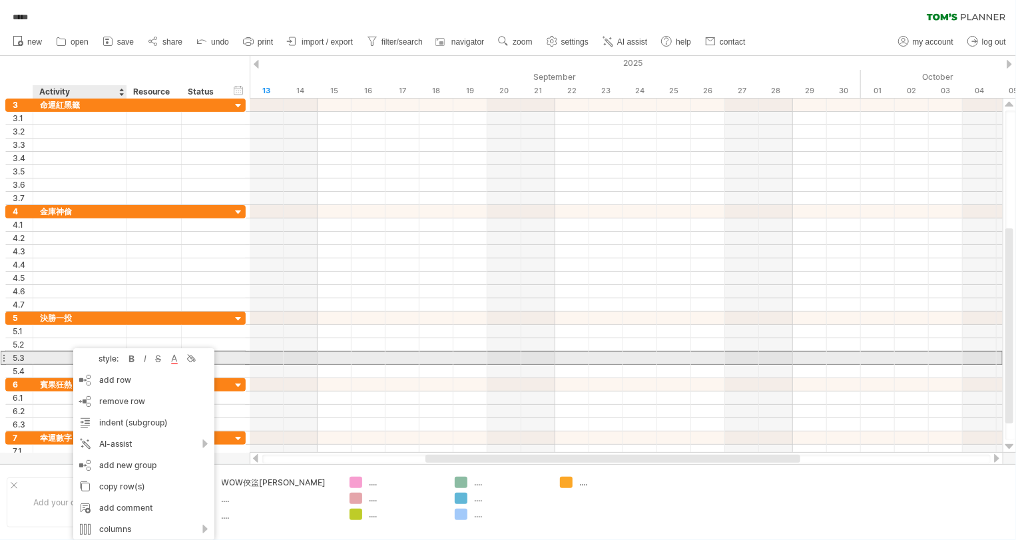
click at [83, 364] on div "style: bold italic strikethrough text color background color" at bounding box center [143, 358] width 141 height 21
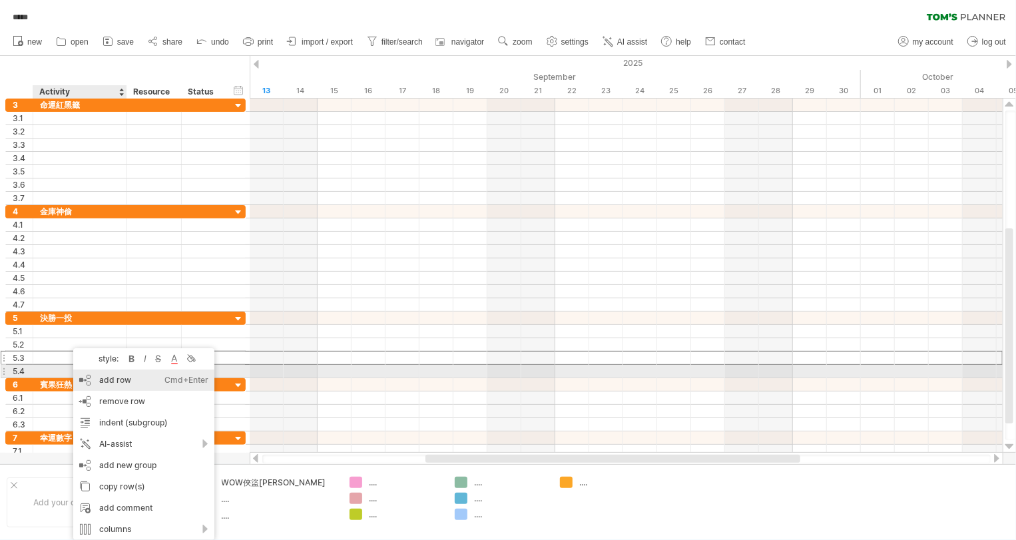
click at [93, 375] on div "add row Ctrl+Enter Cmd+Enter" at bounding box center [143, 379] width 141 height 21
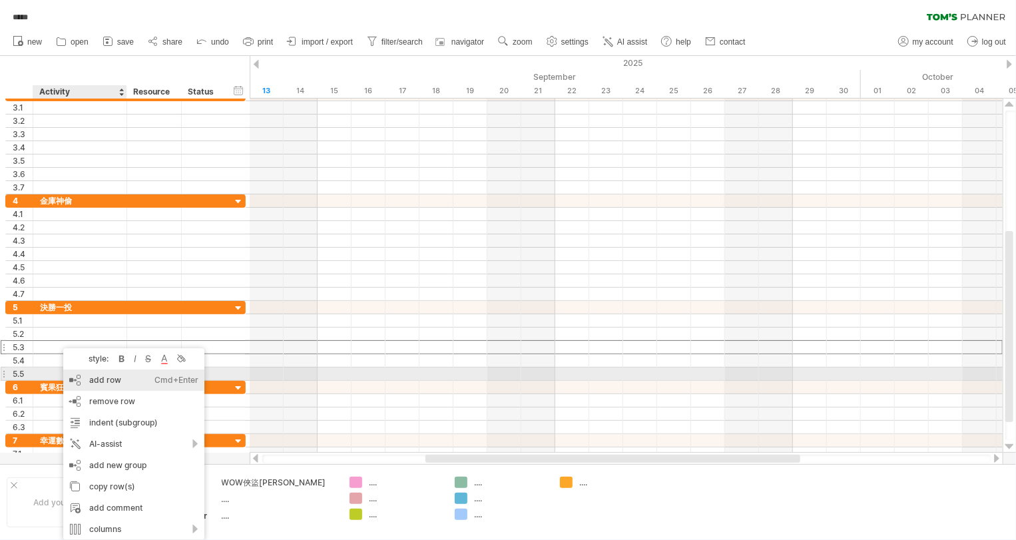
click at [82, 369] on div "add row Ctrl+Enter Cmd+Enter" at bounding box center [133, 379] width 141 height 21
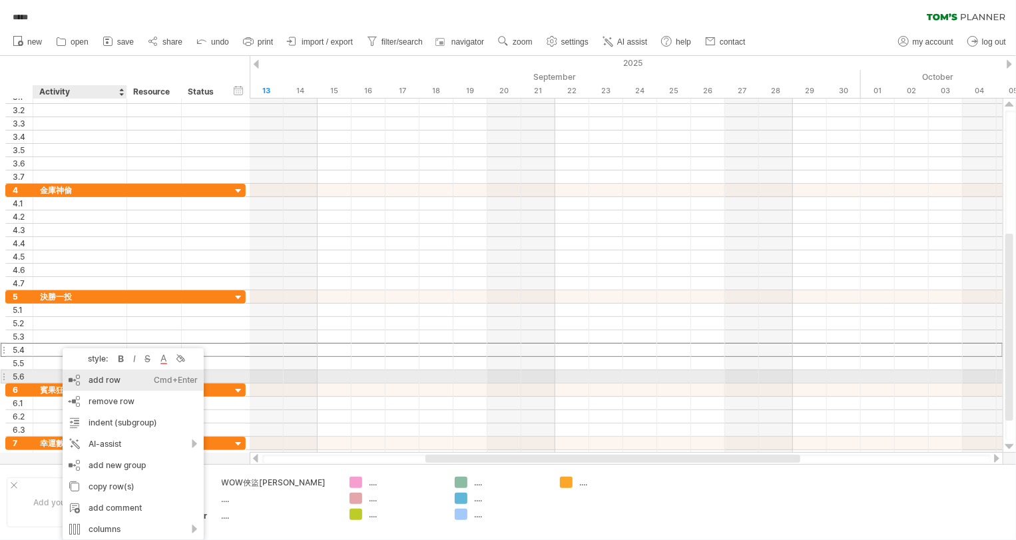
click at [86, 373] on div "add row Ctrl+Enter Cmd+Enter" at bounding box center [133, 379] width 141 height 21
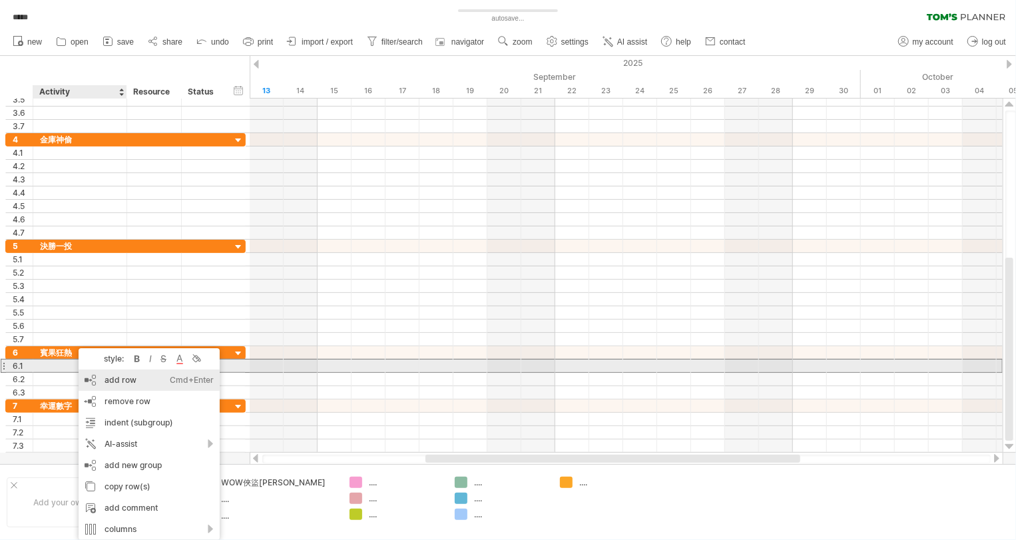
click at [89, 373] on div "add row Ctrl+Enter Cmd+Enter" at bounding box center [149, 379] width 141 height 21
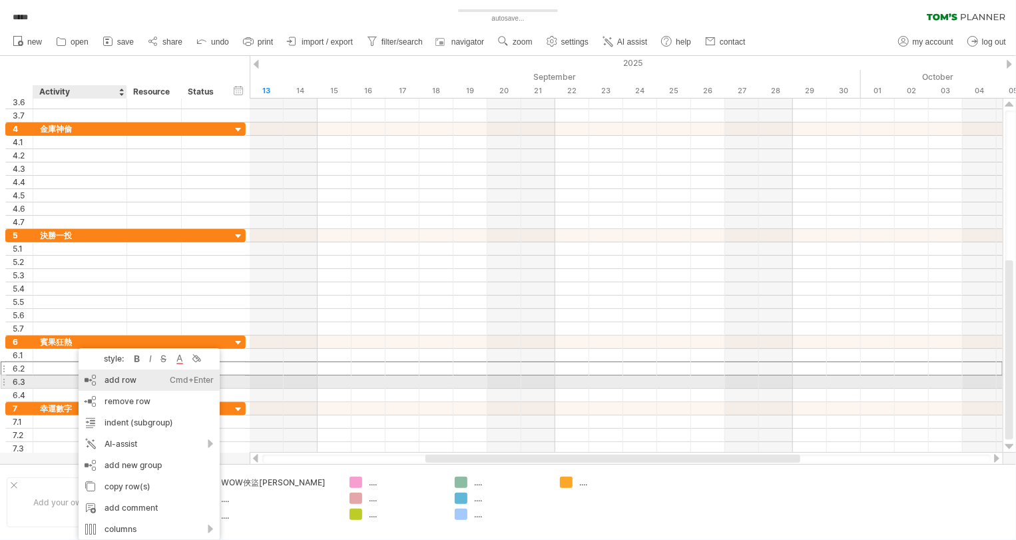
click at [104, 383] on div "add row Ctrl+Enter Cmd+Enter" at bounding box center [149, 379] width 141 height 21
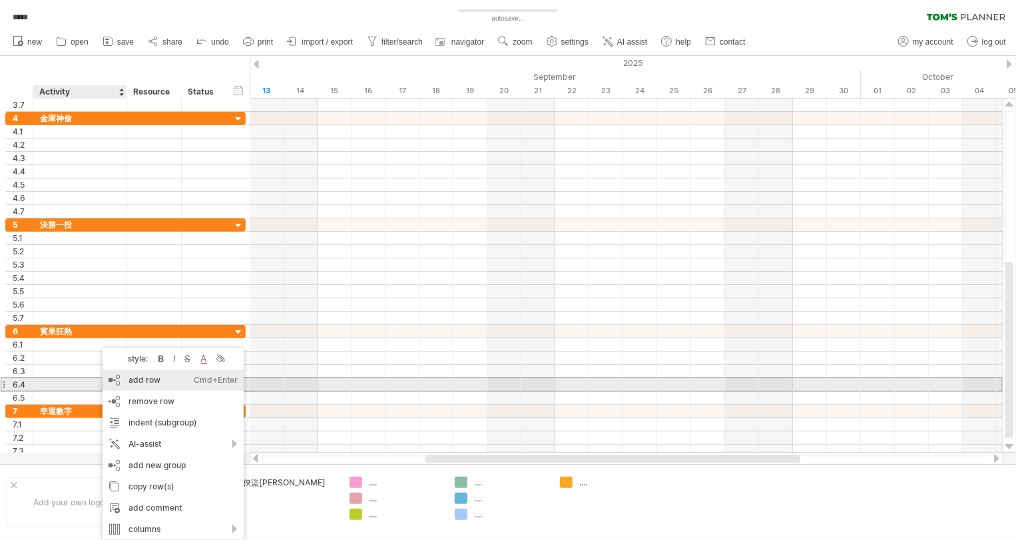
click at [108, 386] on div "add row Ctrl+Enter Cmd+Enter" at bounding box center [172, 379] width 141 height 21
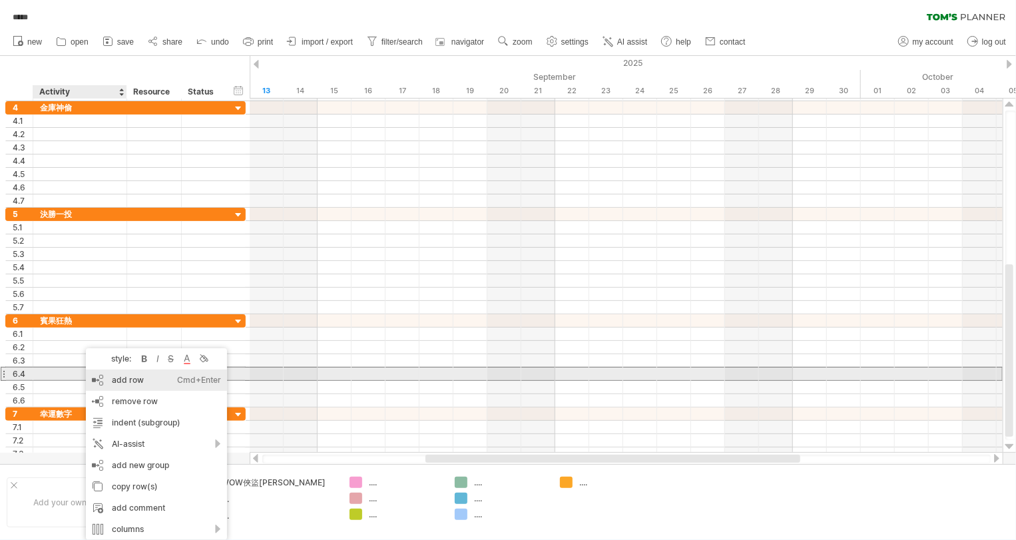
click at [100, 378] on div "add row Ctrl+Enter Cmd+Enter" at bounding box center [156, 379] width 141 height 21
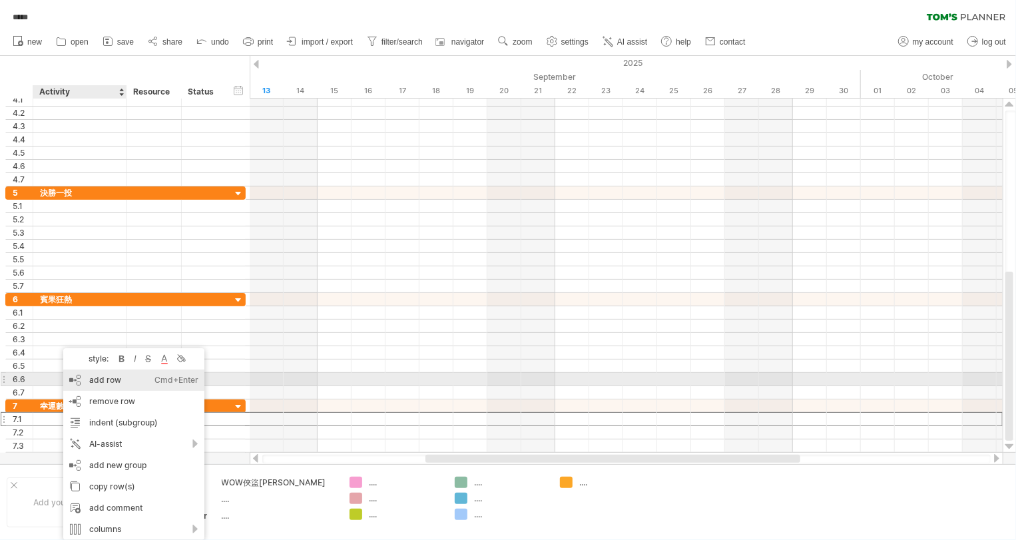
drag, startPoint x: 85, startPoint y: 390, endPoint x: 91, endPoint y: 381, distance: 11.4
click at [91, 381] on div "style: bold italic strikethrough text color background color add row Ctrl+Enter…" at bounding box center [133, 444] width 141 height 192
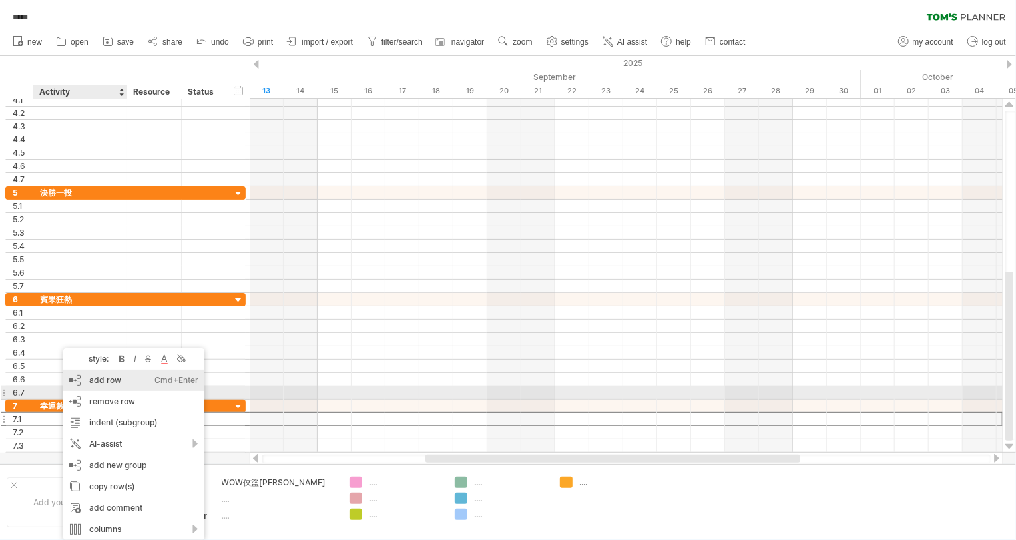
click at [83, 388] on div "add row Ctrl+Enter Cmd+Enter" at bounding box center [133, 379] width 141 height 21
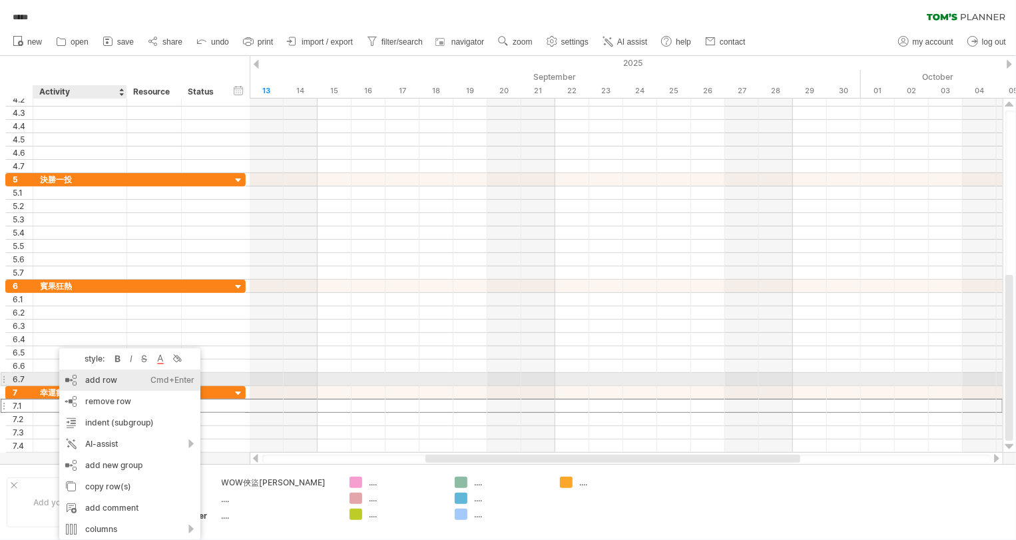
click at [85, 379] on div "add row Ctrl+Enter Cmd+Enter" at bounding box center [129, 379] width 141 height 21
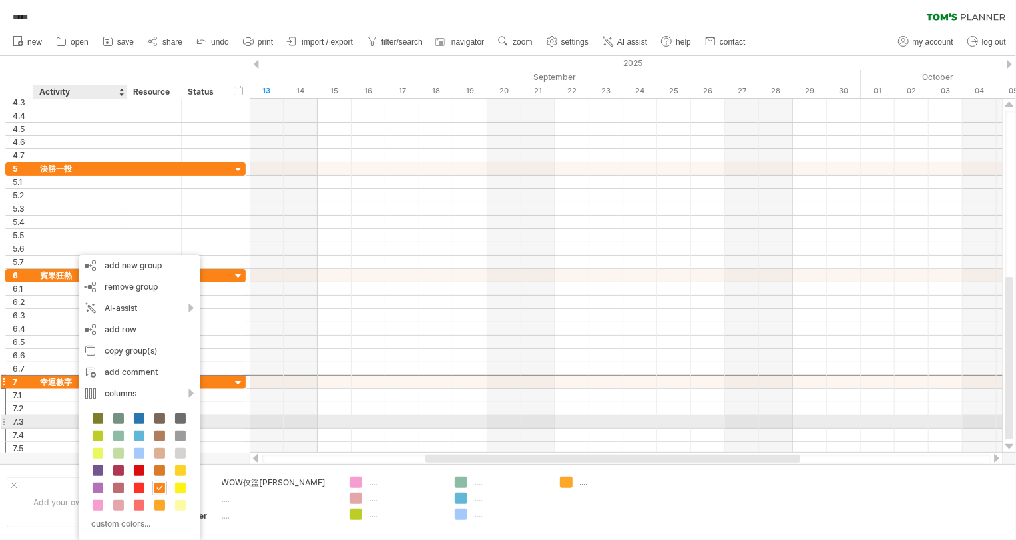
click at [37, 421] on div at bounding box center [80, 421] width 94 height 13
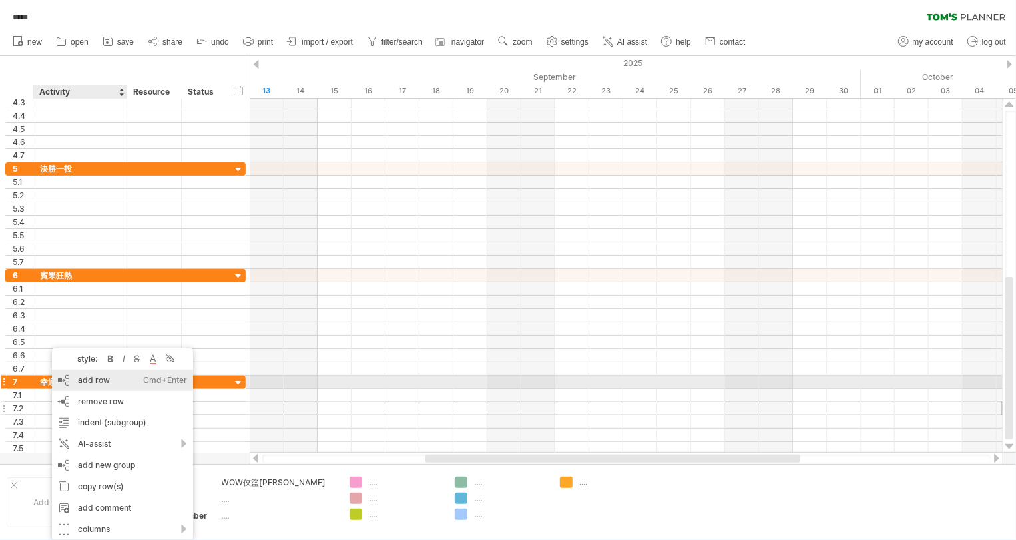
click at [68, 381] on div "add row Ctrl+Enter Cmd+Enter" at bounding box center [122, 379] width 141 height 21
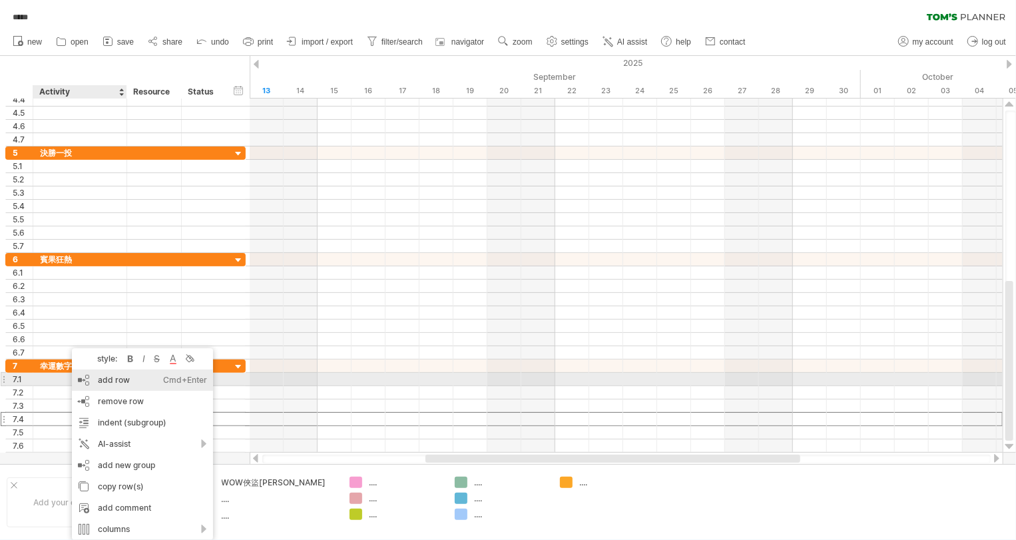
click at [84, 385] on div "add row Ctrl+Enter Cmd+Enter" at bounding box center [142, 379] width 141 height 21
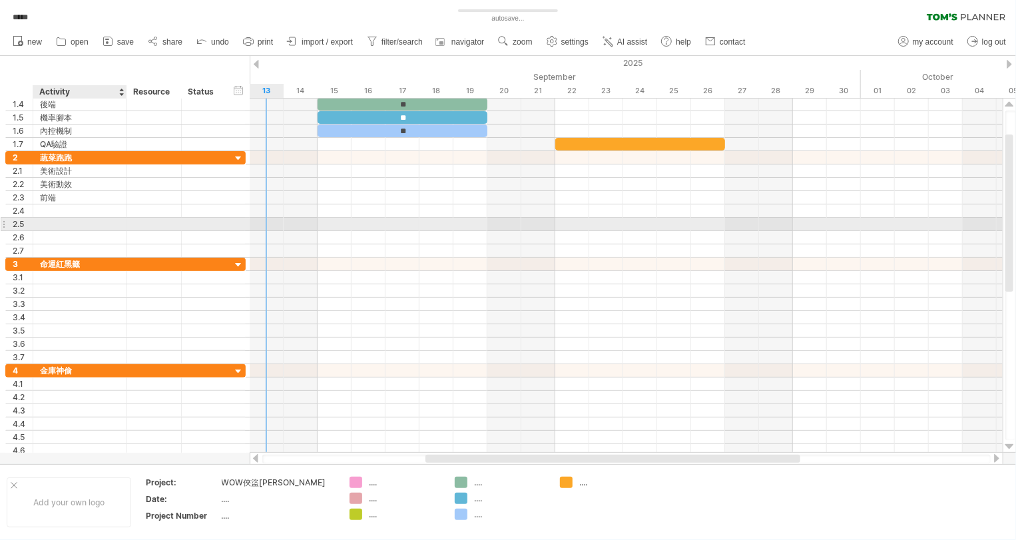
click at [85, 220] on div at bounding box center [80, 224] width 80 height 13
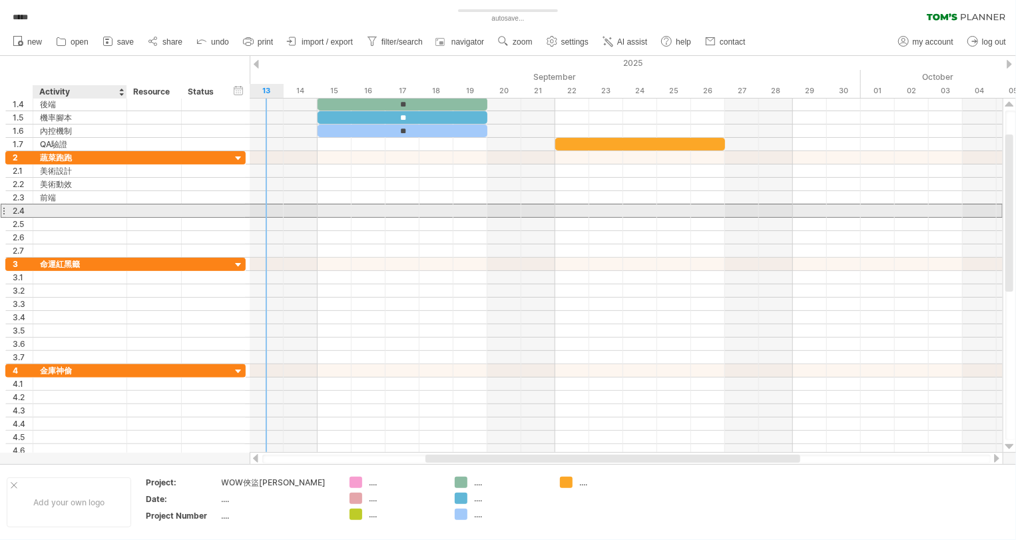
click at [78, 212] on div at bounding box center [80, 210] width 80 height 13
type input "**"
type input "****"
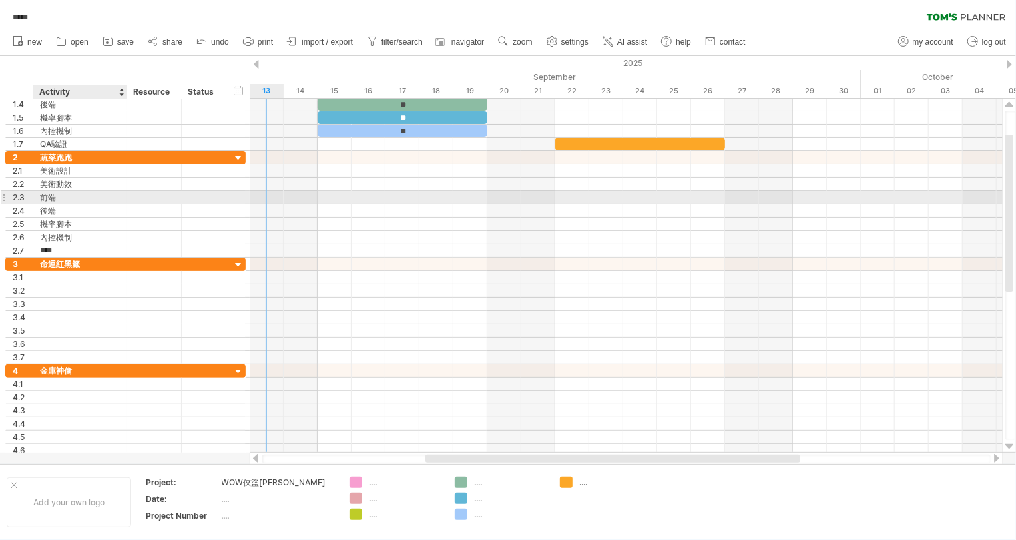
click at [126, 199] on div at bounding box center [125, 197] width 7 height 13
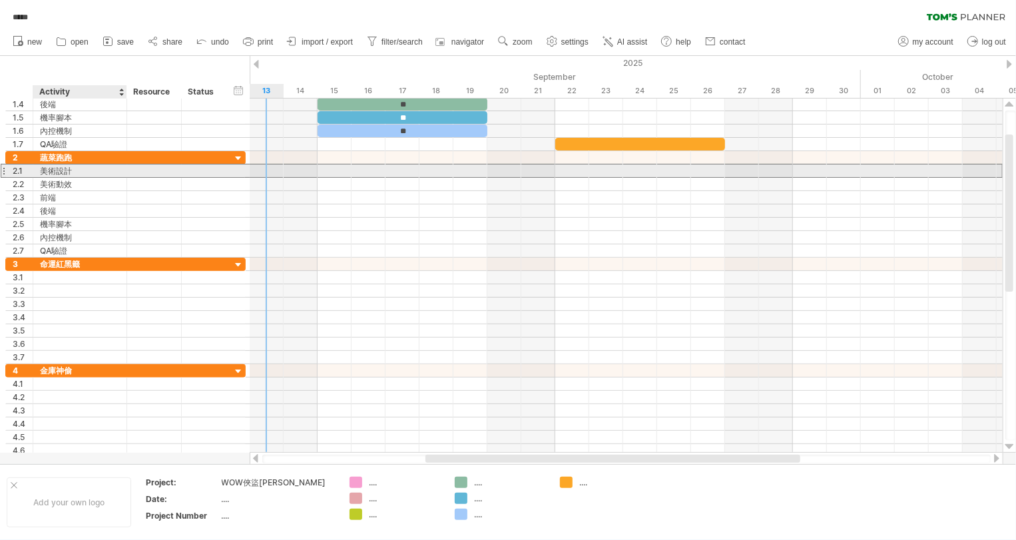
click at [105, 171] on div "美術設計" at bounding box center [80, 170] width 80 height 13
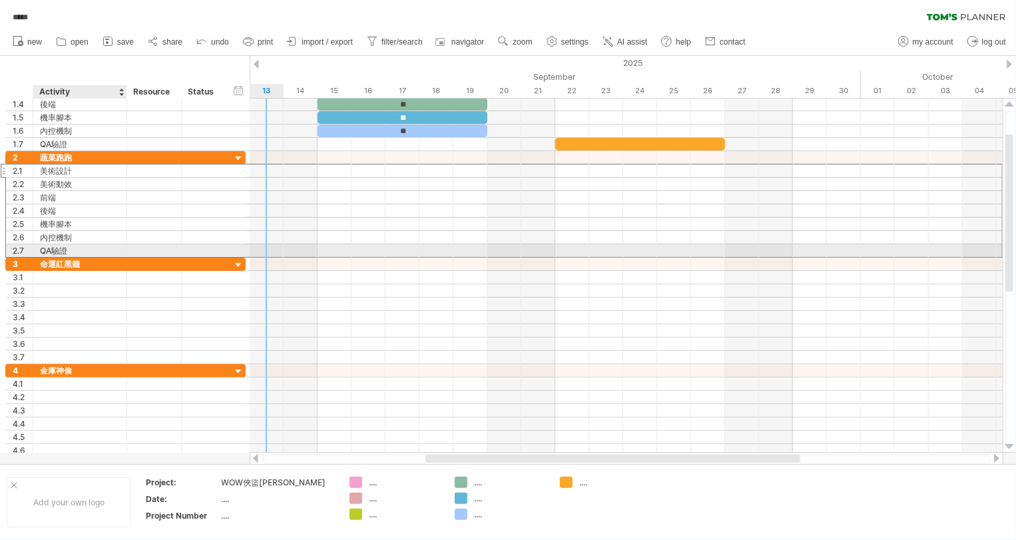
click at [97, 250] on div "QA驗證" at bounding box center [80, 250] width 80 height 13
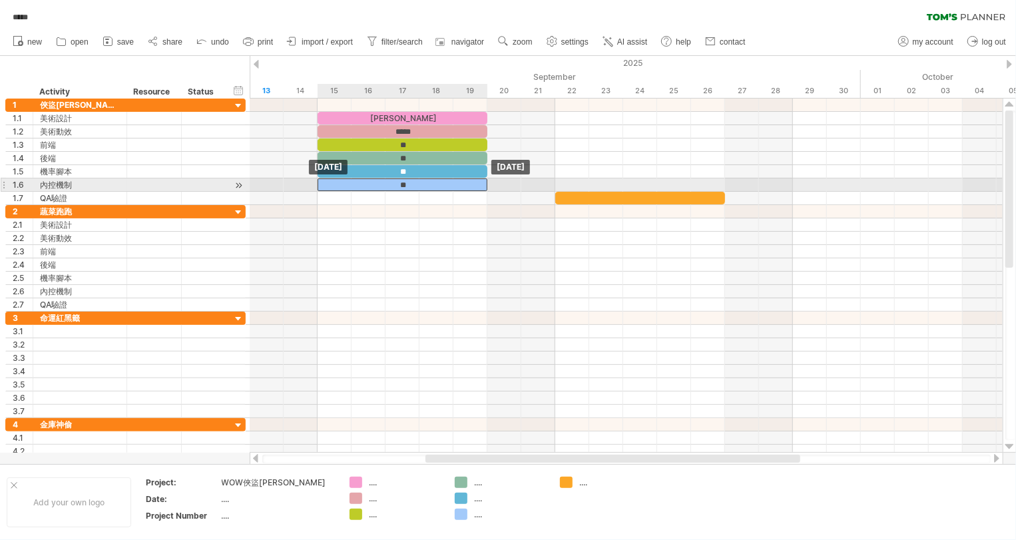
click at [422, 183] on div "**" at bounding box center [402, 184] width 170 height 13
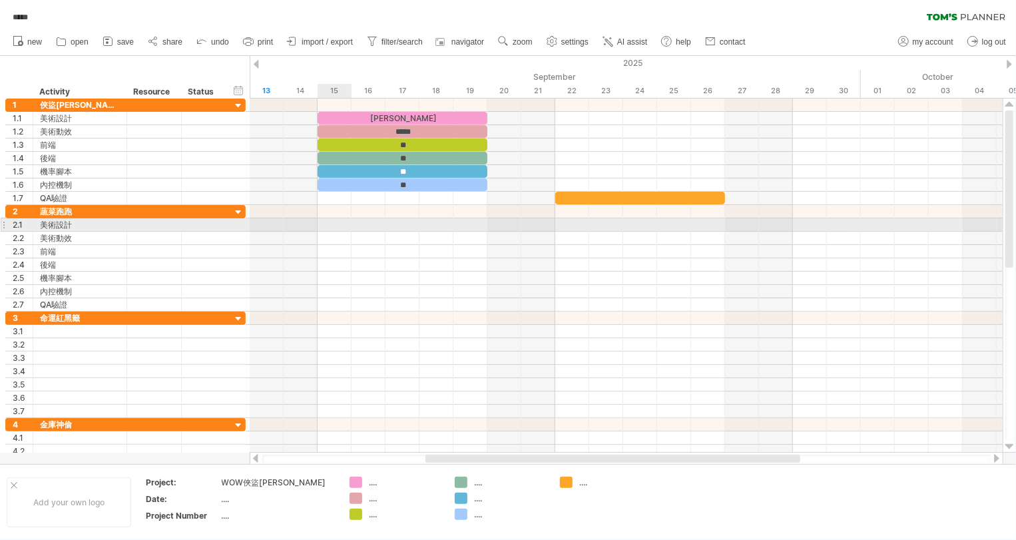
click at [320, 225] on div at bounding box center [626, 224] width 753 height 13
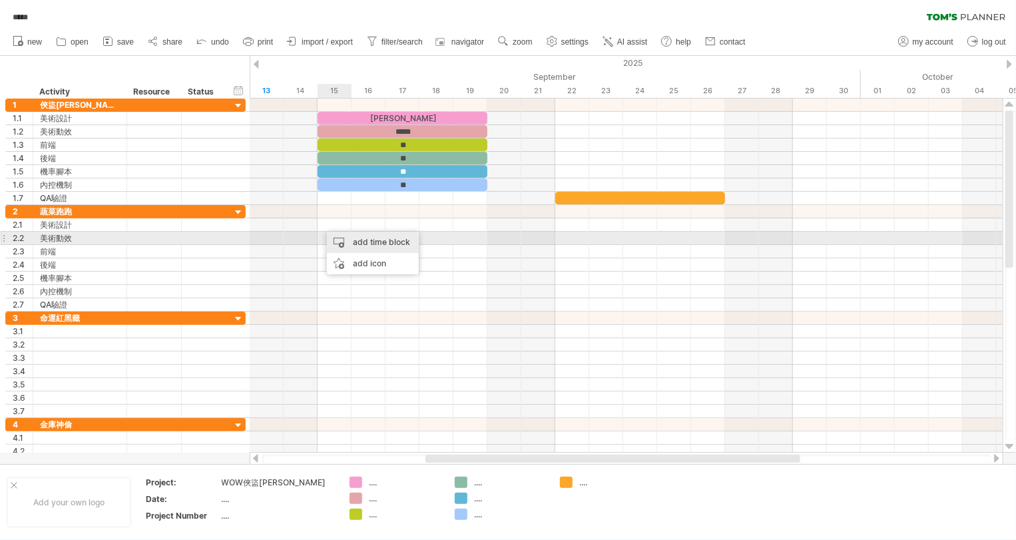
click at [339, 238] on div "add time block" at bounding box center [373, 242] width 92 height 21
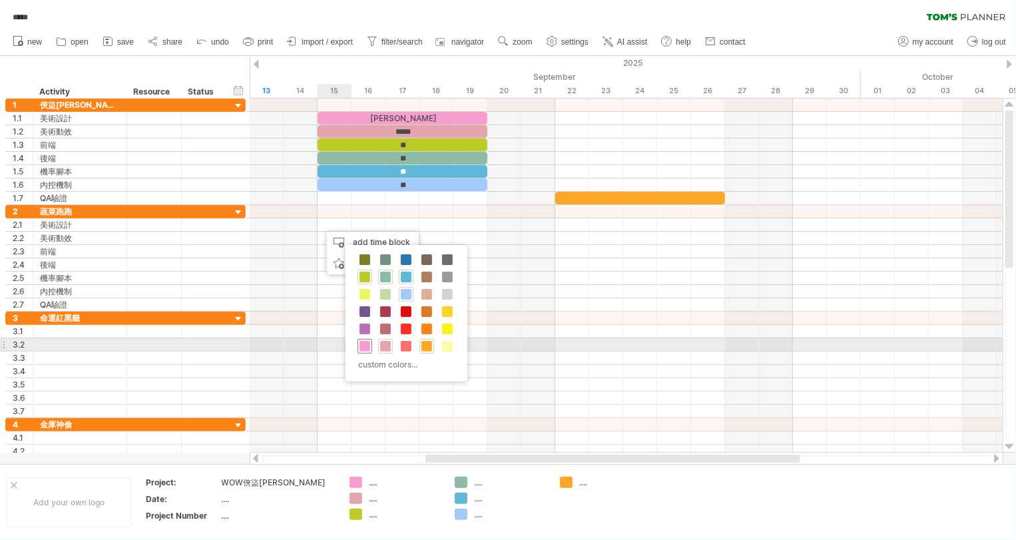
click at [363, 345] on span at bounding box center [364, 346] width 11 height 11
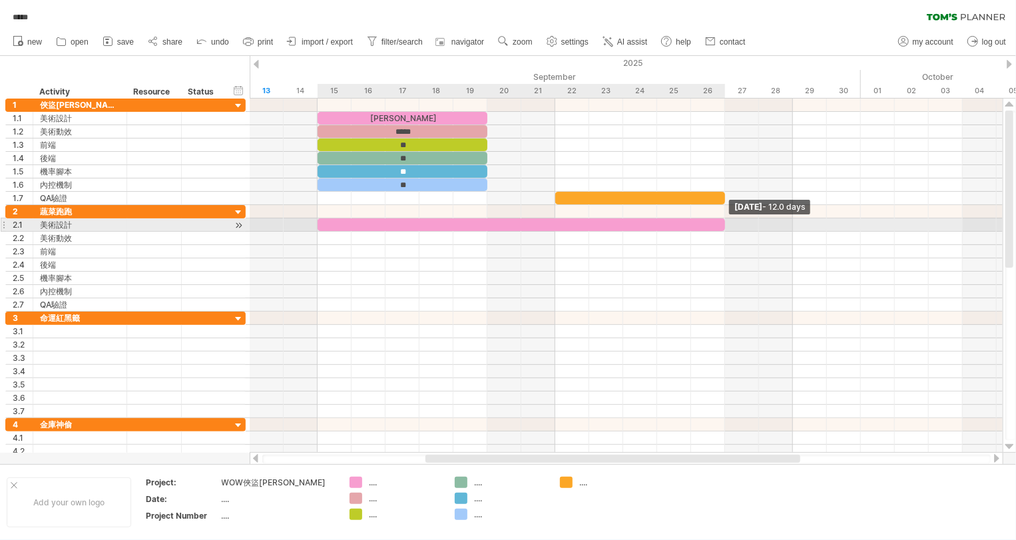
drag, startPoint x: 351, startPoint y: 223, endPoint x: 720, endPoint y: 224, distance: 368.7
click at [720, 224] on div at bounding box center [520, 224] width 407 height 13
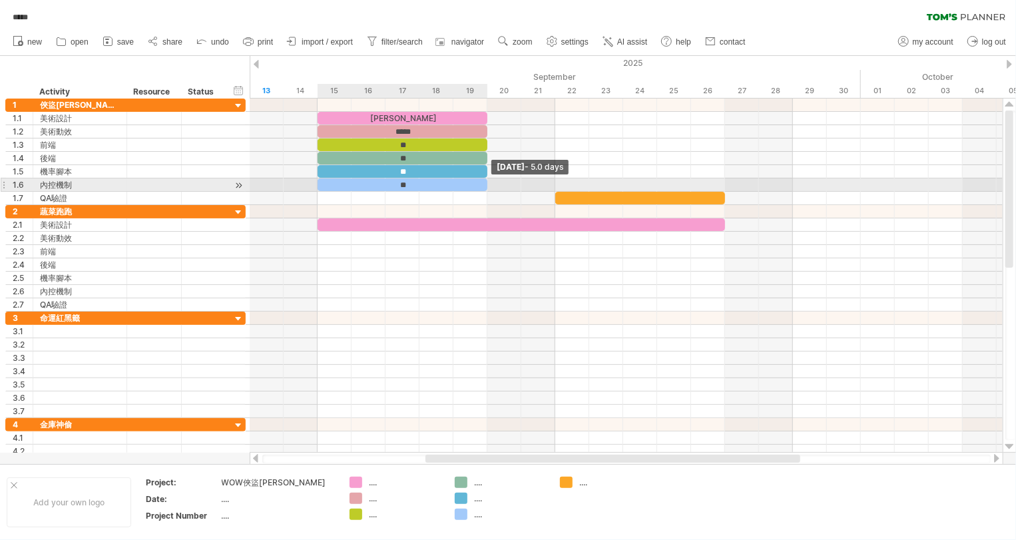
click at [482, 180] on div "**" at bounding box center [402, 184] width 170 height 13
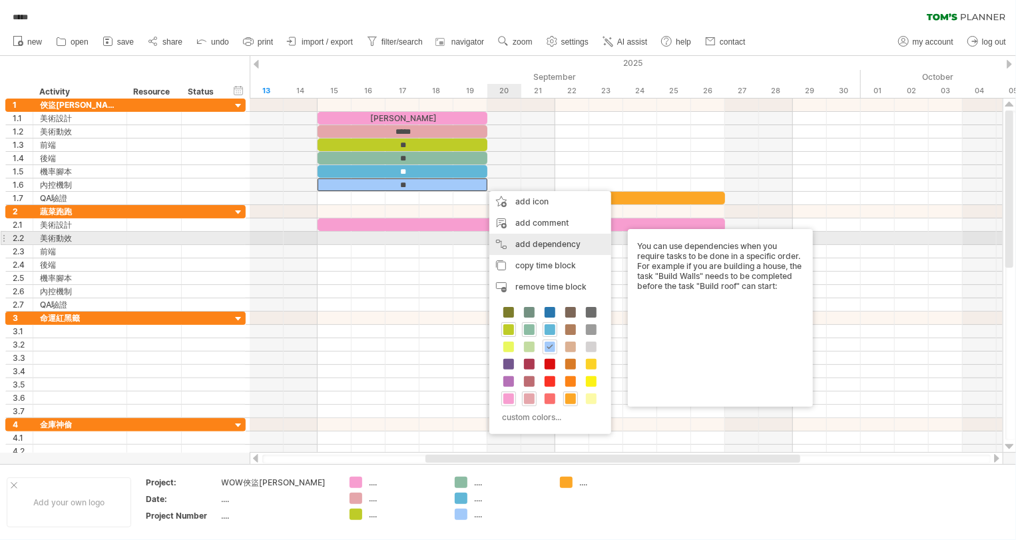
click at [536, 239] on div "add dependency You can use dependencies when you require tasks to be done in a …" at bounding box center [550, 244] width 122 height 21
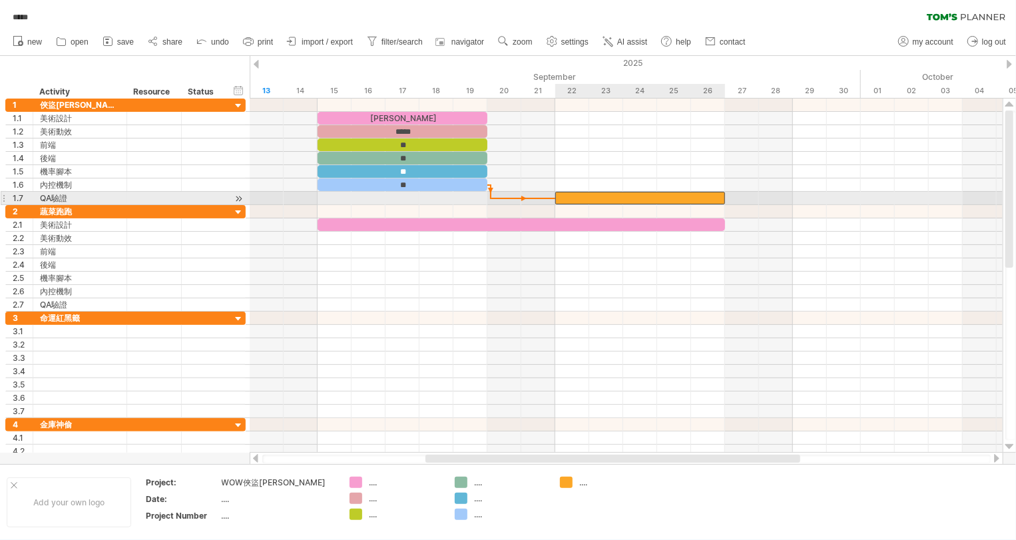
click at [558, 196] on div at bounding box center [640, 198] width 170 height 13
click at [554, 198] on span at bounding box center [554, 198] width 5 height 13
click at [555, 196] on span at bounding box center [554, 198] width 5 height 13
click at [496, 198] on div at bounding box center [523, 198] width 64 height 4
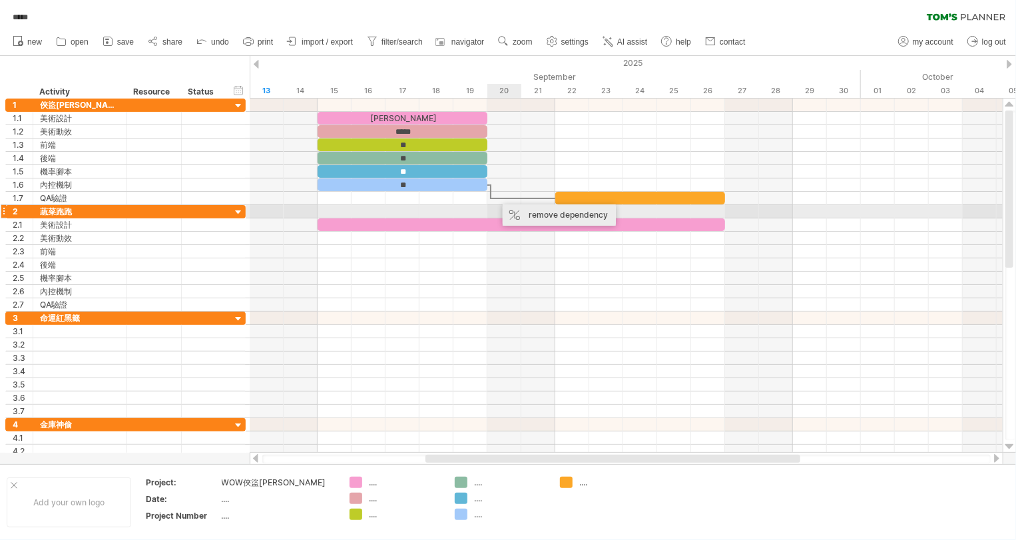
click at [512, 208] on div "remove dependency" at bounding box center [558, 214] width 113 height 21
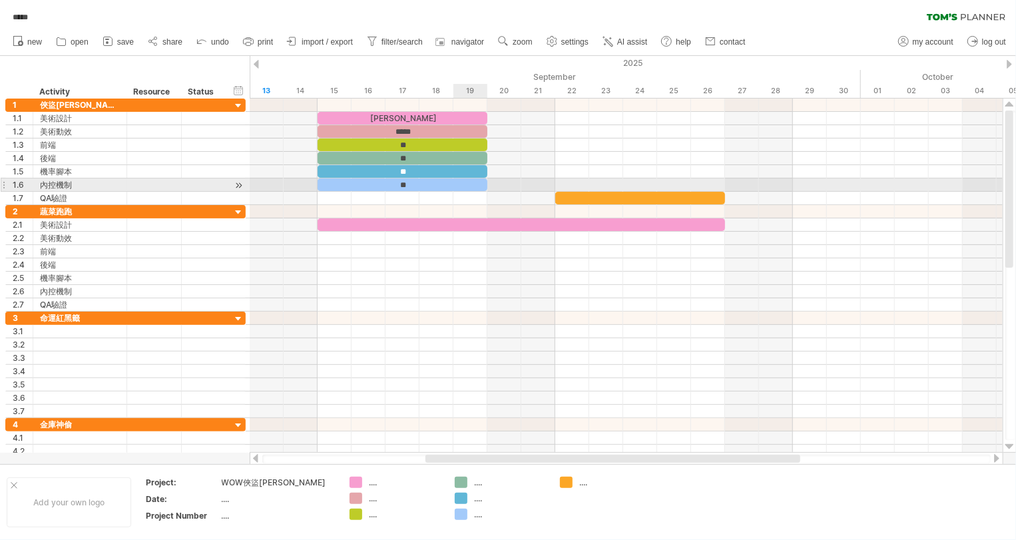
click at [479, 183] on div "**" at bounding box center [402, 184] width 170 height 13
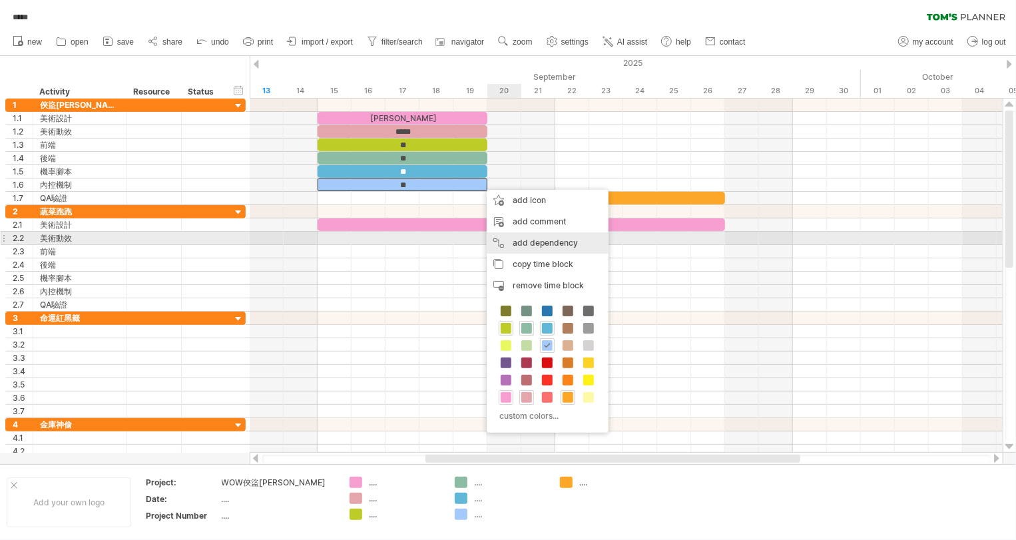
click at [579, 242] on div "add dependency You can use dependencies when you require tasks to be done in a …" at bounding box center [547, 242] width 122 height 21
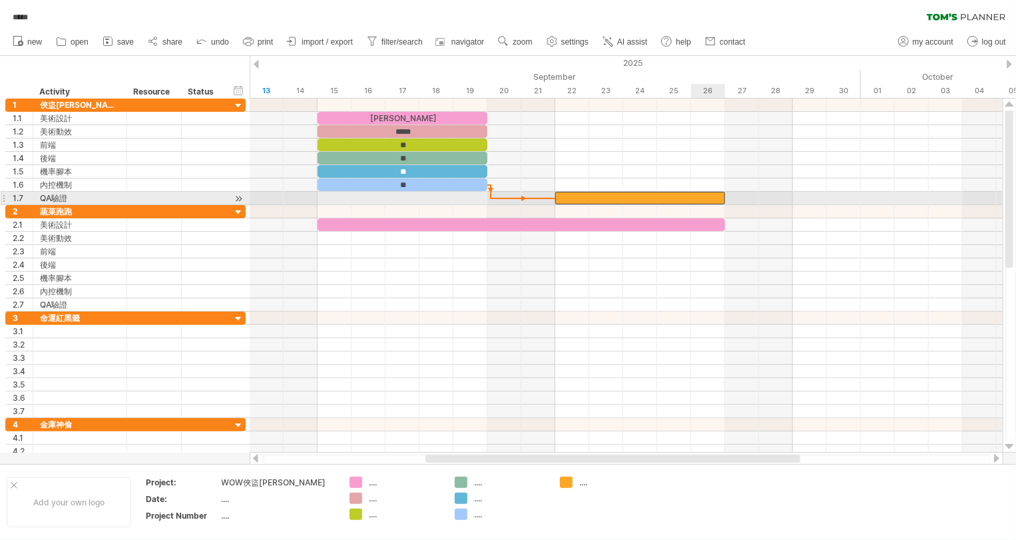
click at [691, 199] on div at bounding box center [640, 198] width 170 height 13
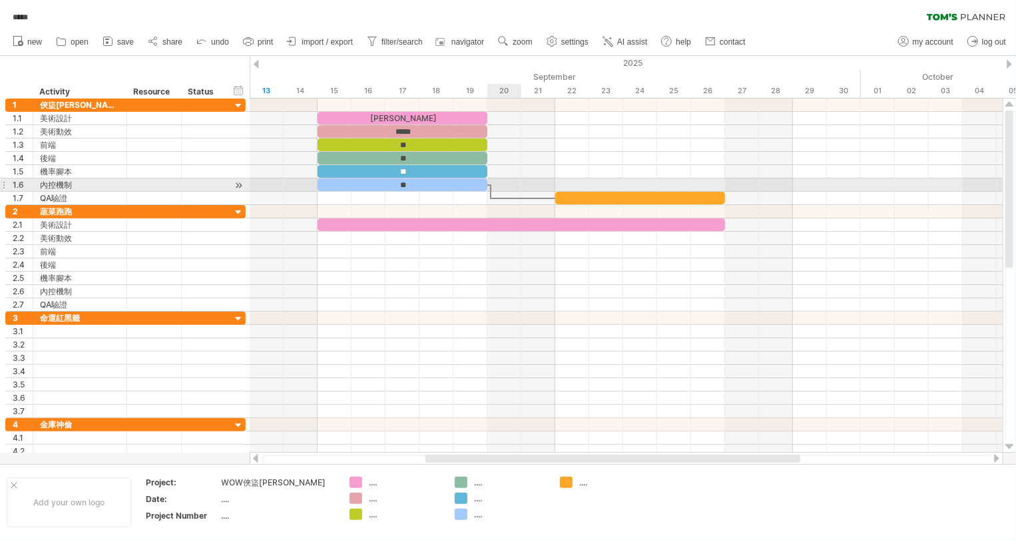
click at [504, 191] on div at bounding box center [626, 151] width 753 height 106
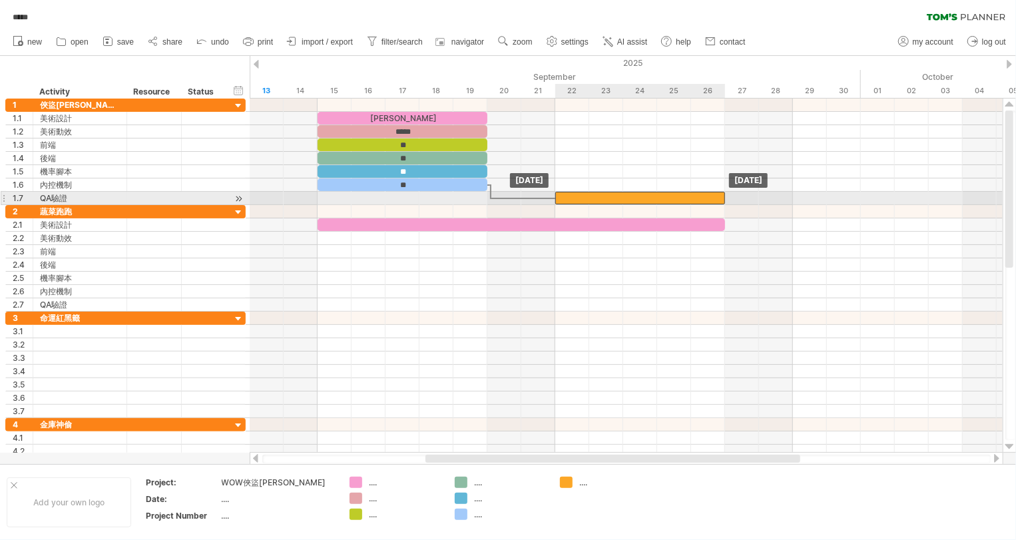
drag, startPoint x: 646, startPoint y: 188, endPoint x: 644, endPoint y: 199, distance: 11.5
click at [644, 199] on div at bounding box center [640, 198] width 170 height 13
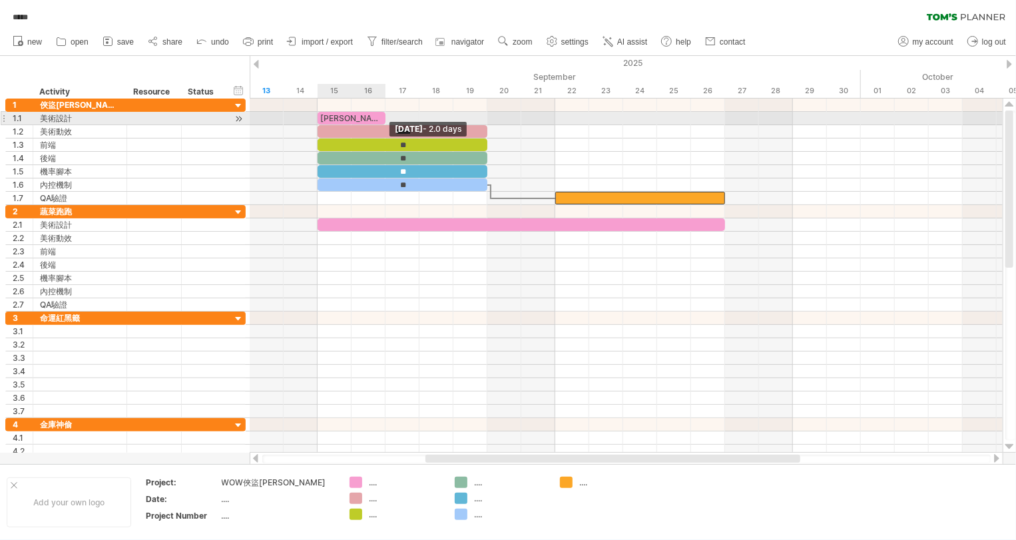
drag, startPoint x: 486, startPoint y: 117, endPoint x: 387, endPoint y: 115, distance: 98.5
click at [387, 115] on span at bounding box center [385, 118] width 5 height 13
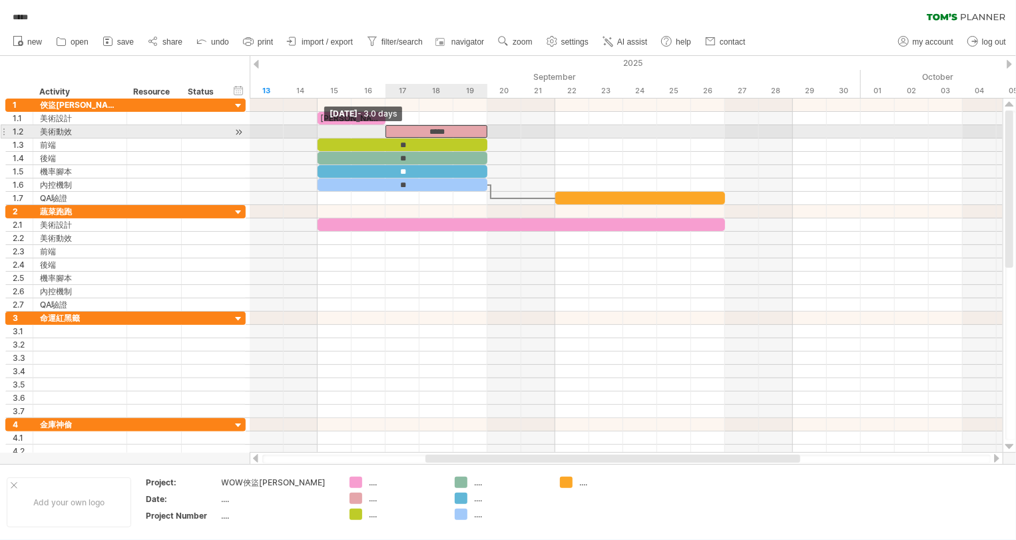
drag, startPoint x: 317, startPoint y: 132, endPoint x: 388, endPoint y: 132, distance: 71.2
click at [388, 132] on div "*****" at bounding box center [436, 131] width 102 height 13
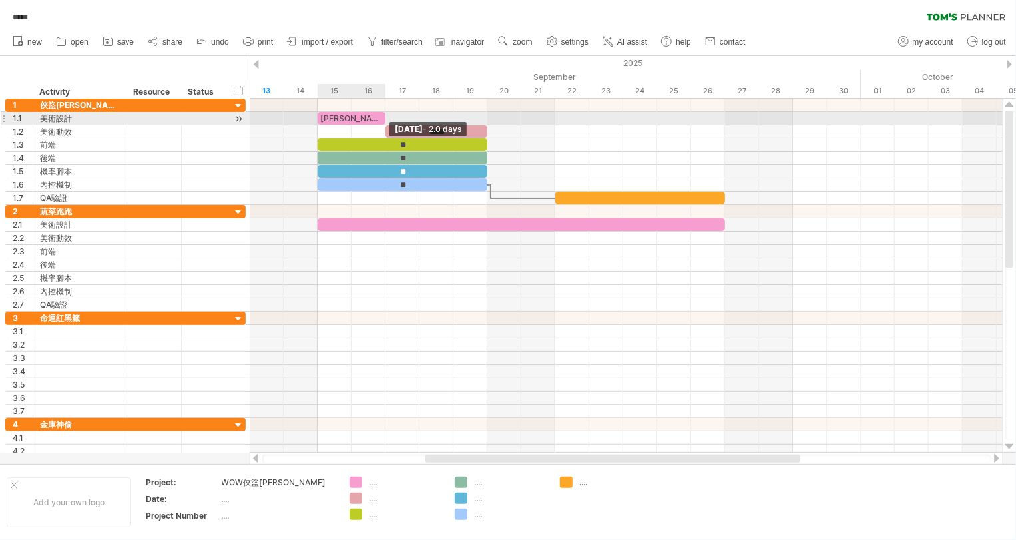
click at [383, 117] on span at bounding box center [385, 118] width 5 height 13
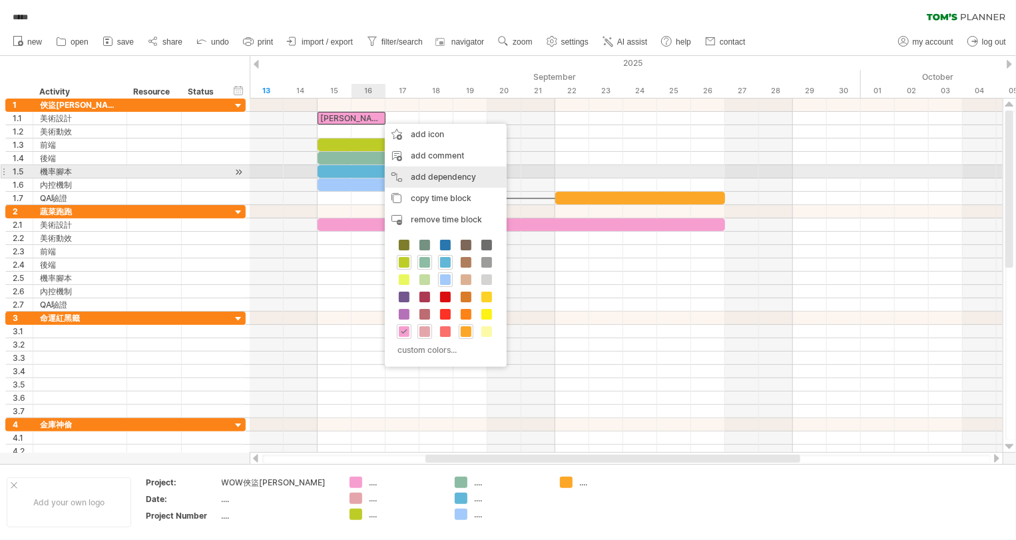
click at [409, 174] on div "add dependency You can use dependencies when you require tasks to be done in a …" at bounding box center [446, 176] width 122 height 21
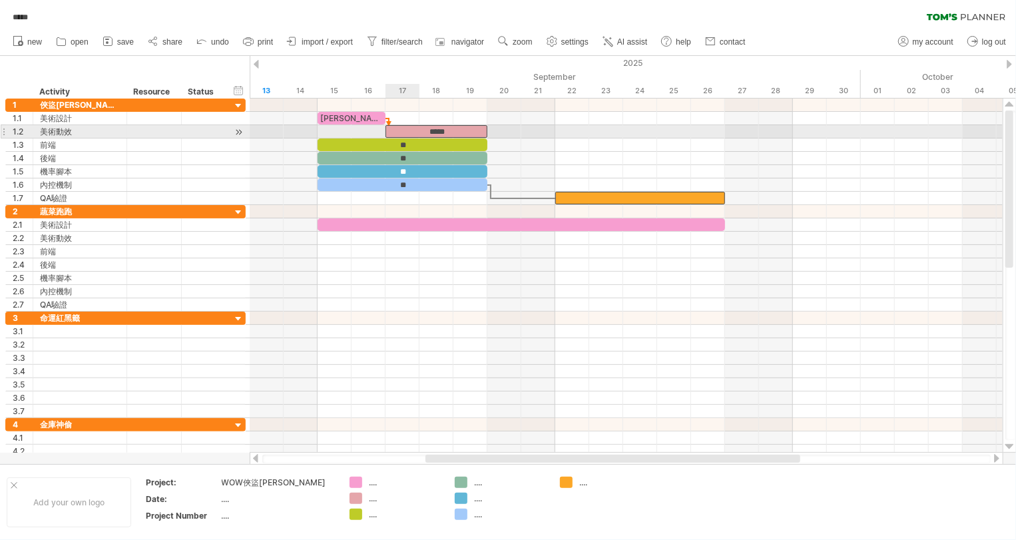
click at [386, 131] on span at bounding box center [385, 131] width 5 height 13
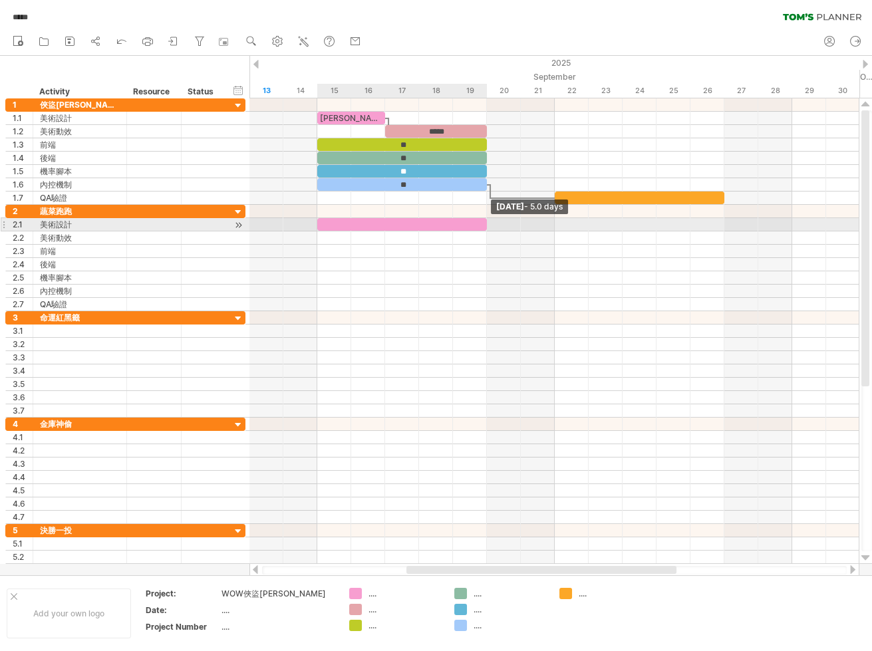
drag, startPoint x: 725, startPoint y: 225, endPoint x: 484, endPoint y: 226, distance: 240.9
click at [484, 226] on div at bounding box center [402, 224] width 170 height 13
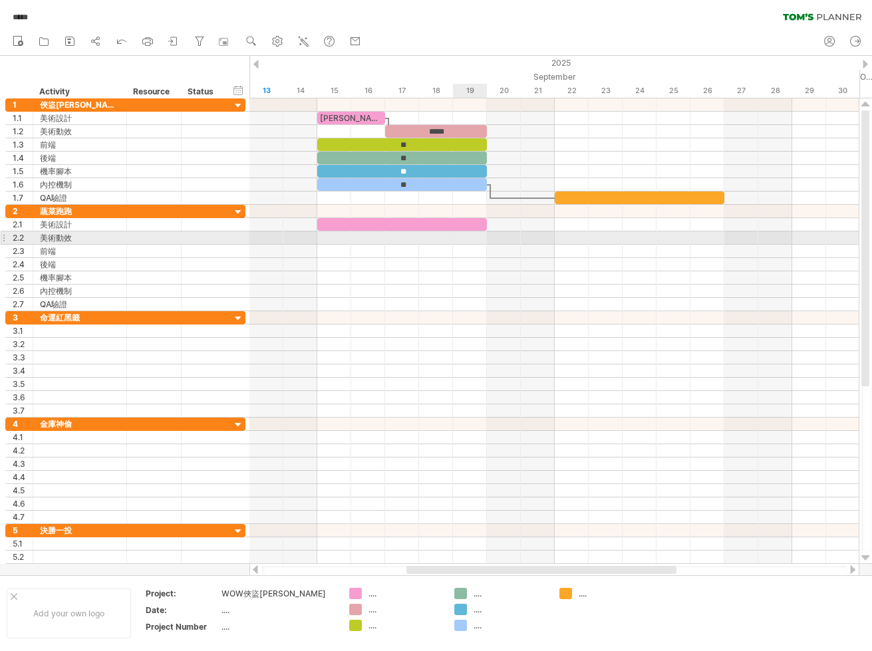
click at [470, 238] on div at bounding box center [555, 238] width 610 height 13
click at [466, 243] on div at bounding box center [555, 238] width 610 height 13
click at [476, 248] on div "add time block" at bounding box center [512, 254] width 92 height 21
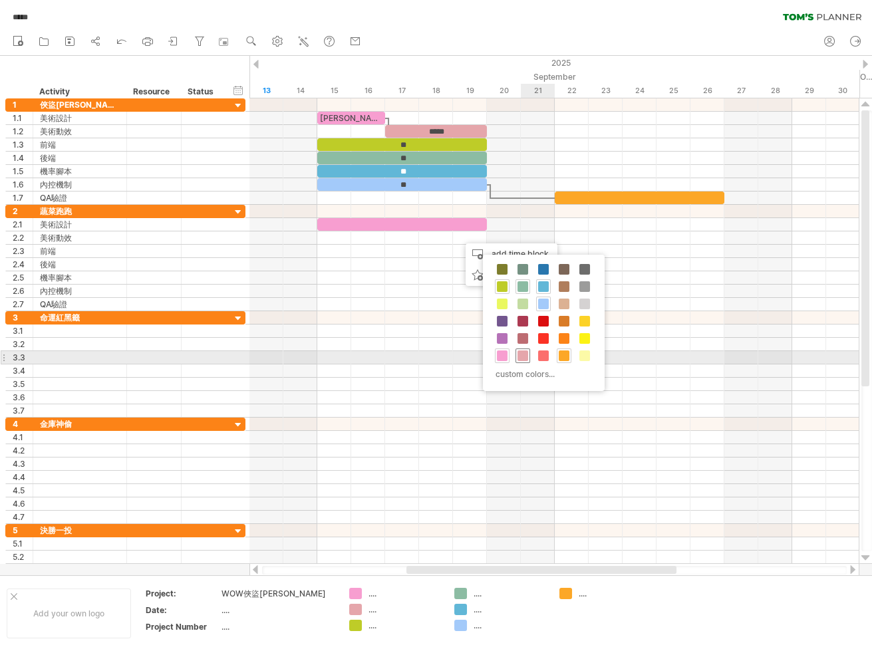
click at [524, 356] on span at bounding box center [523, 356] width 11 height 11
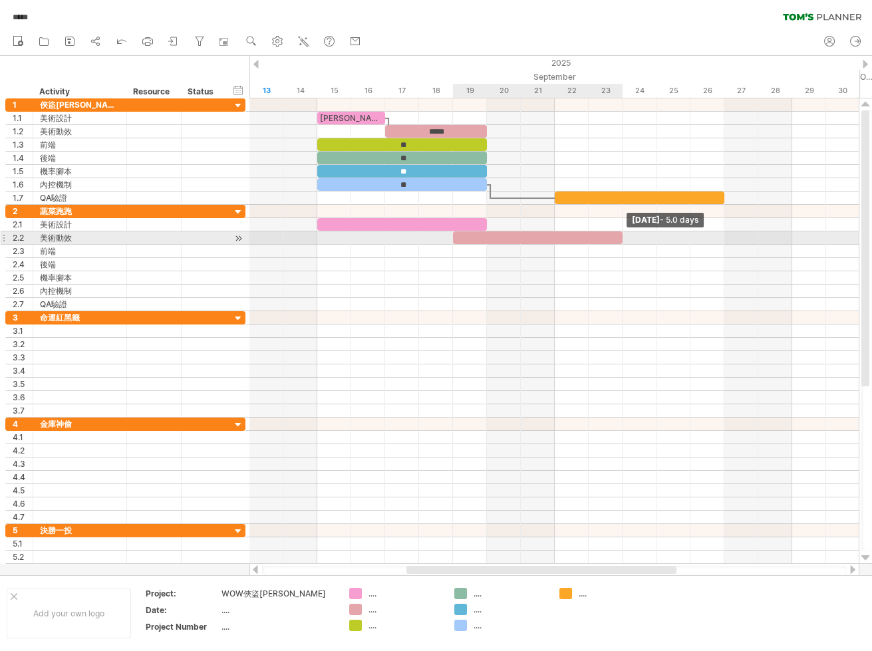
drag, startPoint x: 484, startPoint y: 240, endPoint x: 619, endPoint y: 239, distance: 134.4
click at [619, 239] on div at bounding box center [538, 238] width 170 height 13
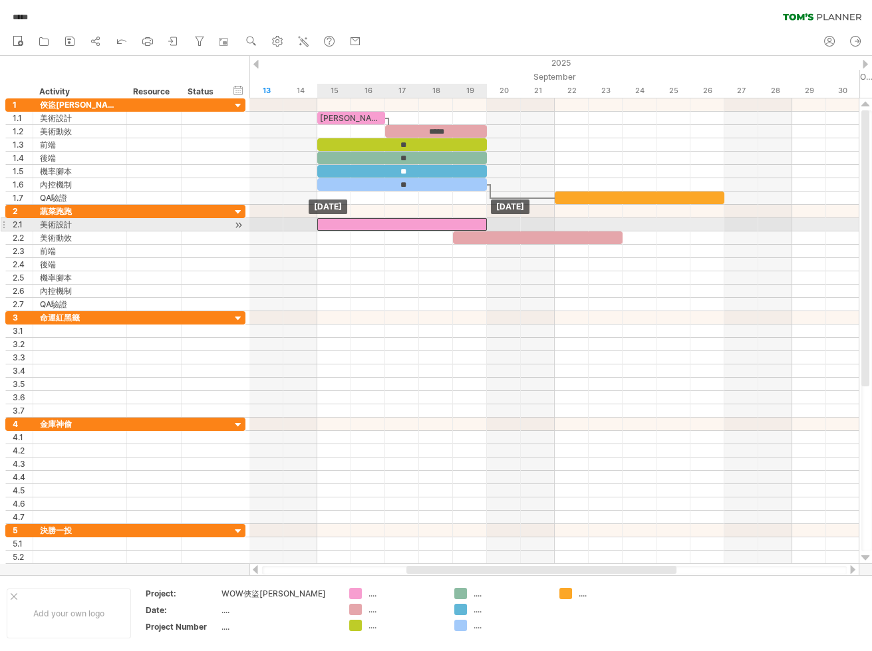
click at [487, 226] on div at bounding box center [402, 224] width 170 height 13
drag, startPoint x: 484, startPoint y: 223, endPoint x: 423, endPoint y: 224, distance: 61.2
click at [423, 224] on div "Kenny ***** ** ** ** ** [DATE] - 3.0 days [DATE]" at bounding box center [555, 331] width 610 height 466
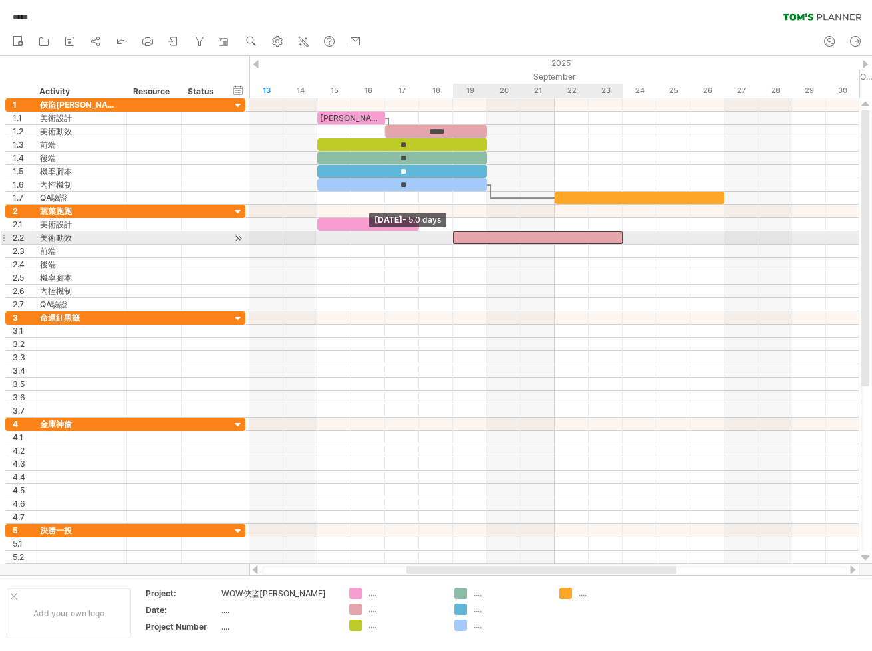
click at [455, 237] on span at bounding box center [453, 238] width 5 height 13
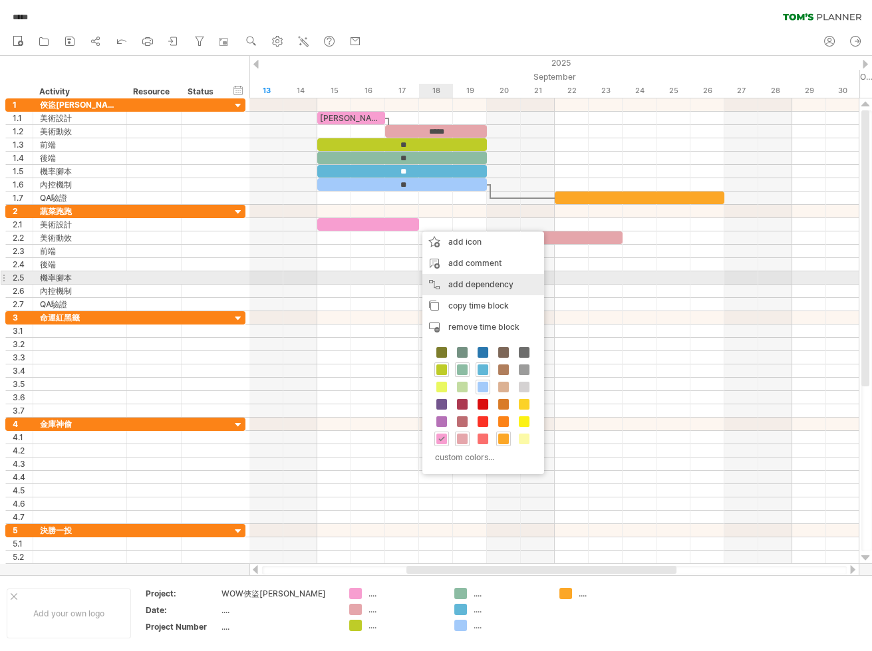
click at [442, 282] on div "add dependency You can use dependencies when you require tasks to be done in a …" at bounding box center [484, 284] width 122 height 21
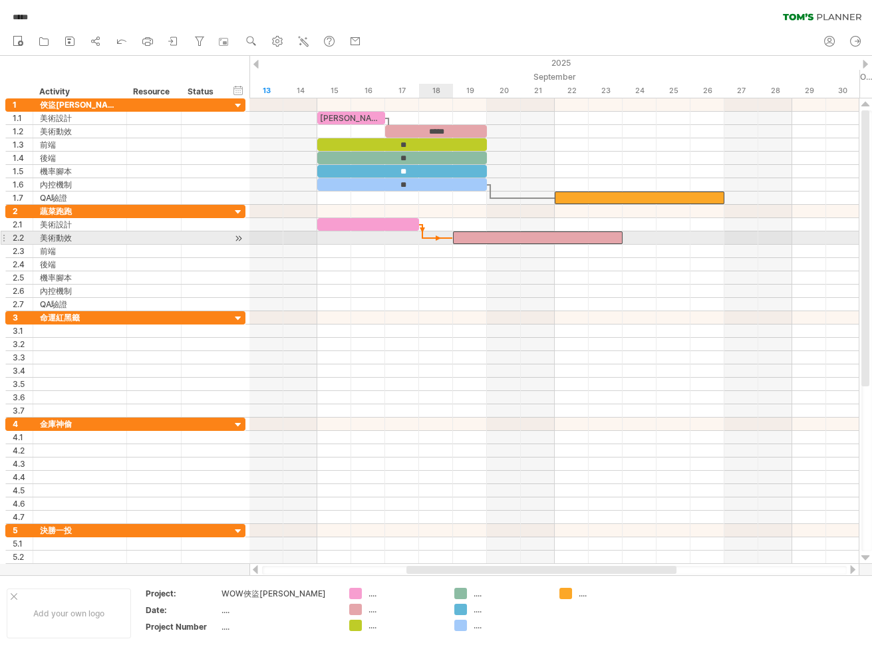
click at [453, 238] on span at bounding box center [453, 238] width 5 height 13
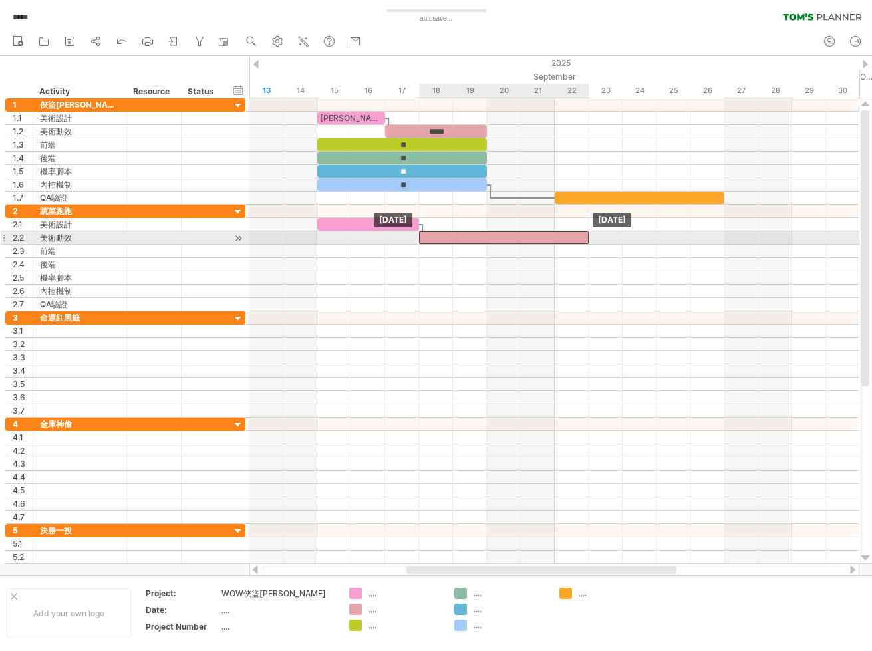
drag, startPoint x: 459, startPoint y: 237, endPoint x: 431, endPoint y: 238, distance: 28.6
click at [431, 238] on div at bounding box center [504, 238] width 170 height 13
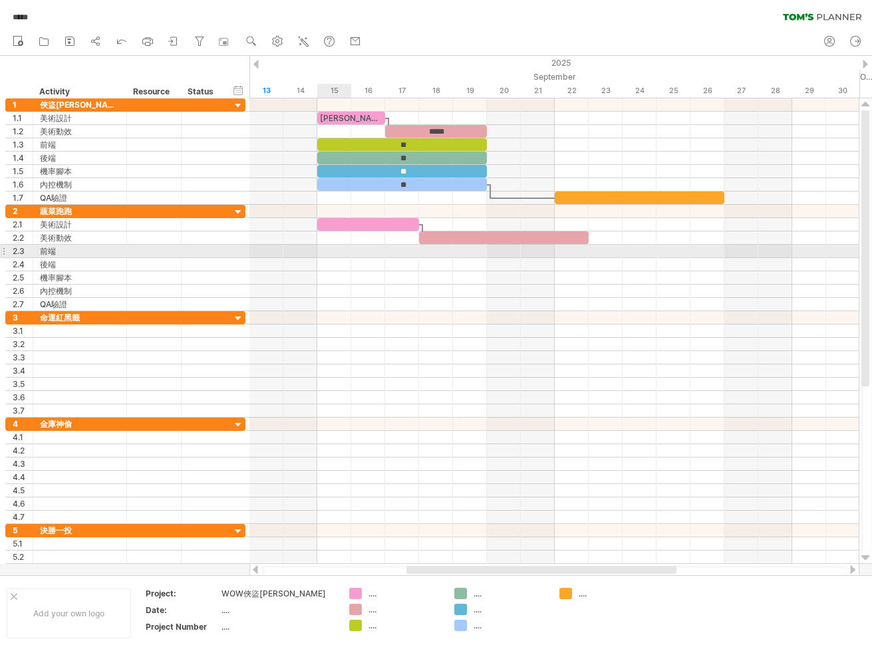
click at [325, 249] on div at bounding box center [555, 251] width 610 height 13
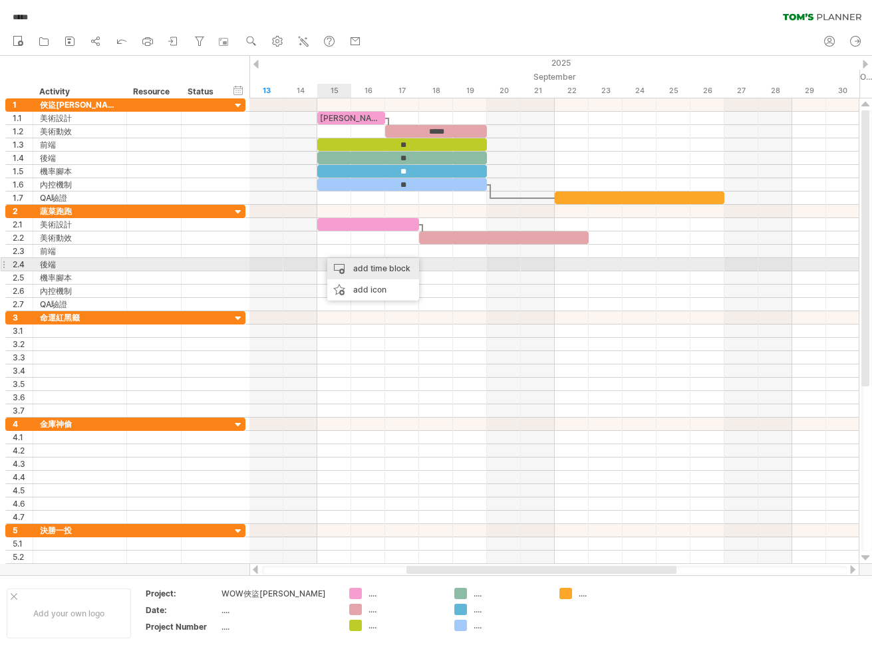
click at [331, 262] on div "add time block" at bounding box center [373, 268] width 92 height 21
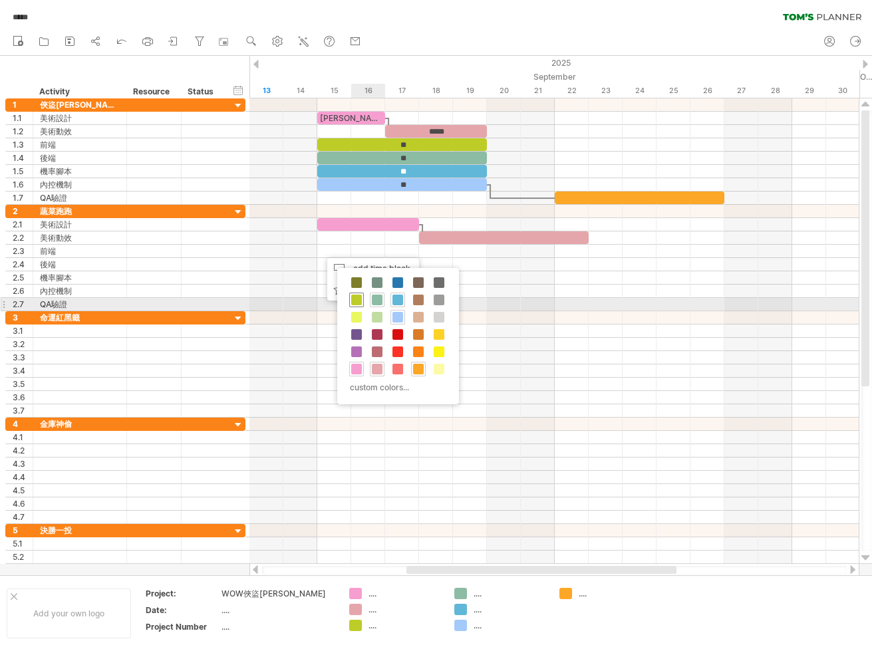
click at [355, 303] on span at bounding box center [356, 300] width 11 height 11
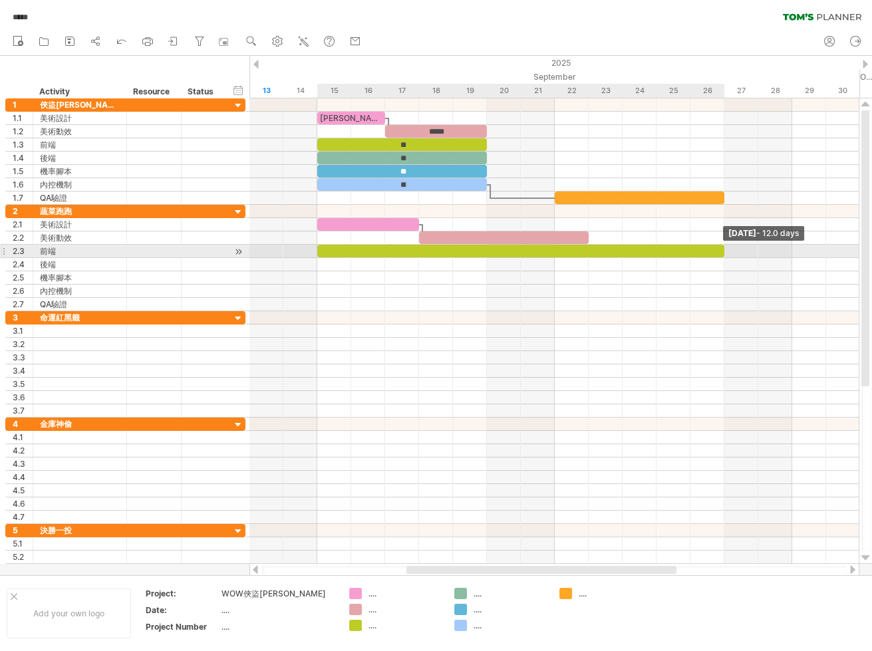
drag, startPoint x: 359, startPoint y: 251, endPoint x: 717, endPoint y: 256, distance: 357.4
click at [717, 256] on div at bounding box center [520, 251] width 407 height 13
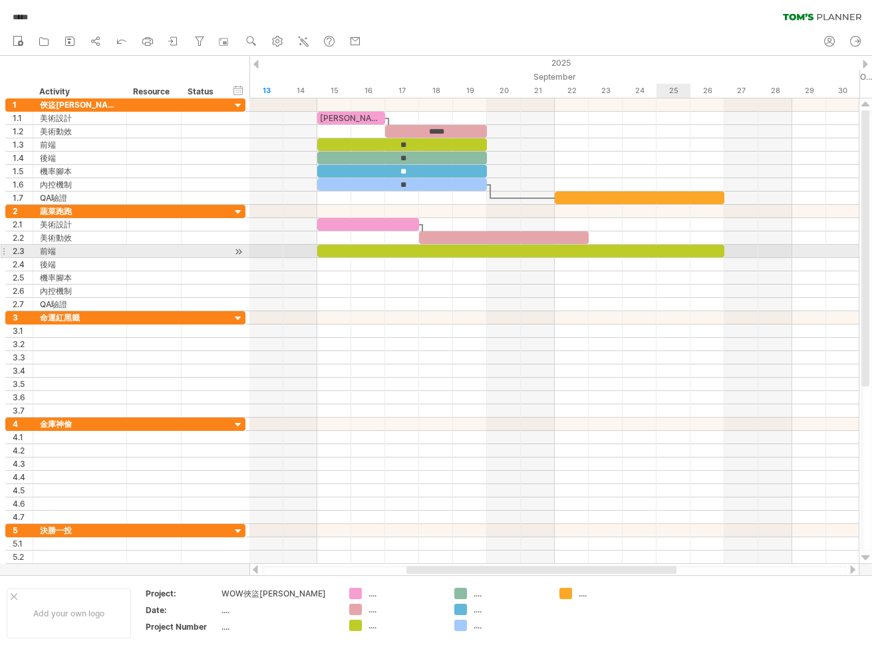
click at [659, 251] on div at bounding box center [520, 251] width 407 height 13
click at [655, 268] on div at bounding box center [555, 264] width 610 height 13
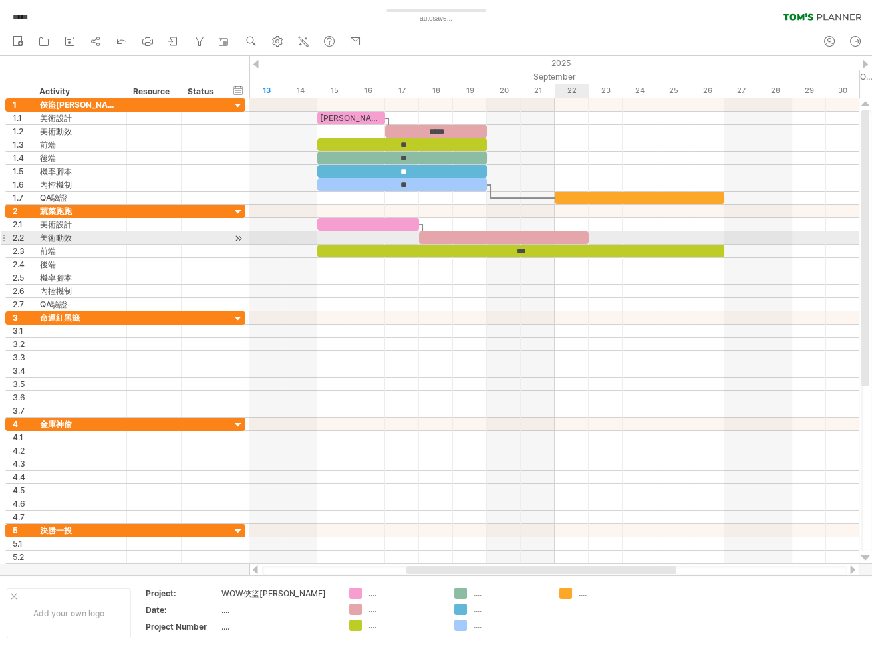
click at [571, 244] on div at bounding box center [555, 238] width 610 height 13
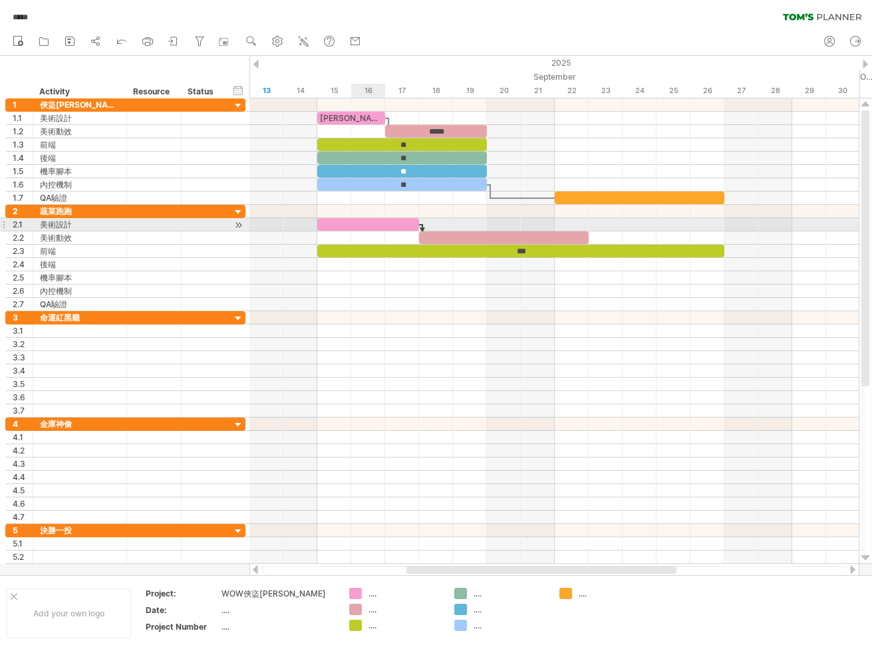
click at [365, 220] on div at bounding box center [368, 224] width 102 height 13
click at [378, 222] on div at bounding box center [368, 224] width 102 height 13
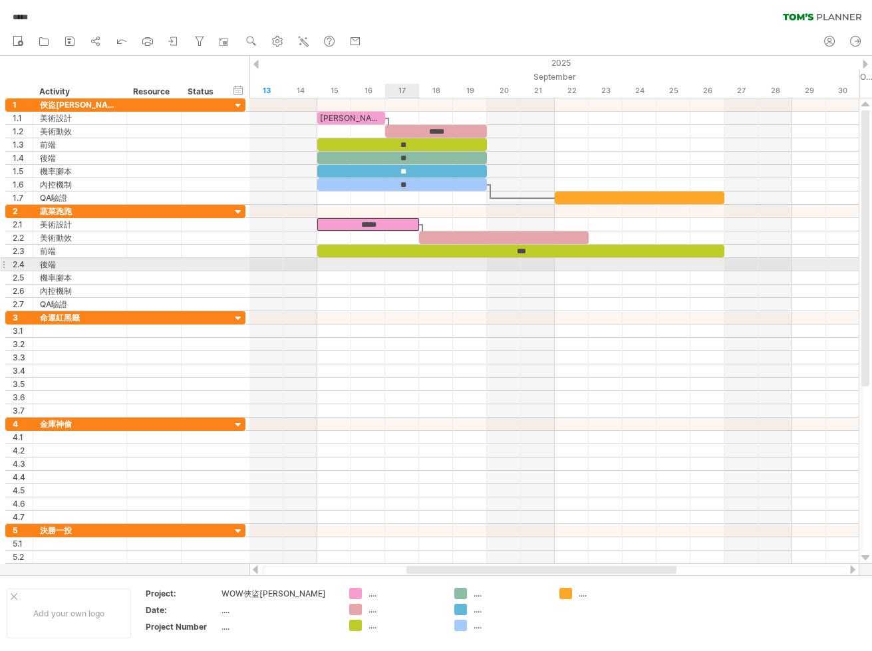
click at [407, 270] on div at bounding box center [555, 264] width 610 height 13
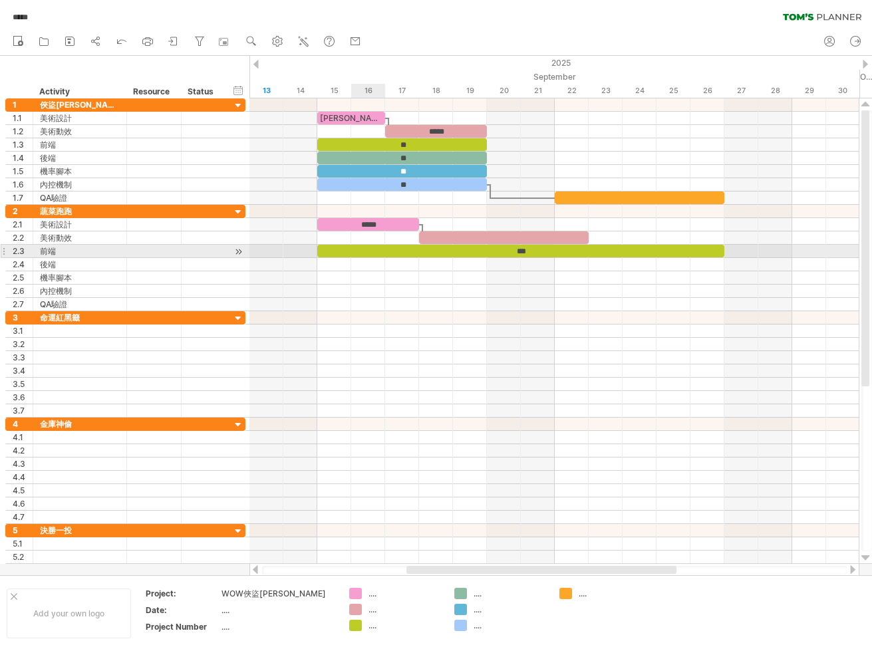
click at [365, 246] on div "***" at bounding box center [520, 251] width 407 height 13
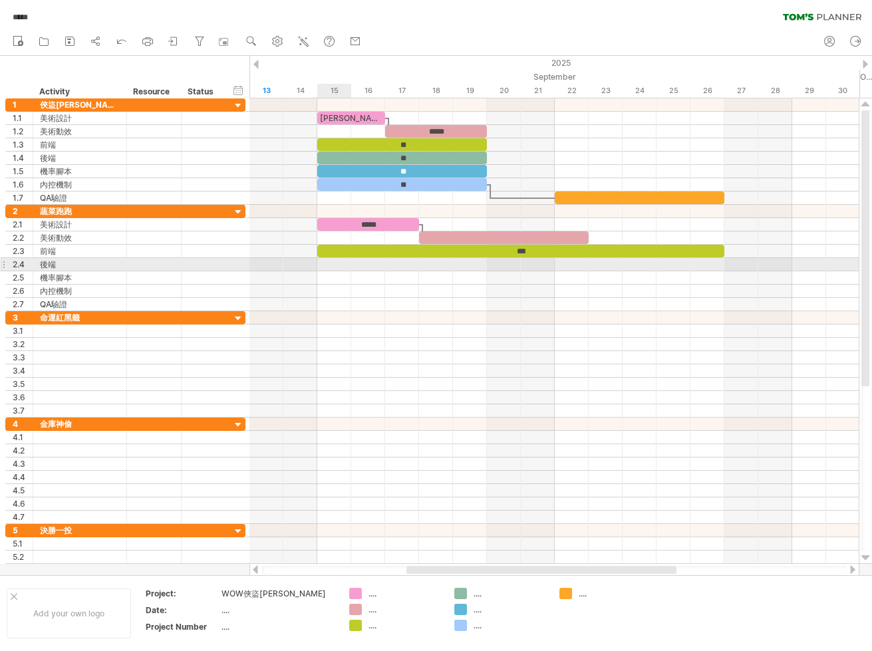
click at [325, 264] on div at bounding box center [555, 264] width 610 height 13
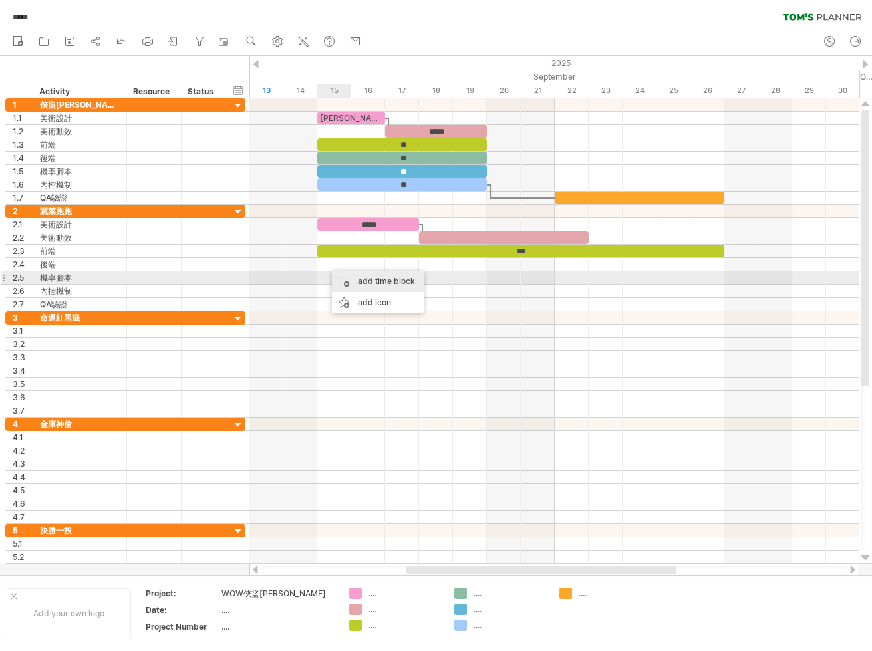
click at [341, 274] on div "add time block" at bounding box center [378, 281] width 92 height 21
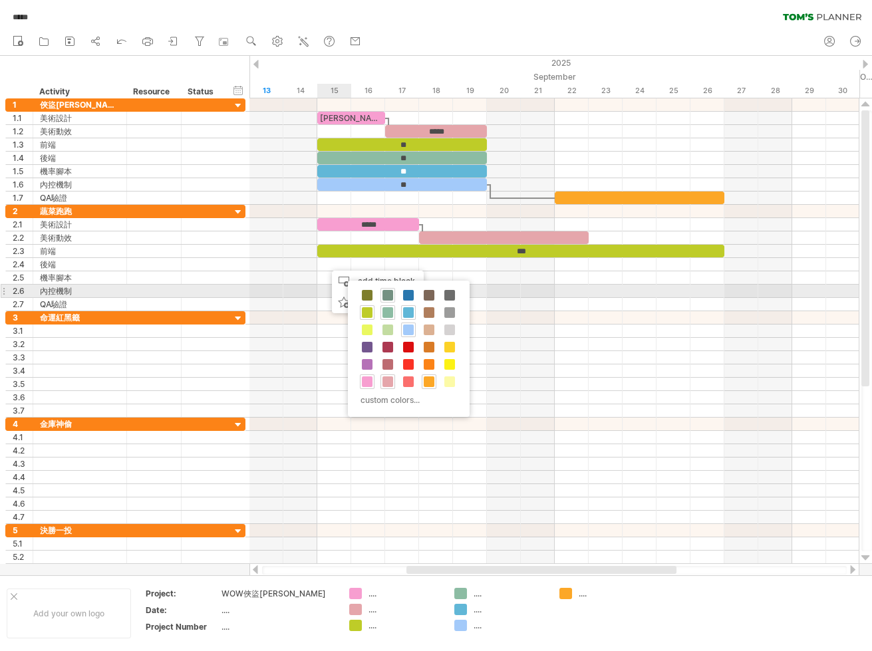
click at [386, 297] on span at bounding box center [388, 295] width 11 height 11
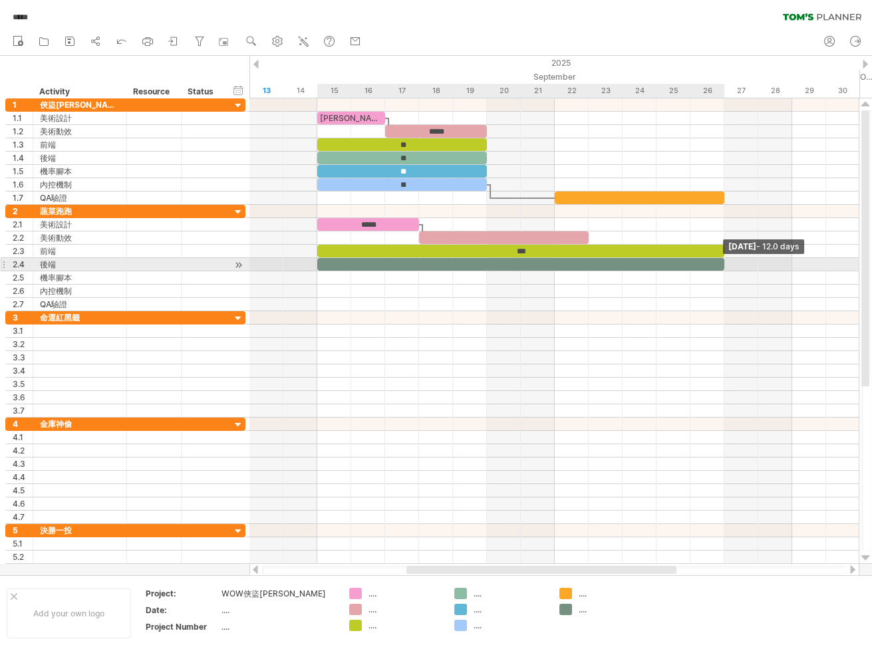
drag, startPoint x: 349, startPoint y: 265, endPoint x: 727, endPoint y: 266, distance: 377.3
click at [727, 266] on span at bounding box center [724, 264] width 5 height 13
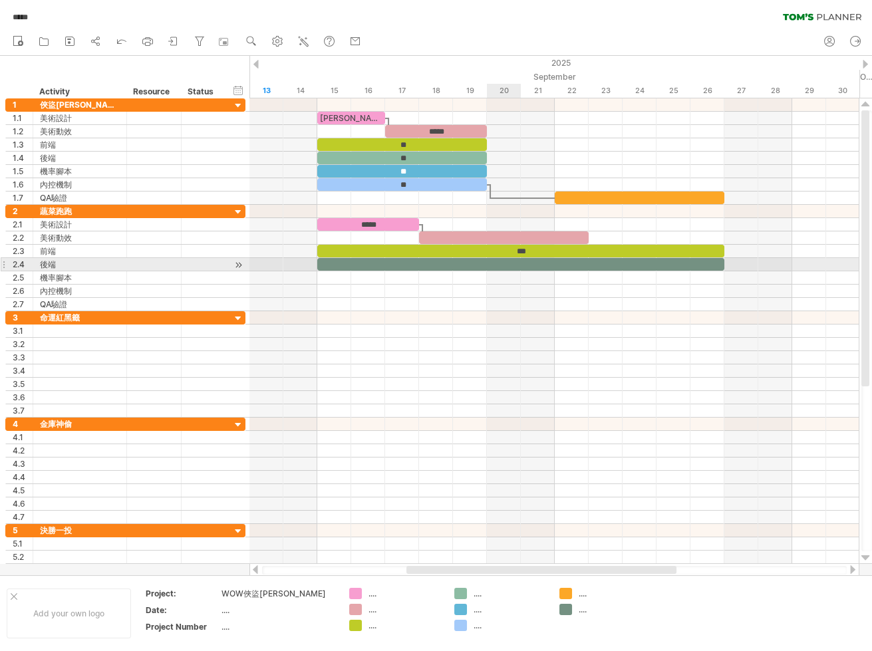
click at [500, 266] on div at bounding box center [520, 264] width 407 height 13
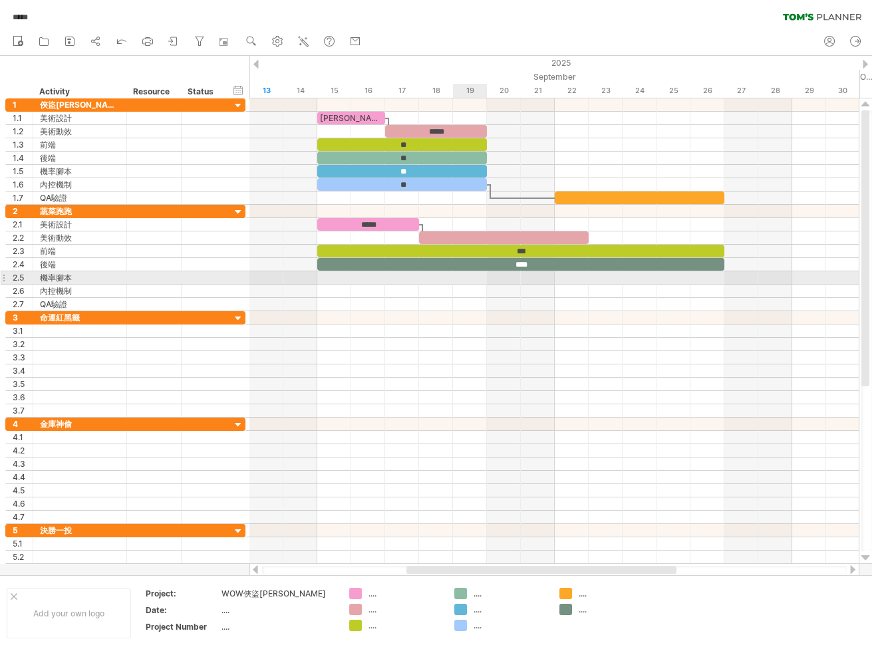
click at [481, 283] on div at bounding box center [555, 278] width 610 height 13
click at [63, 279] on div "機率腳本" at bounding box center [80, 278] width 80 height 13
click at [3, 277] on div at bounding box center [3, 278] width 5 height 14
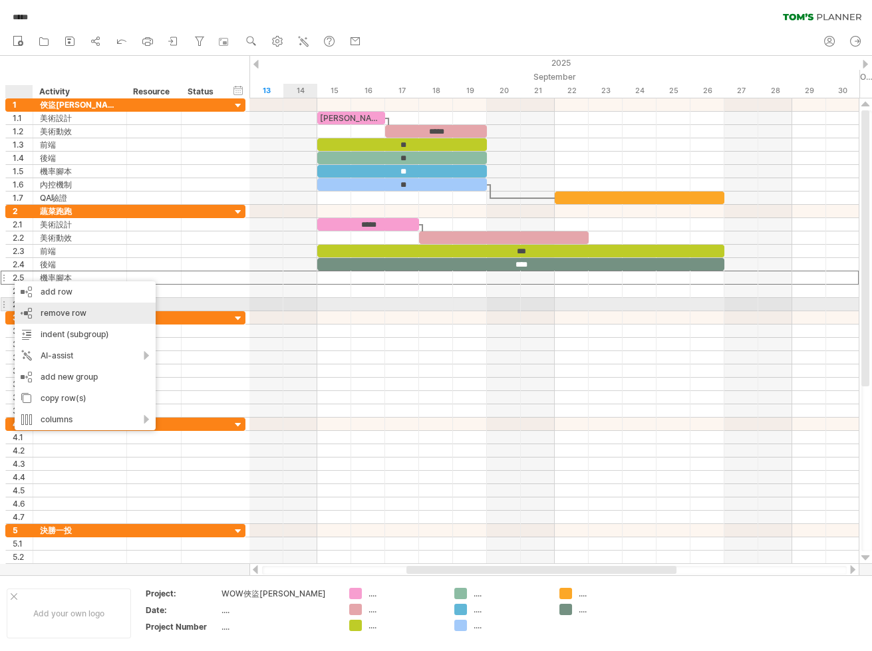
click at [39, 307] on div "remove row remove selected rows" at bounding box center [85, 313] width 141 height 21
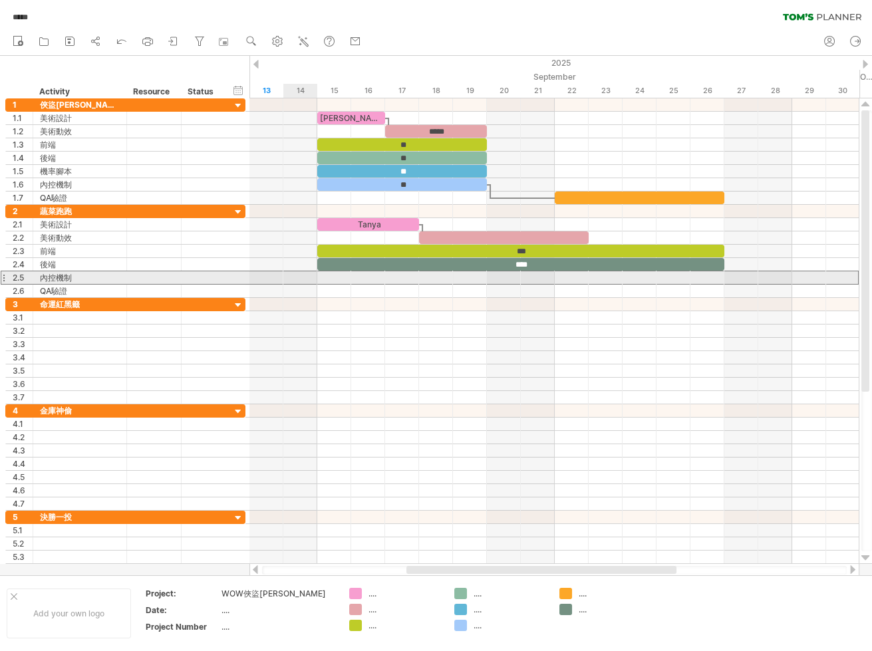
click at [4, 276] on div at bounding box center [3, 278] width 5 height 14
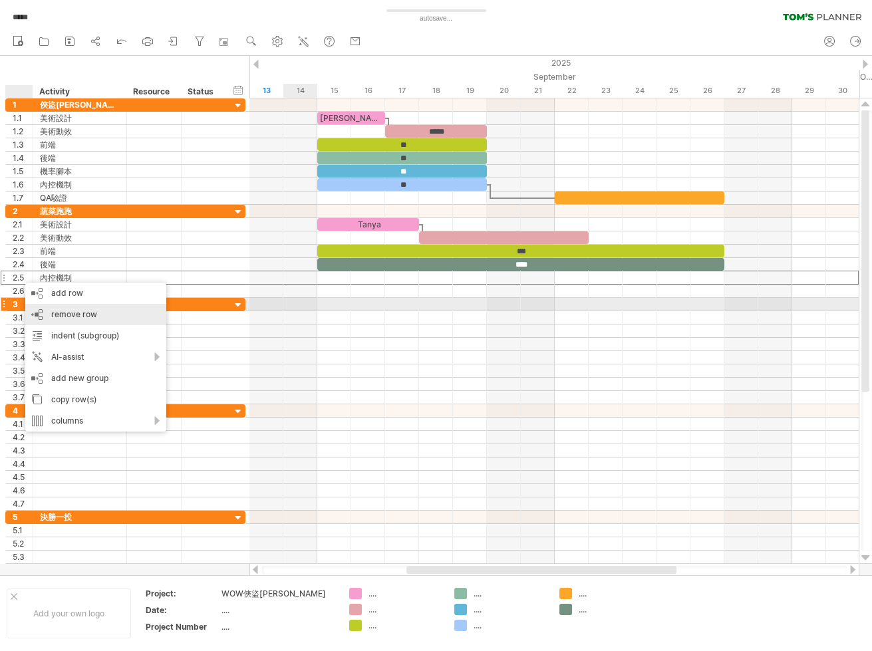
click at [45, 306] on div "remove row remove selected rows" at bounding box center [95, 314] width 141 height 21
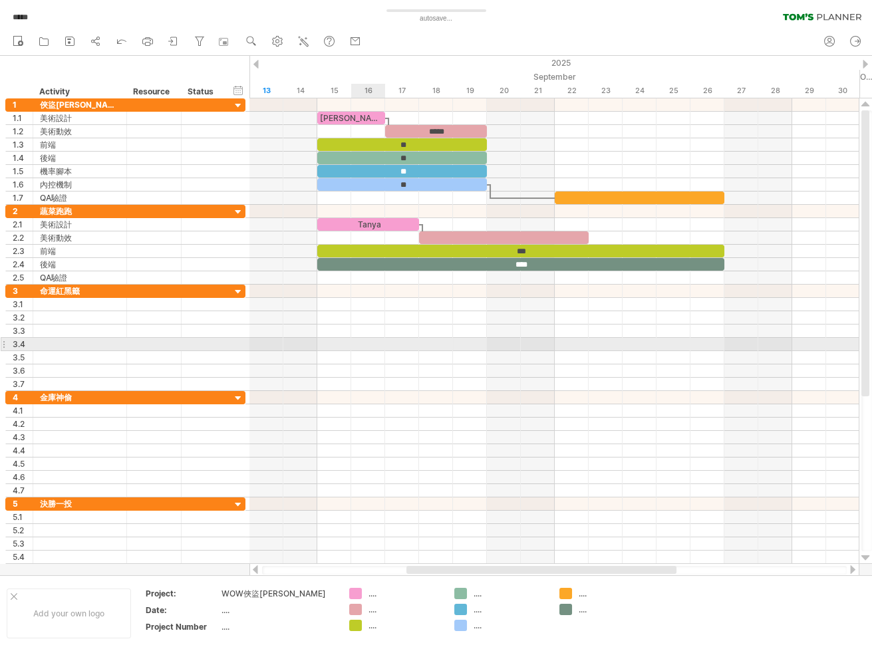
click at [431, 356] on div at bounding box center [555, 357] width 610 height 13
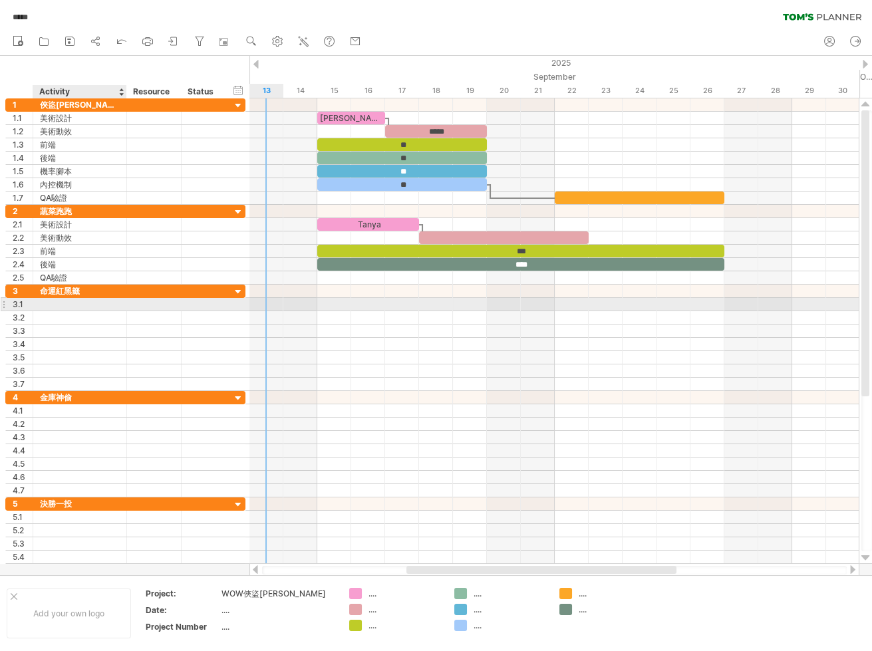
click at [65, 307] on div at bounding box center [80, 304] width 80 height 13
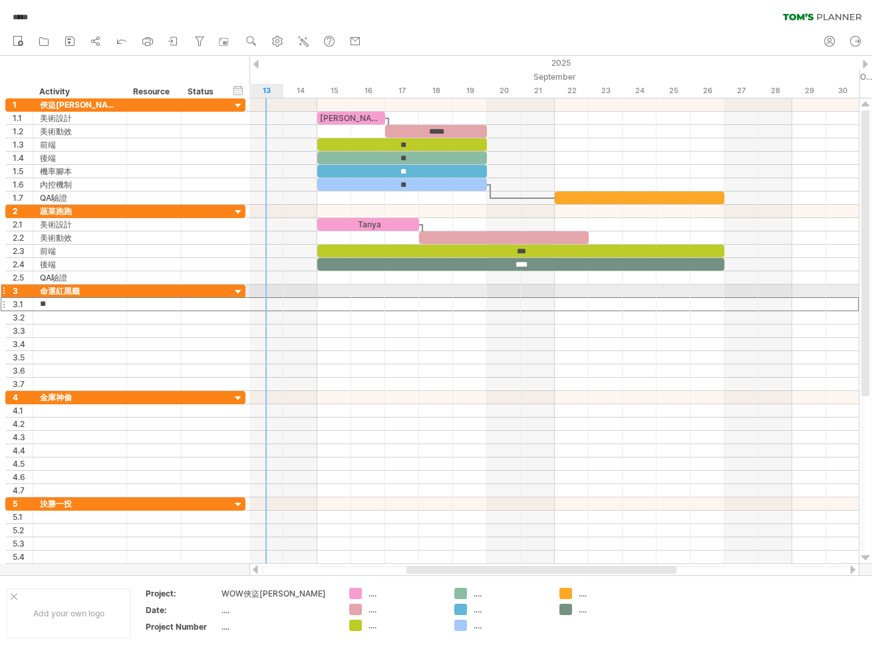
type input "*"
type input "****"
type input "**"
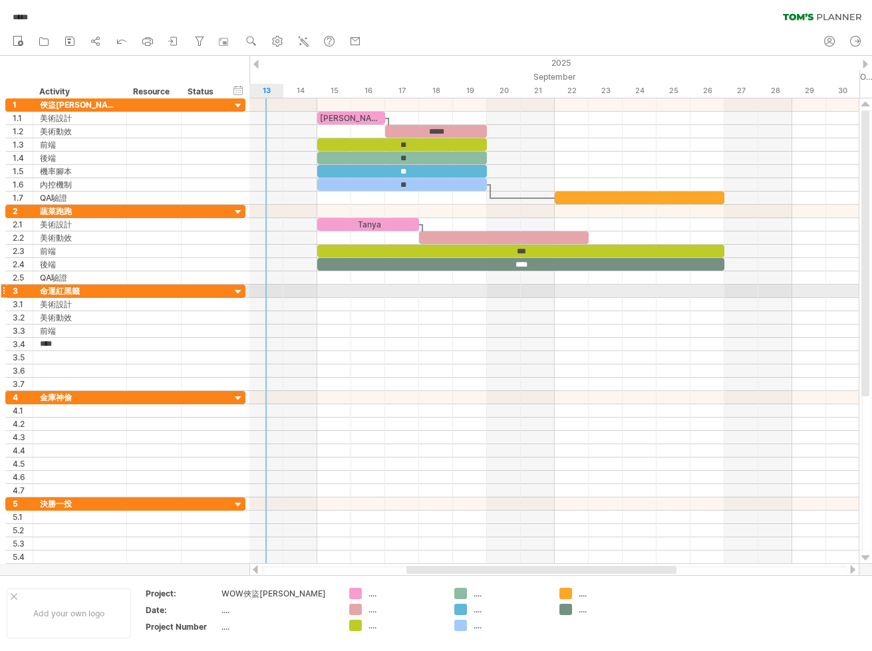
type input "**"
type input "****"
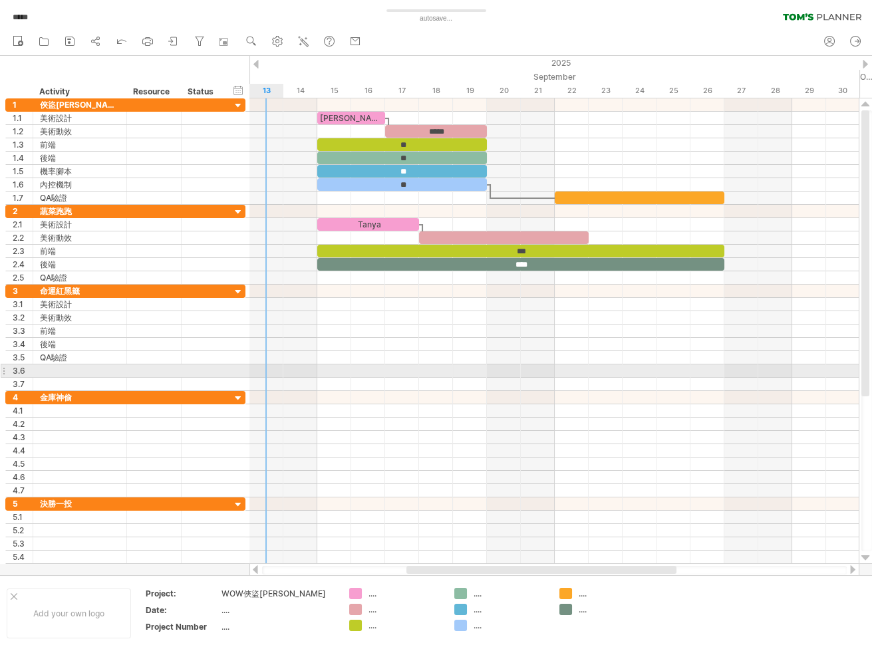
click at [4, 368] on div at bounding box center [3, 371] width 5 height 14
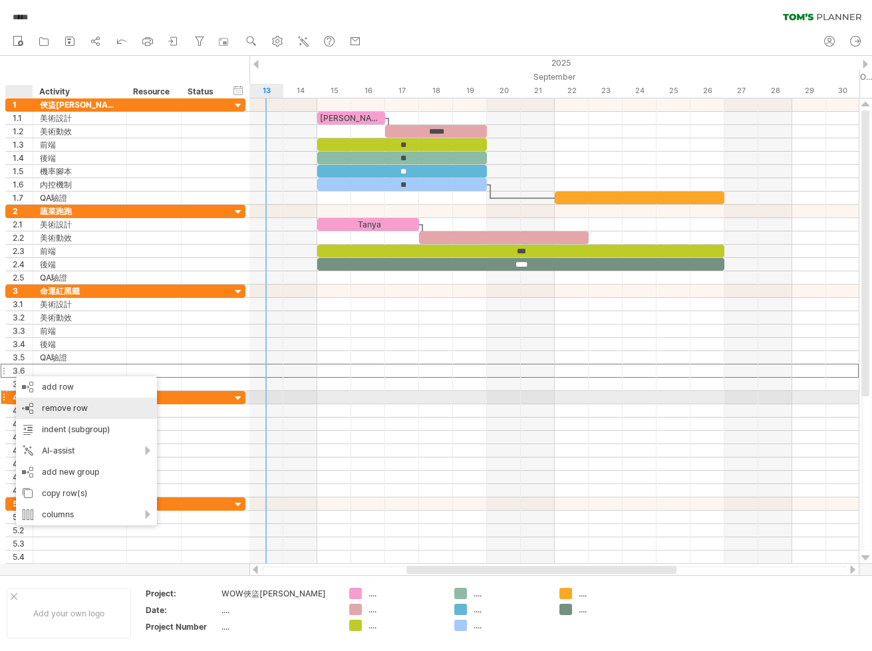
click at [37, 403] on div "remove row remove selected rows" at bounding box center [86, 408] width 141 height 21
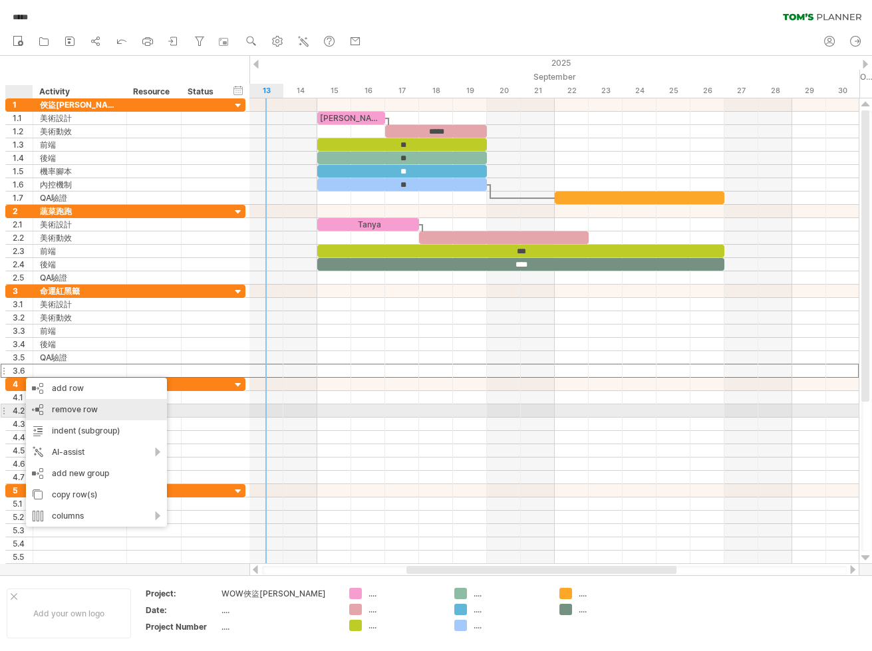
click at [46, 406] on div "remove row remove selected rows" at bounding box center [96, 409] width 141 height 21
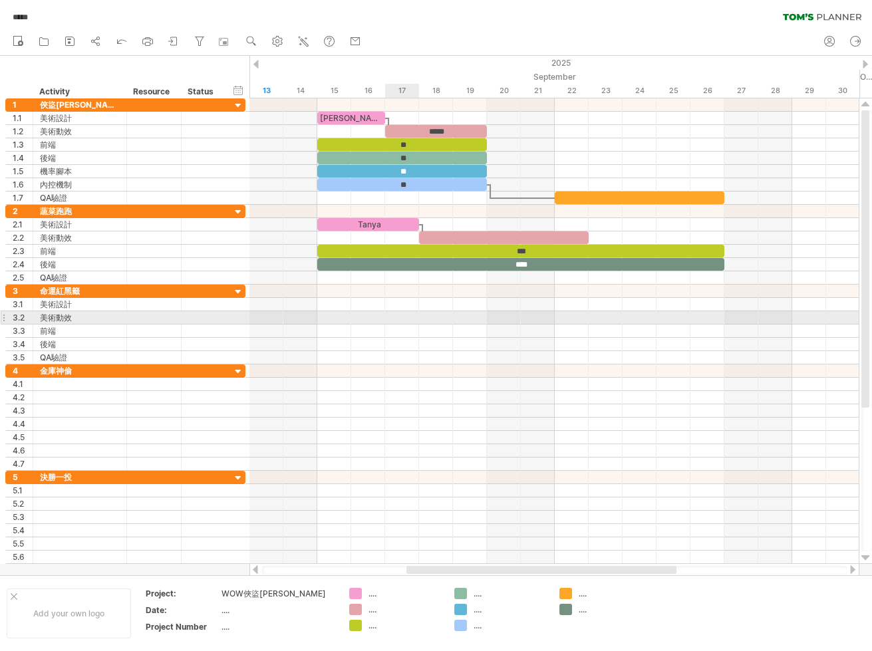
click at [416, 319] on div at bounding box center [555, 317] width 610 height 13
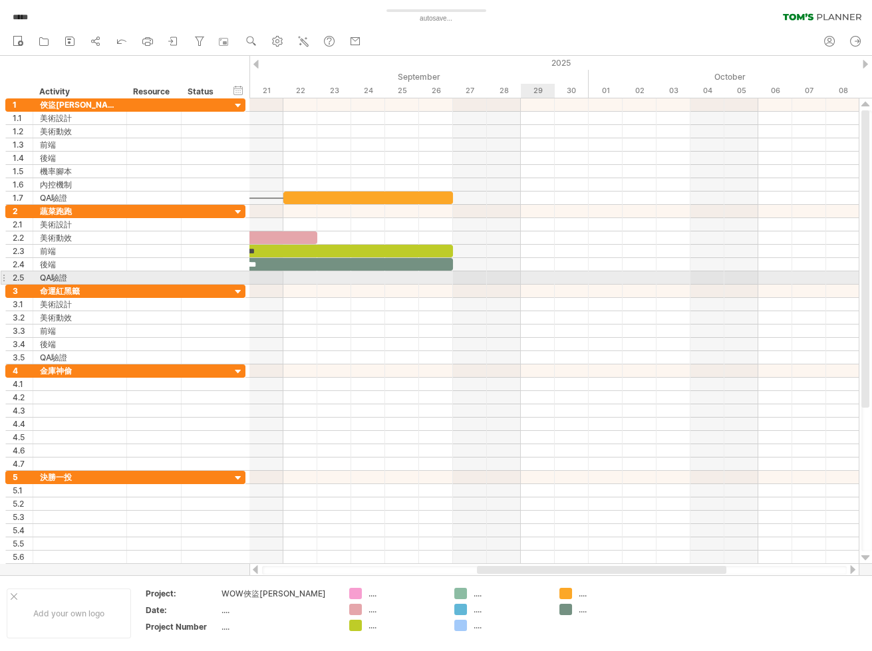
click at [533, 276] on div at bounding box center [555, 278] width 610 height 13
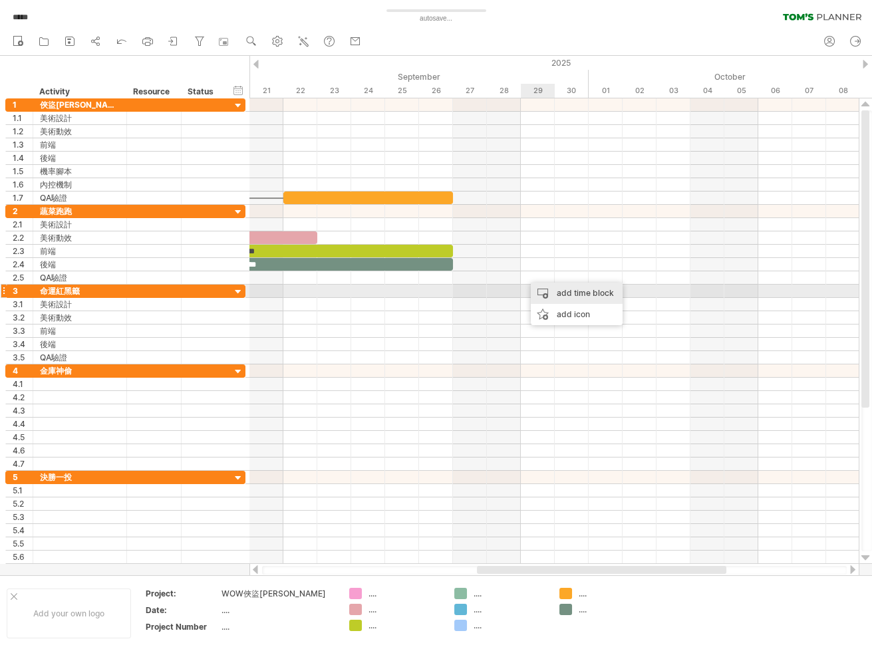
click at [541, 286] on div "add time block" at bounding box center [577, 293] width 92 height 21
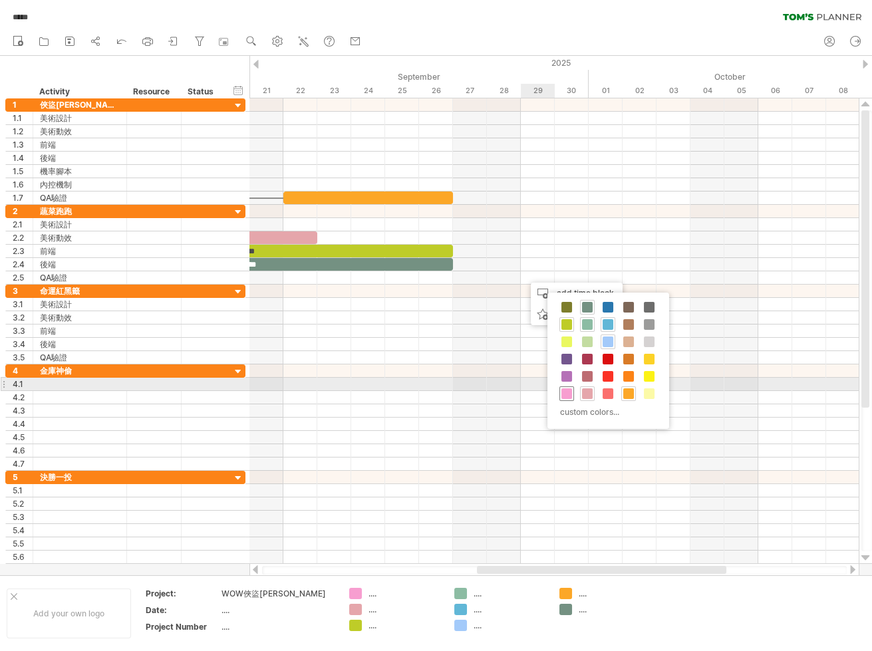
click at [568, 392] on span at bounding box center [567, 394] width 11 height 11
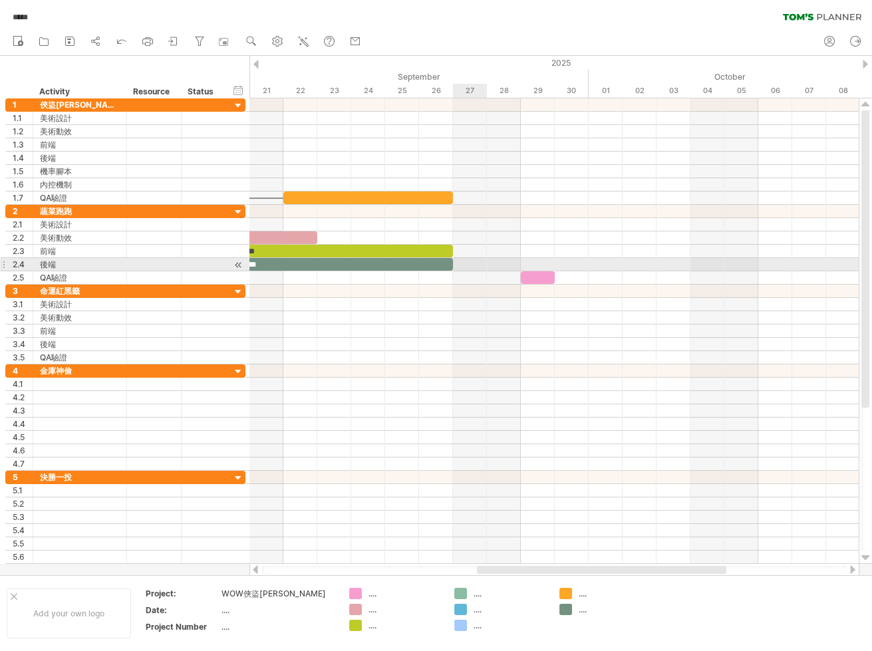
click at [482, 261] on div at bounding box center [555, 264] width 610 height 13
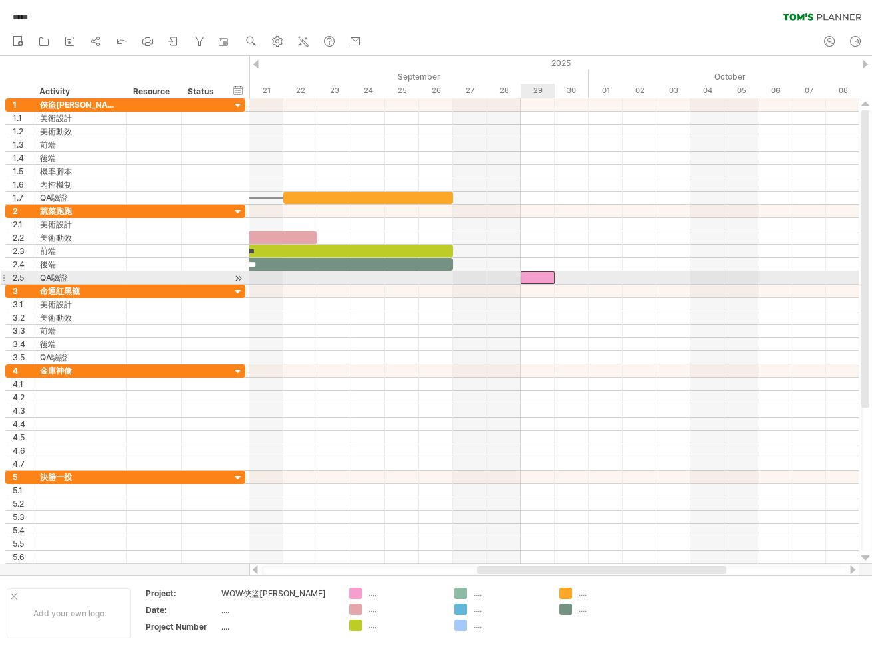
click at [550, 279] on div at bounding box center [538, 278] width 34 height 13
click at [559, 278] on div at bounding box center [555, 278] width 610 height 13
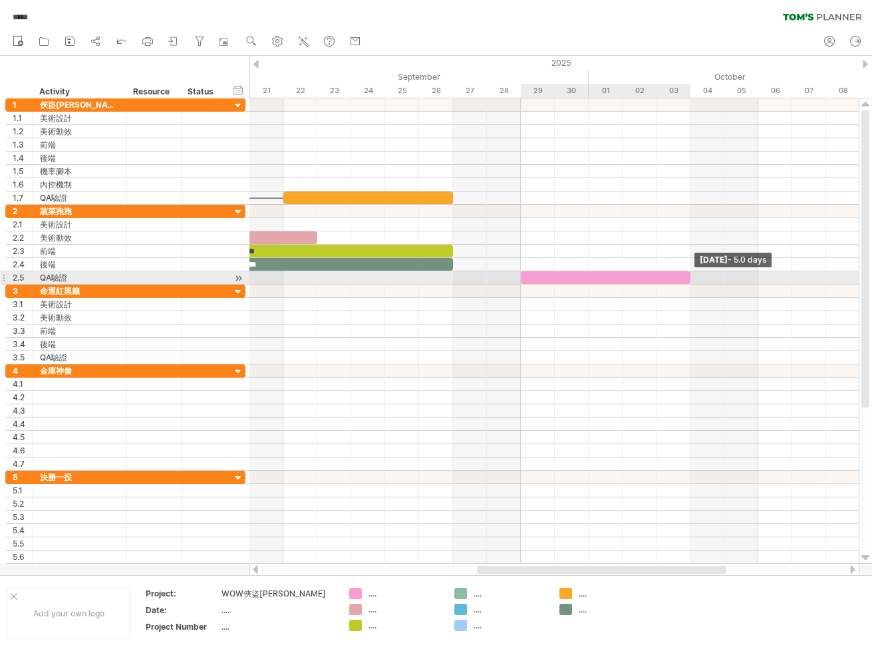
drag, startPoint x: 554, startPoint y: 276, endPoint x: 691, endPoint y: 277, distance: 136.4
click at [691, 277] on span at bounding box center [690, 278] width 5 height 13
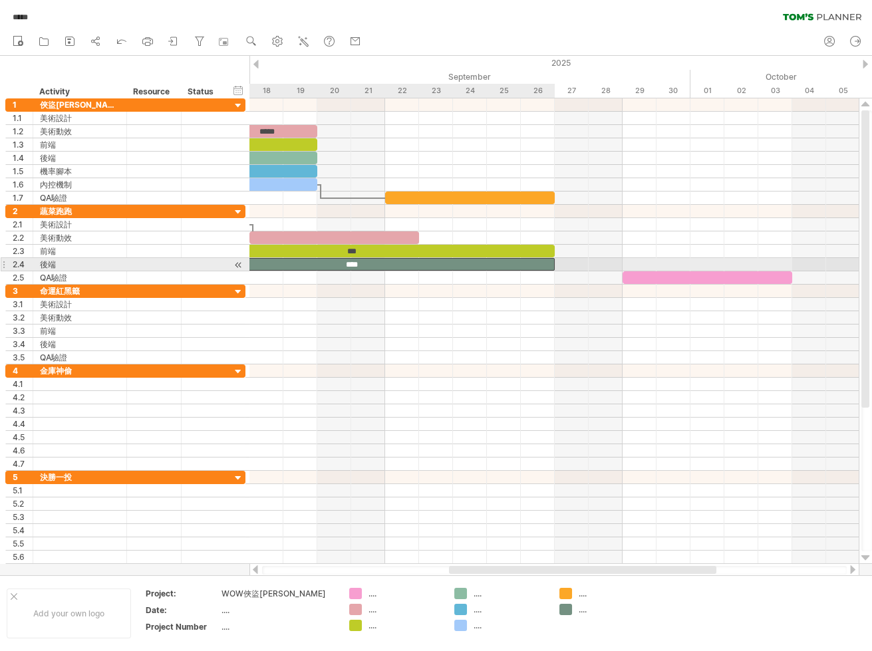
click at [531, 259] on div "****" at bounding box center [351, 264] width 407 height 13
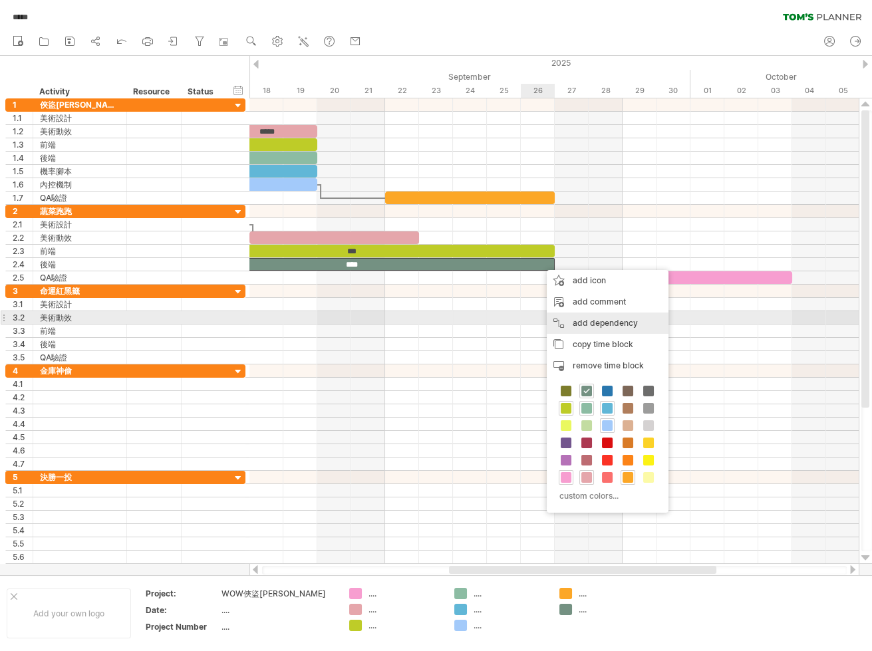
click at [590, 323] on div "add dependency You can use dependencies when you require tasks to be done in a …" at bounding box center [608, 323] width 122 height 21
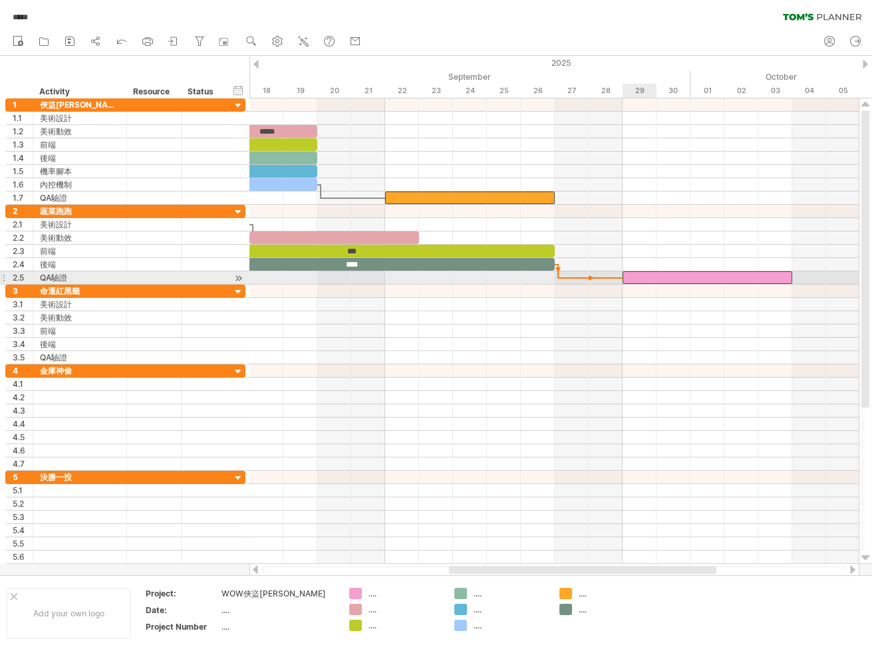
click at [628, 279] on div at bounding box center [708, 278] width 170 height 13
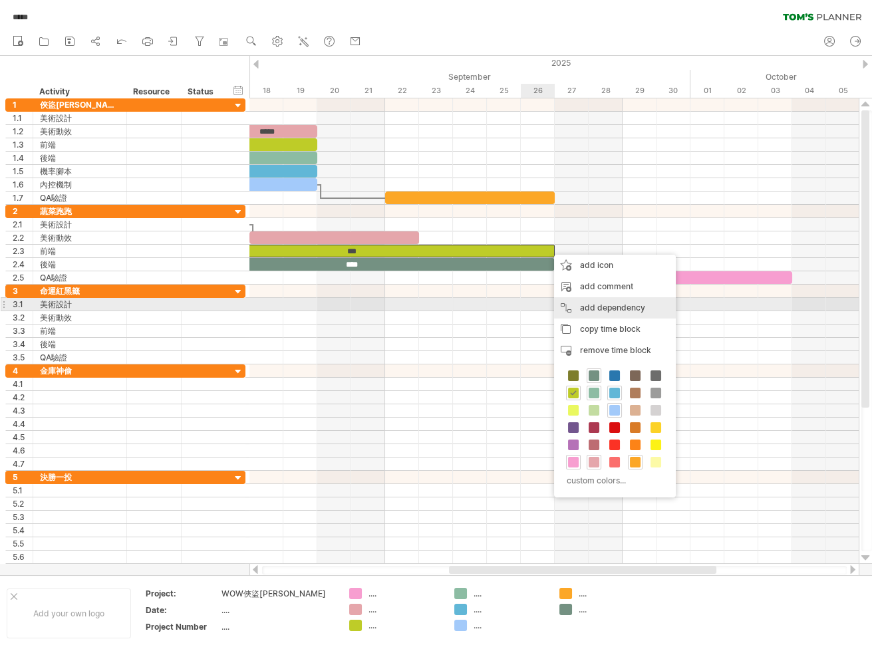
click at [580, 303] on div "add dependency You can use dependencies when you require tasks to be done in a …" at bounding box center [615, 307] width 122 height 21
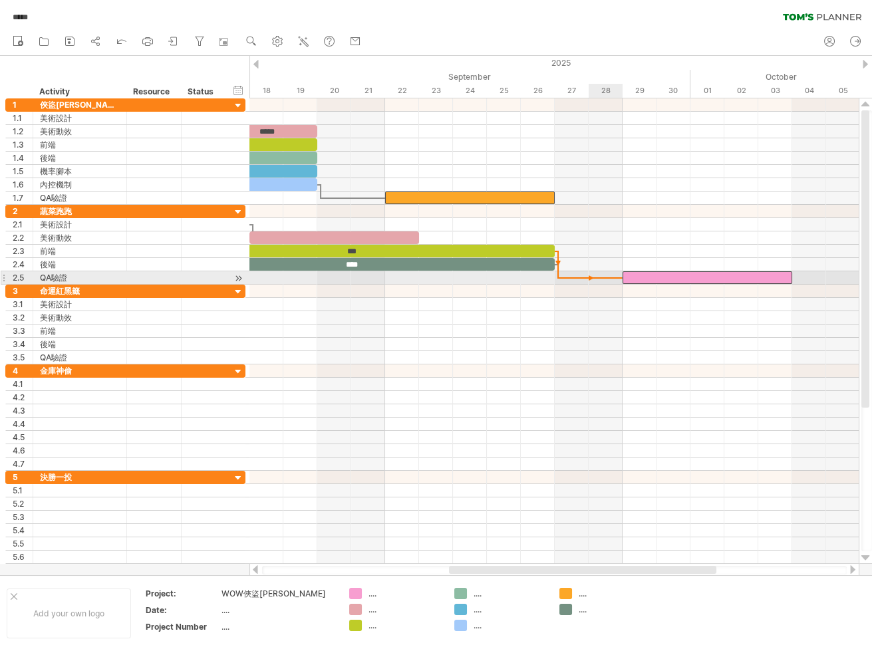
click at [622, 277] on span at bounding box center [622, 278] width 5 height 13
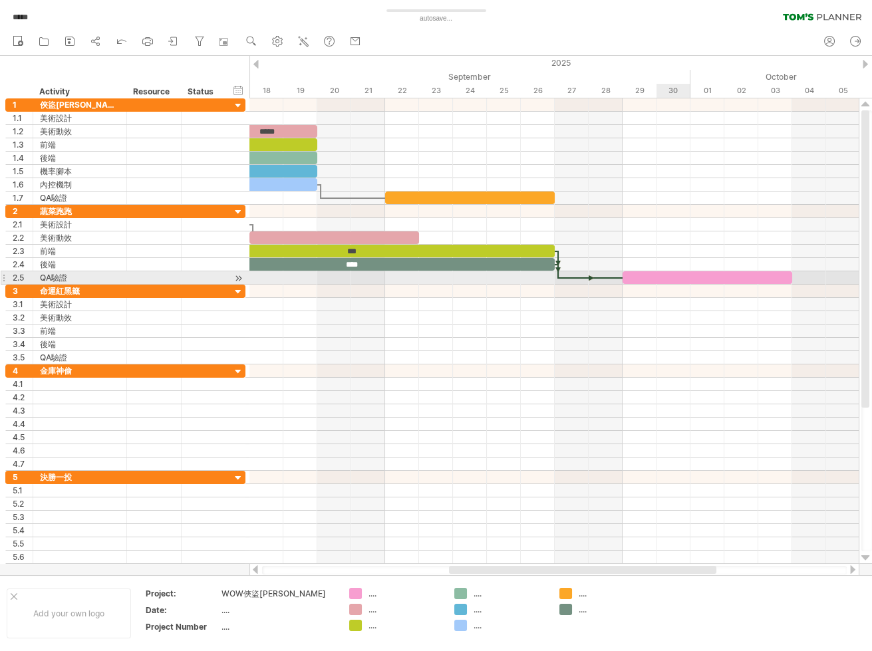
click at [665, 277] on div at bounding box center [708, 278] width 170 height 13
click at [687, 281] on div at bounding box center [708, 278] width 170 height 13
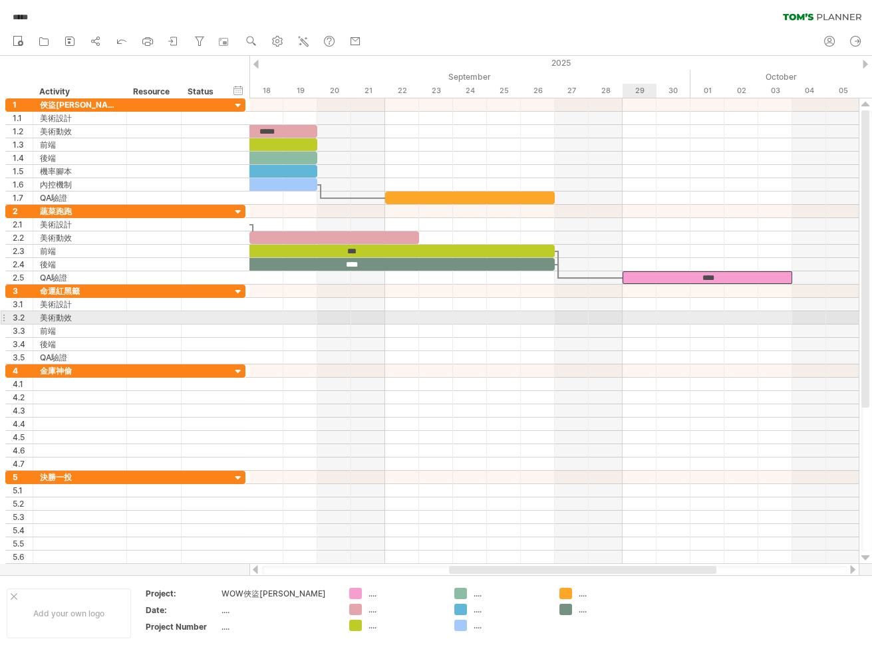
click at [631, 339] on div at bounding box center [555, 344] width 610 height 13
